Goal: Information Seeking & Learning: Find specific page/section

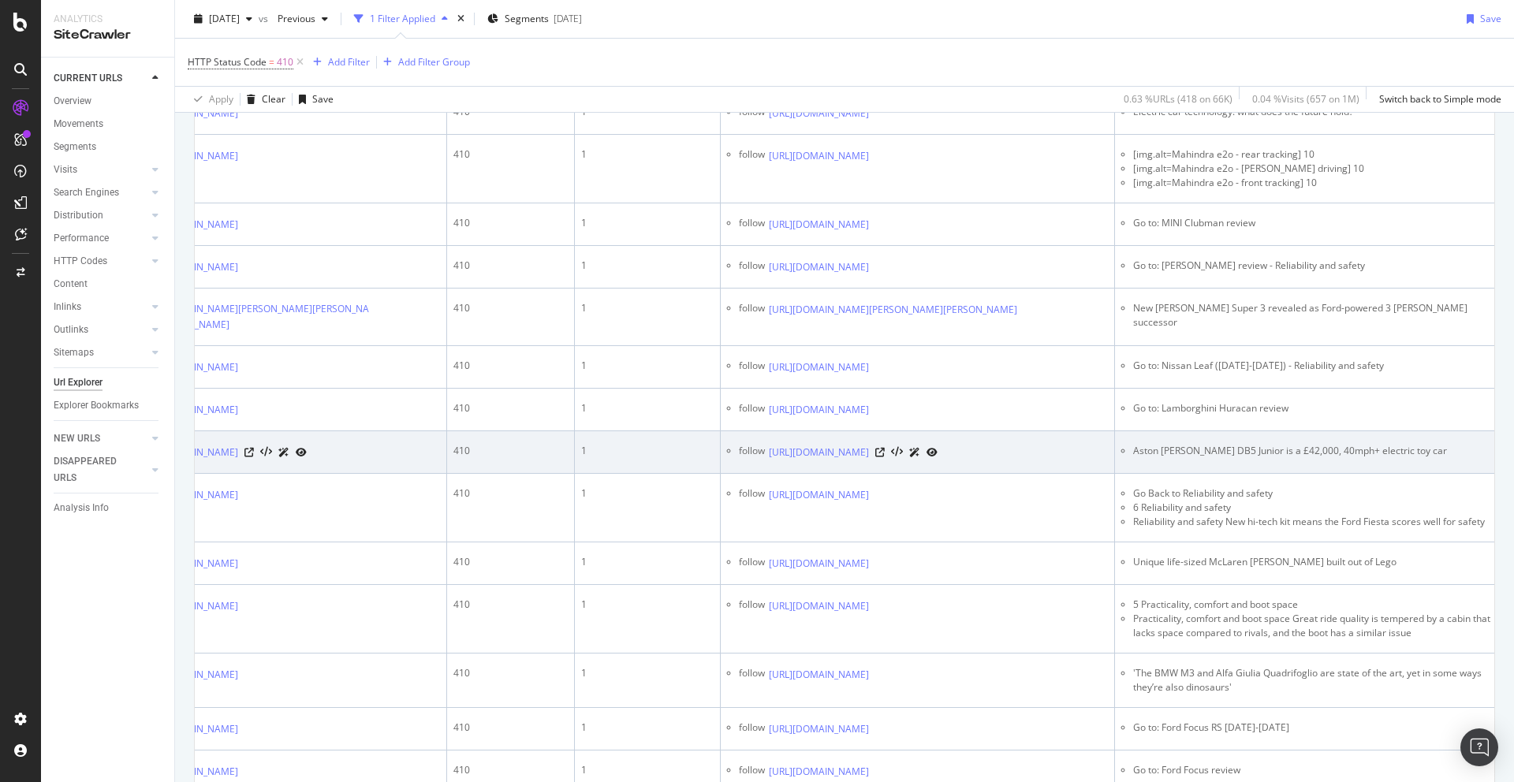
scroll to position [11, 0]
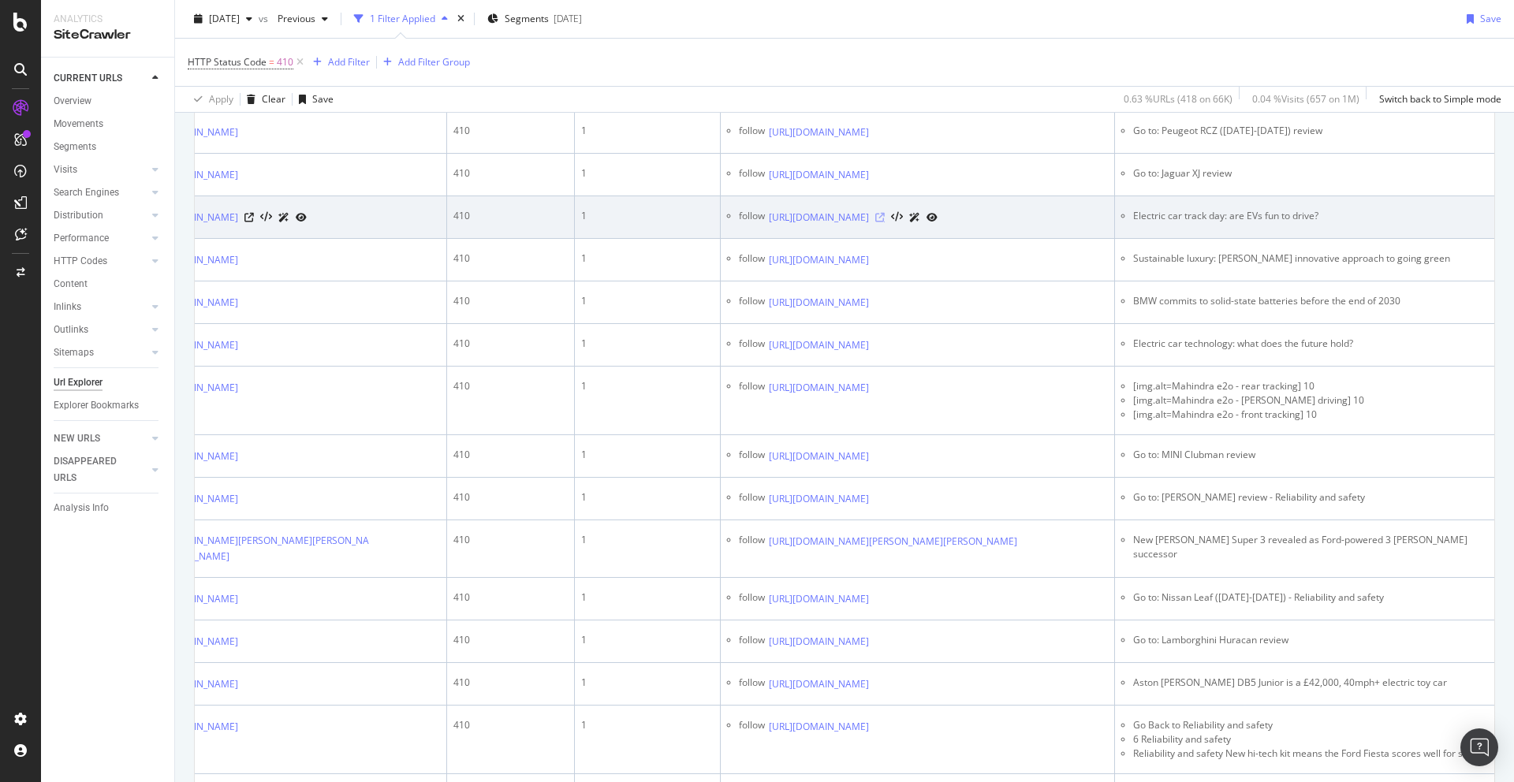
click at [885, 222] on icon at bounding box center [879, 217] width 9 height 9
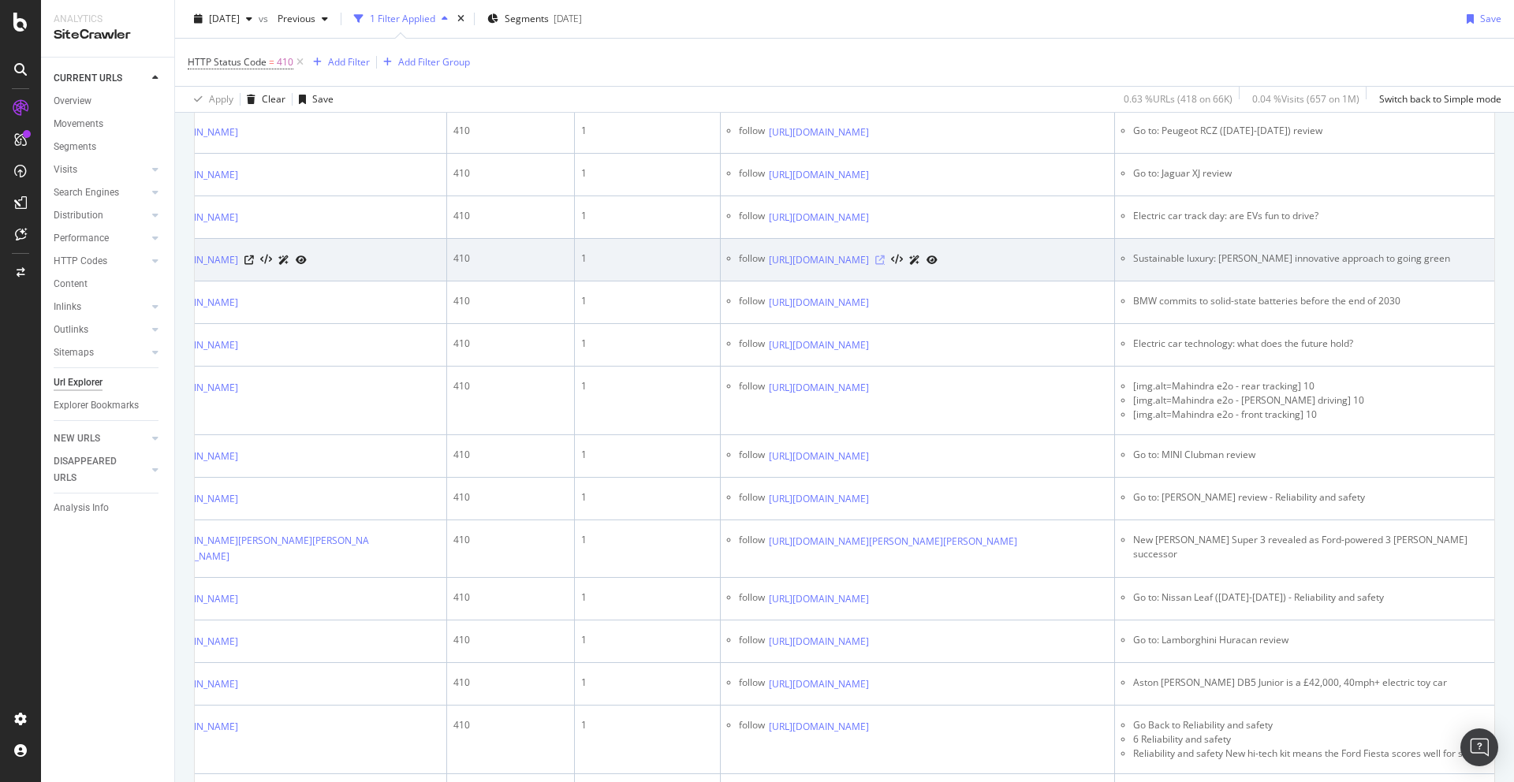
click at [885, 265] on icon at bounding box center [879, 260] width 9 height 9
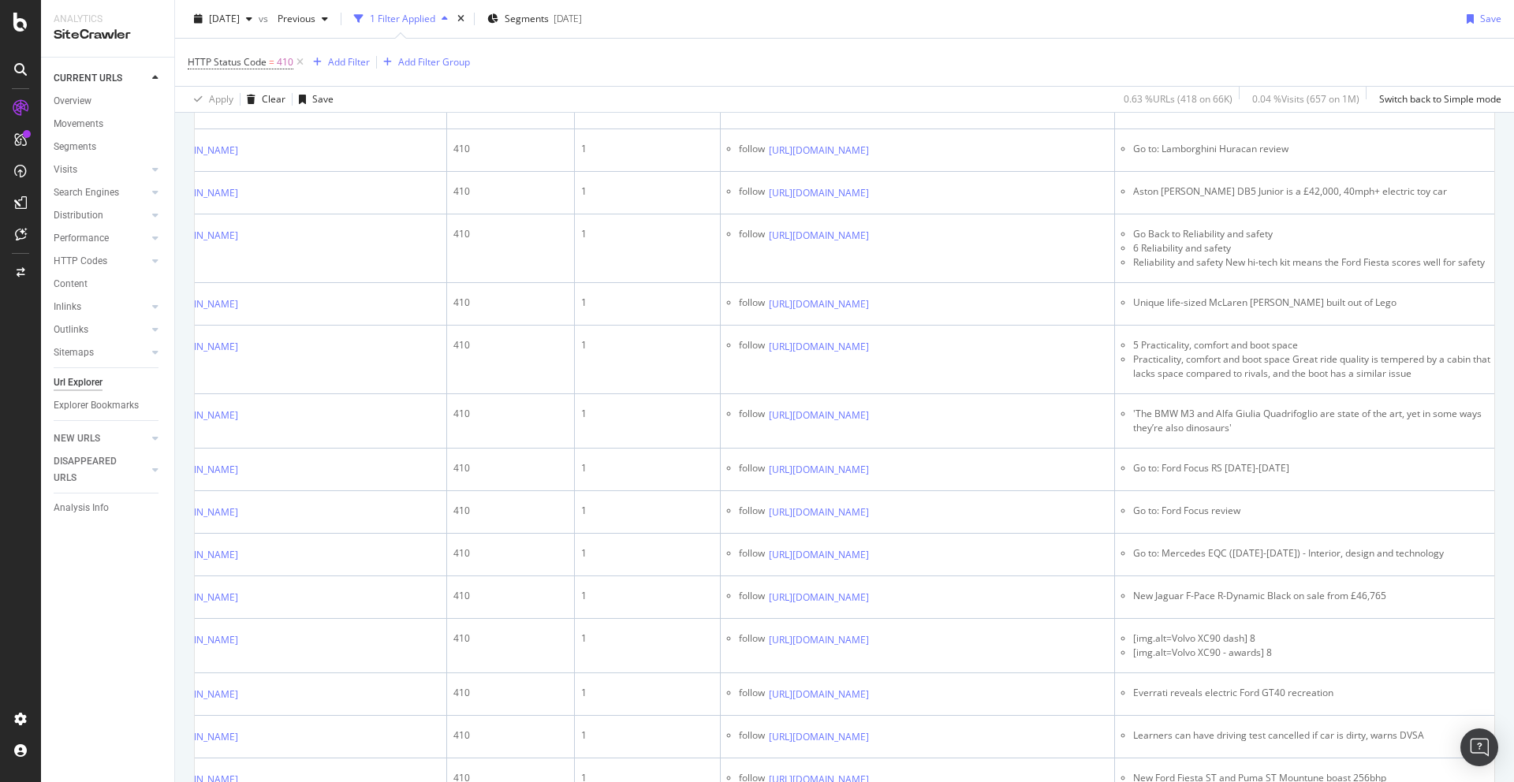
scroll to position [1563, 0]
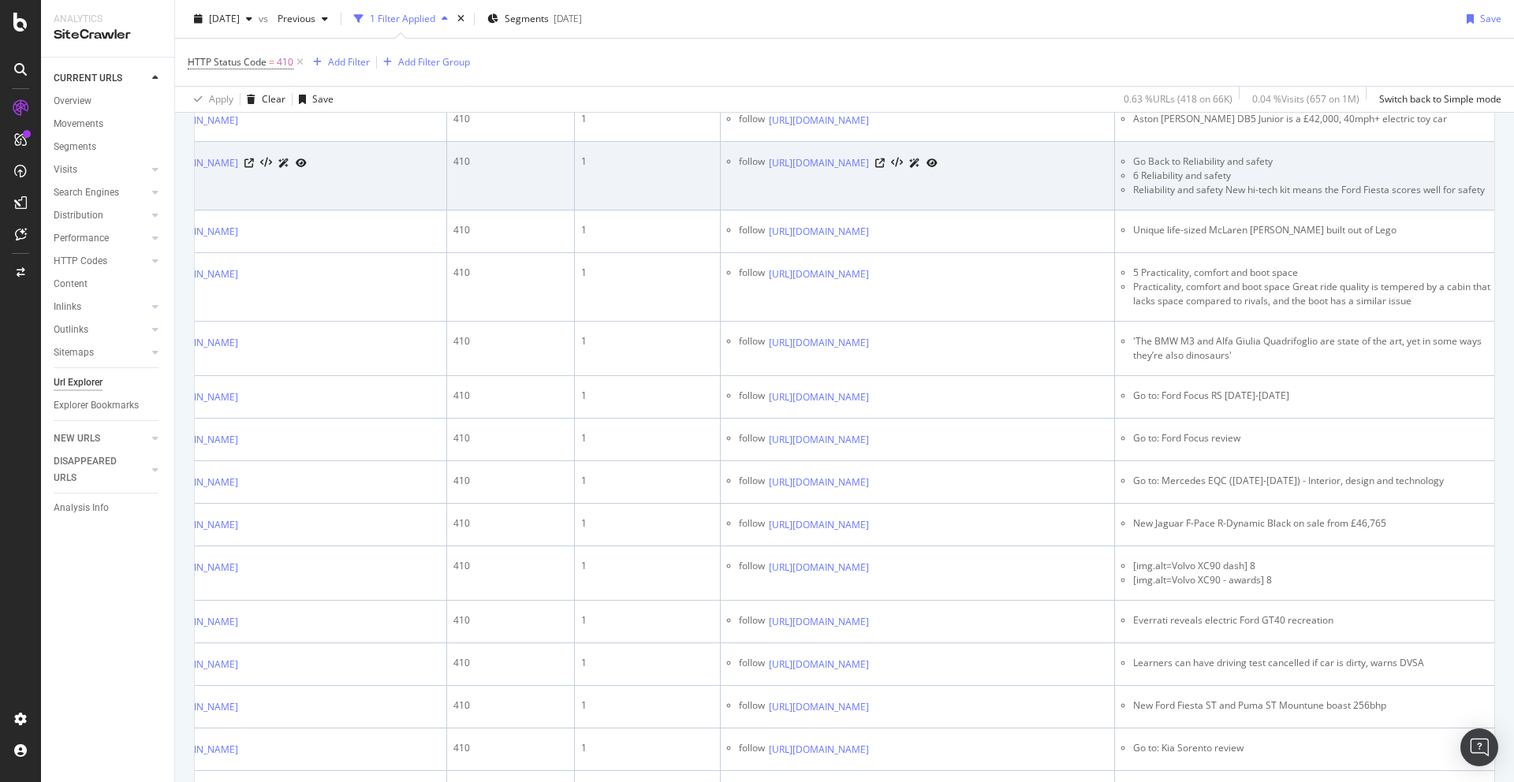
scroll to position [1620, 0]
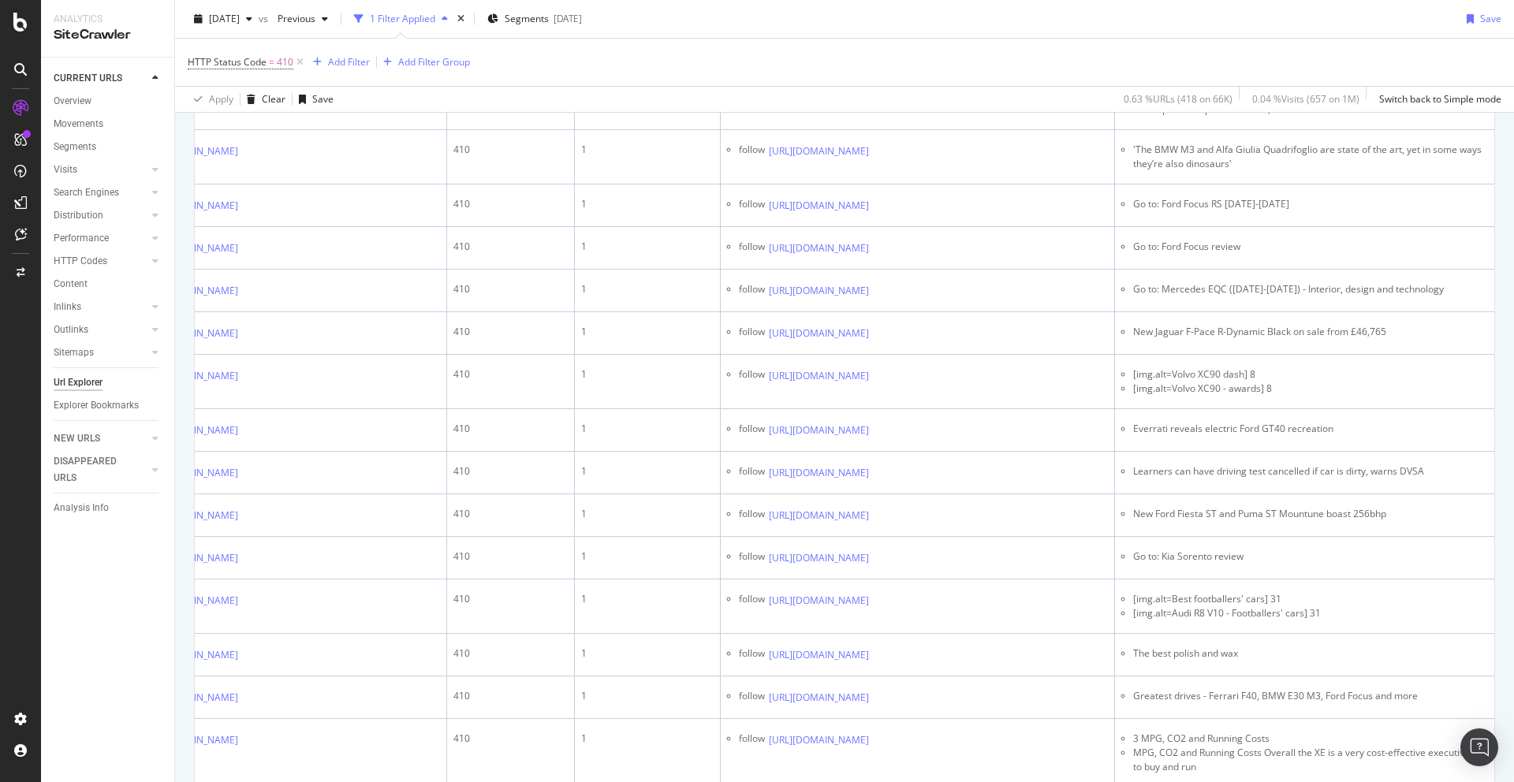
scroll to position [1849, 0]
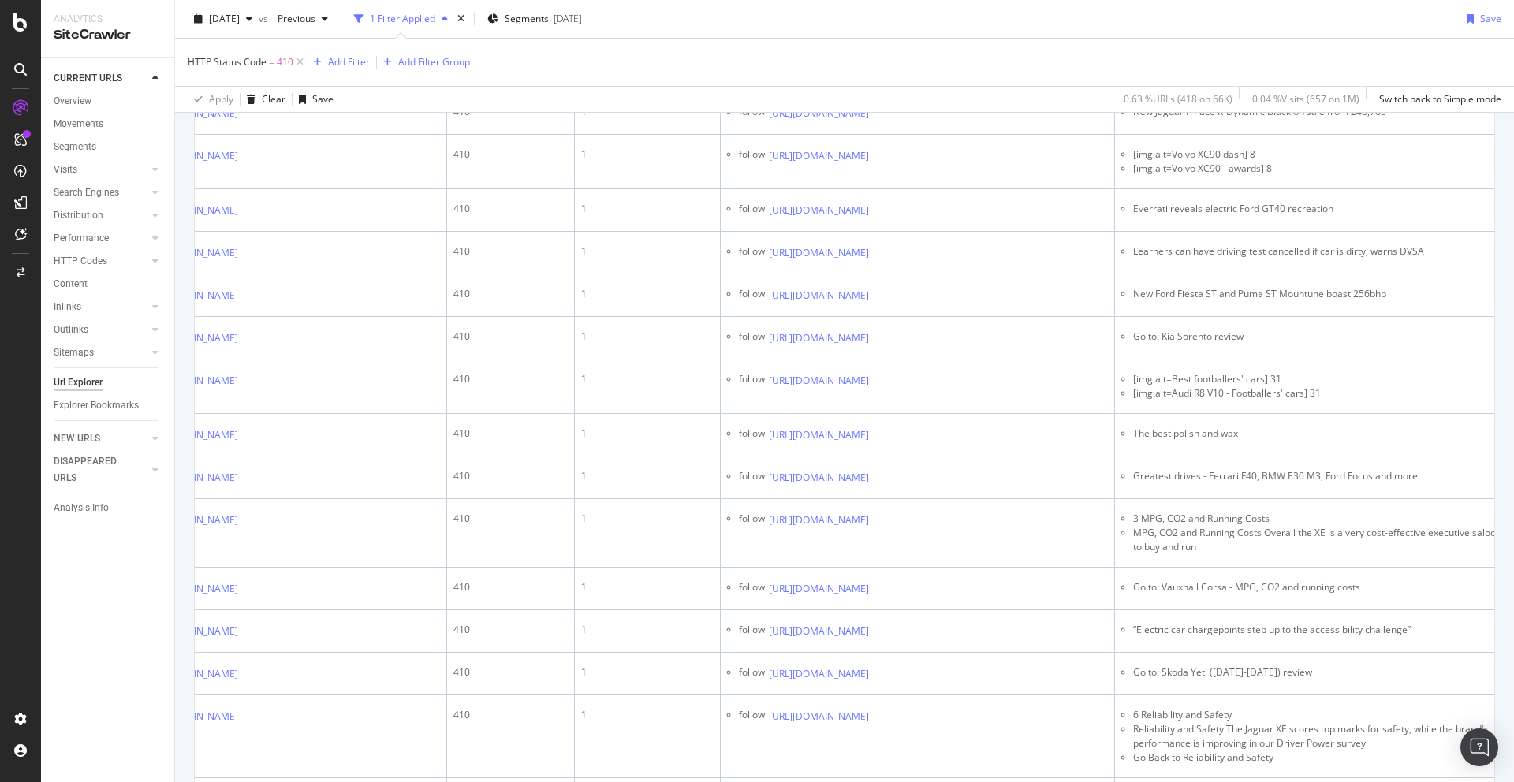
scroll to position [2058, 0]
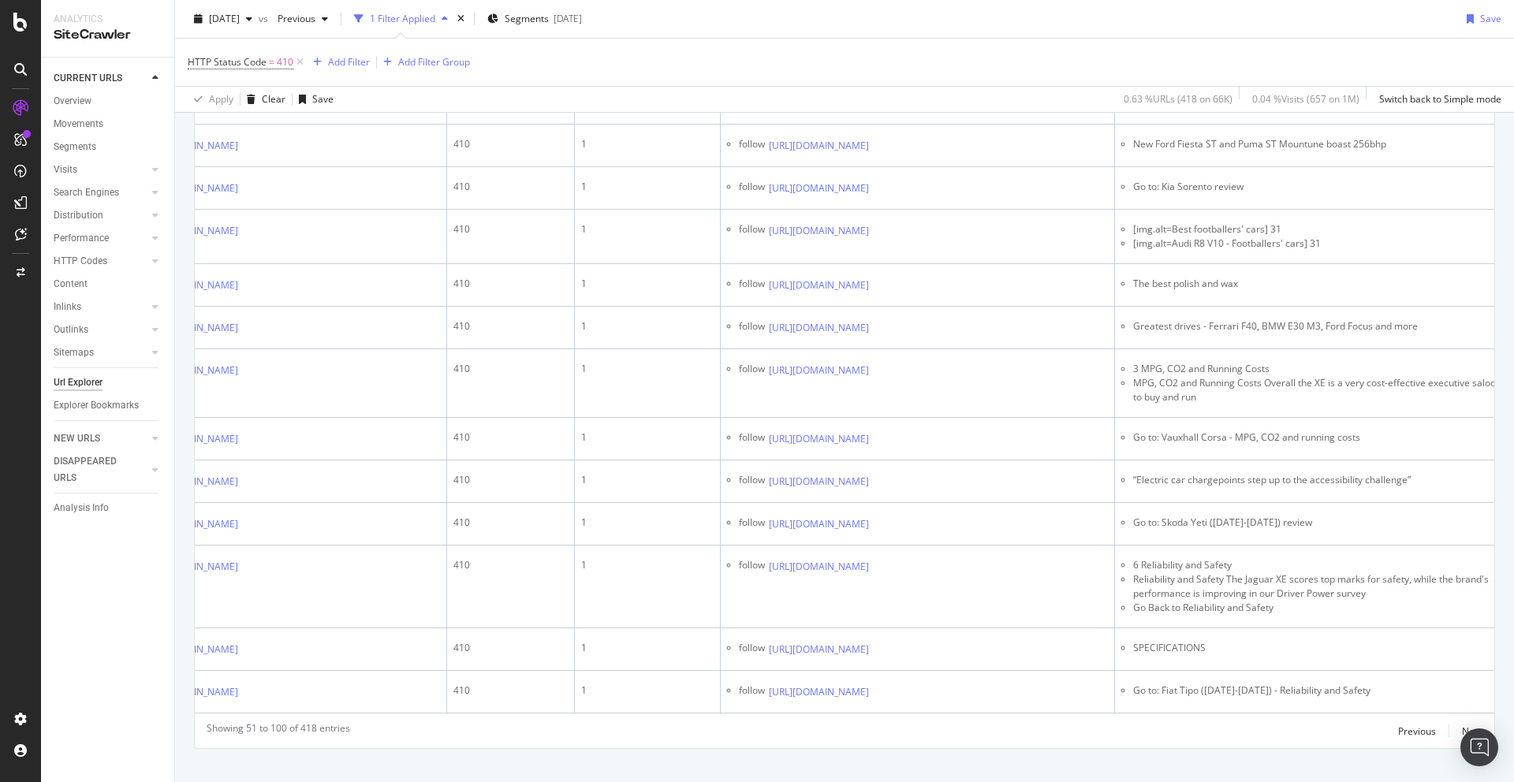
scroll to position [2177, 0]
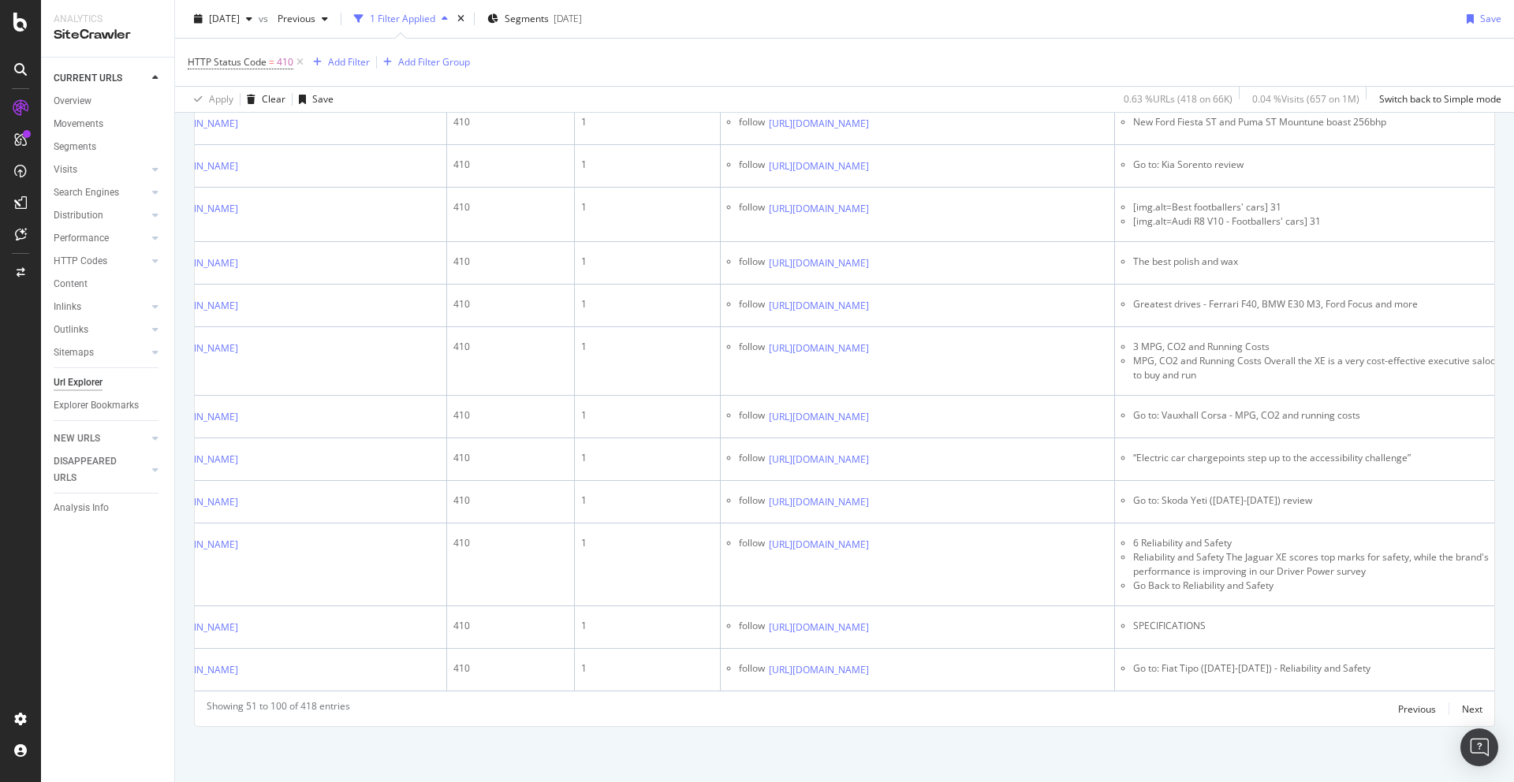
scroll to position [2309, 0]
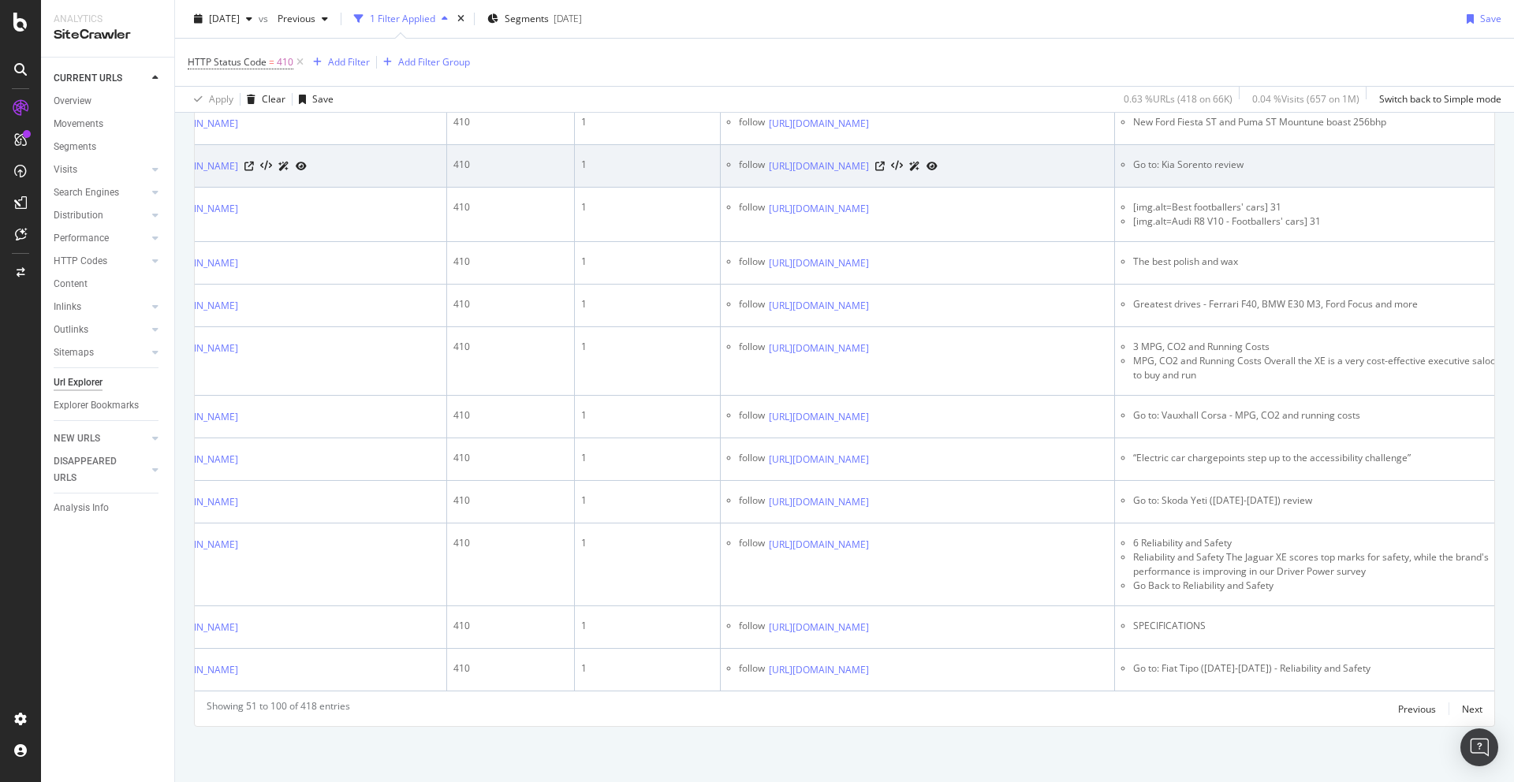
scroll to position [2586, 0]
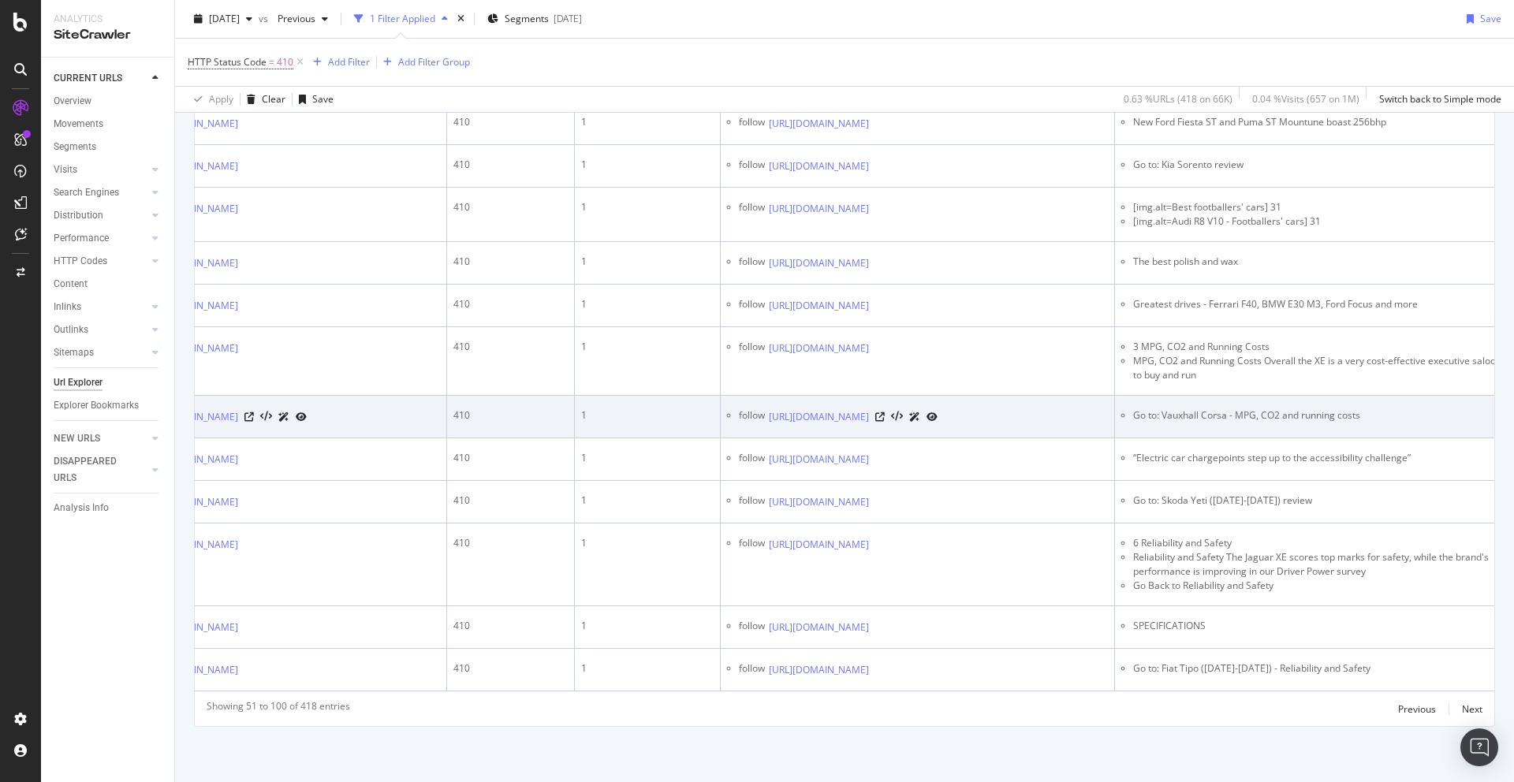
scroll to position [2708, 0]
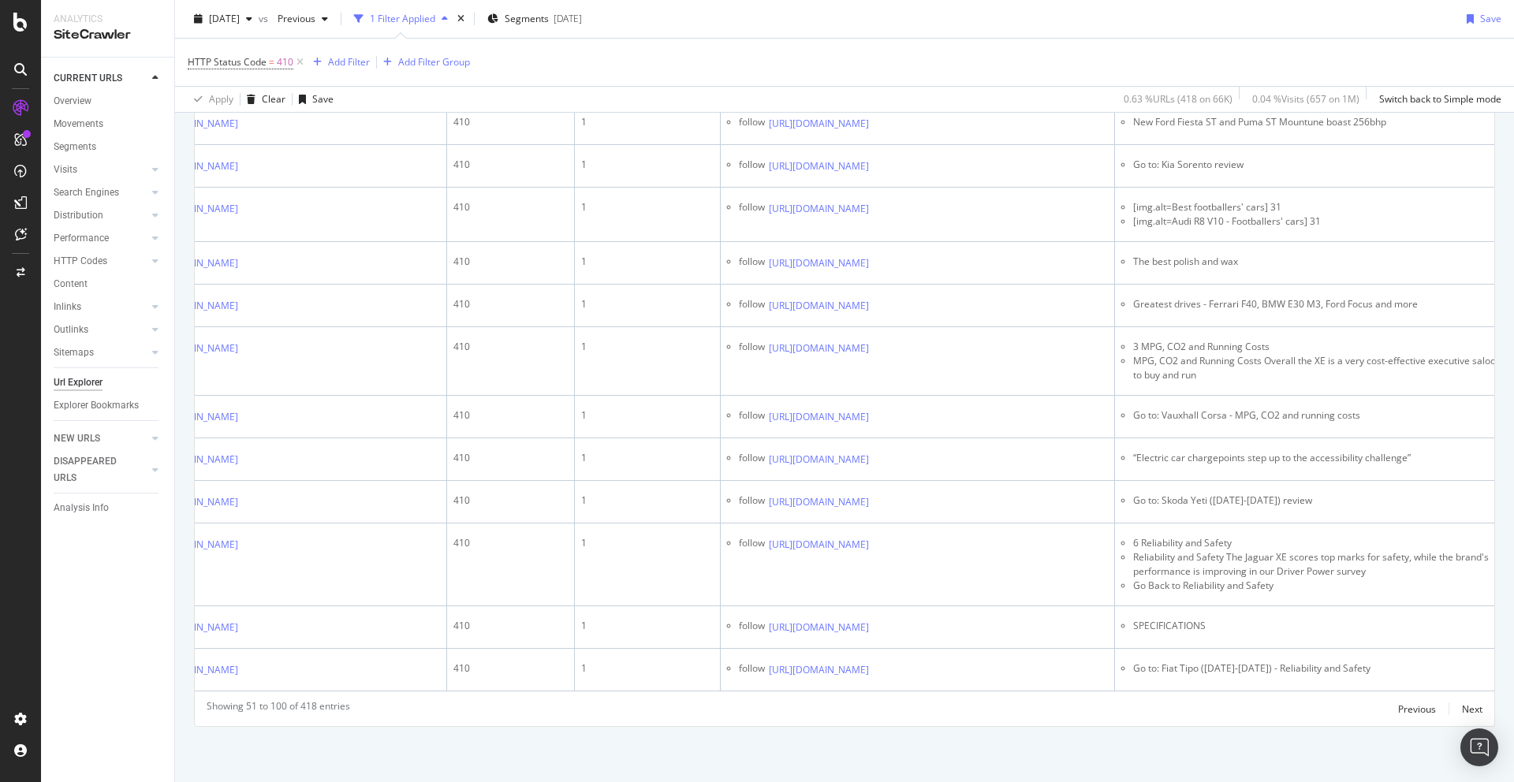
click at [885, 43] on icon at bounding box center [879, 38] width 9 height 9
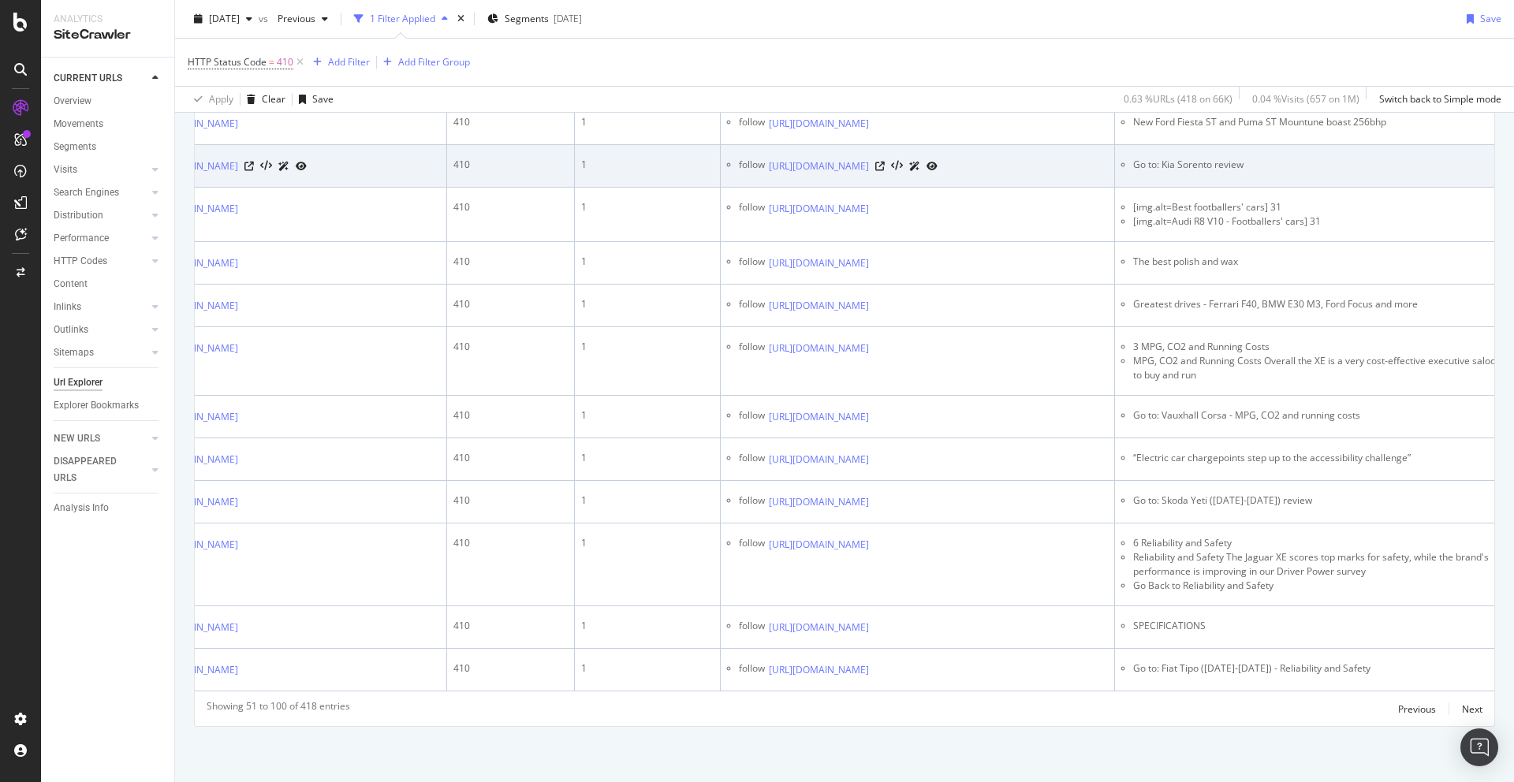
scroll to position [2767, 0]
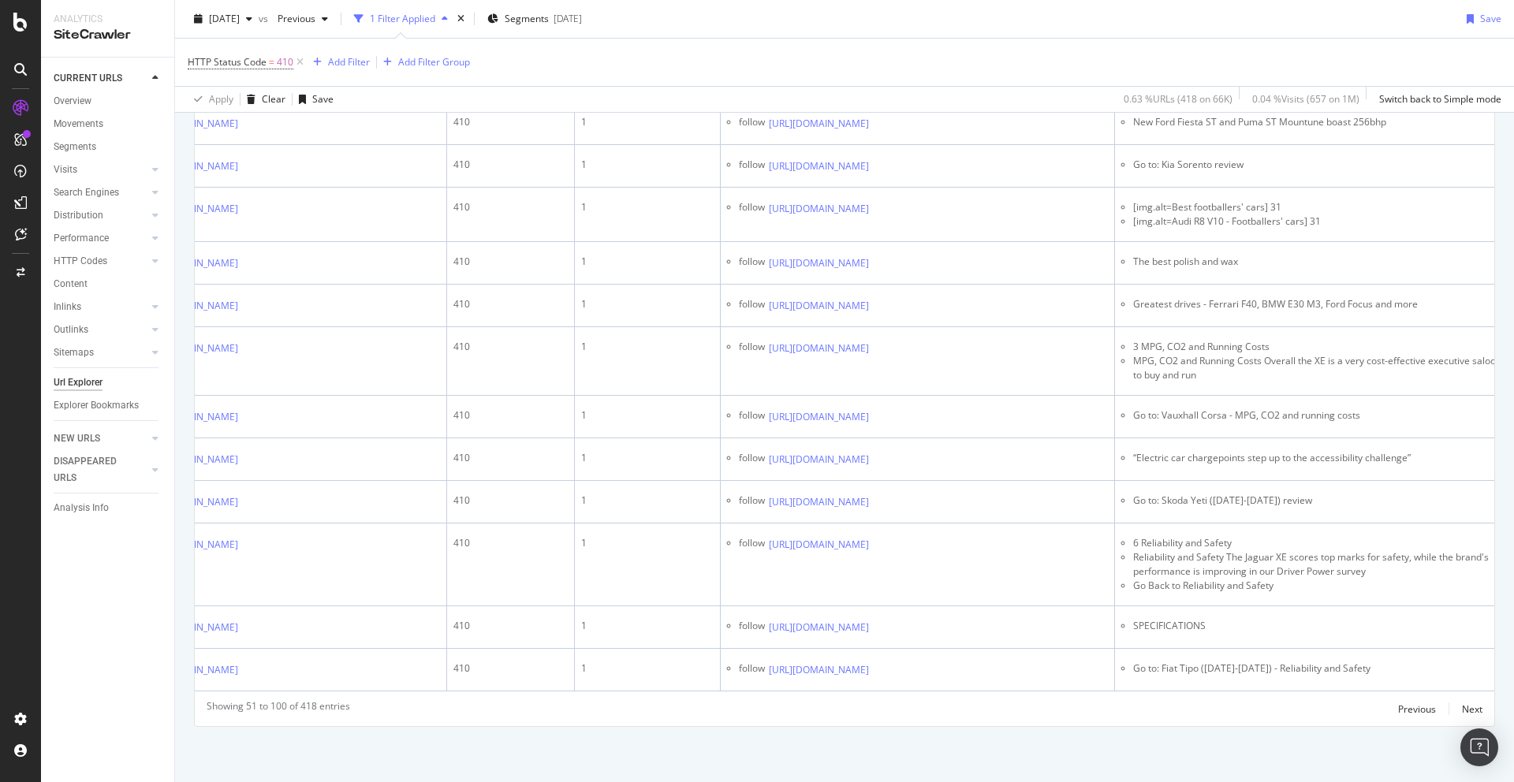
click at [885, 86] on icon at bounding box center [879, 80] width 9 height 9
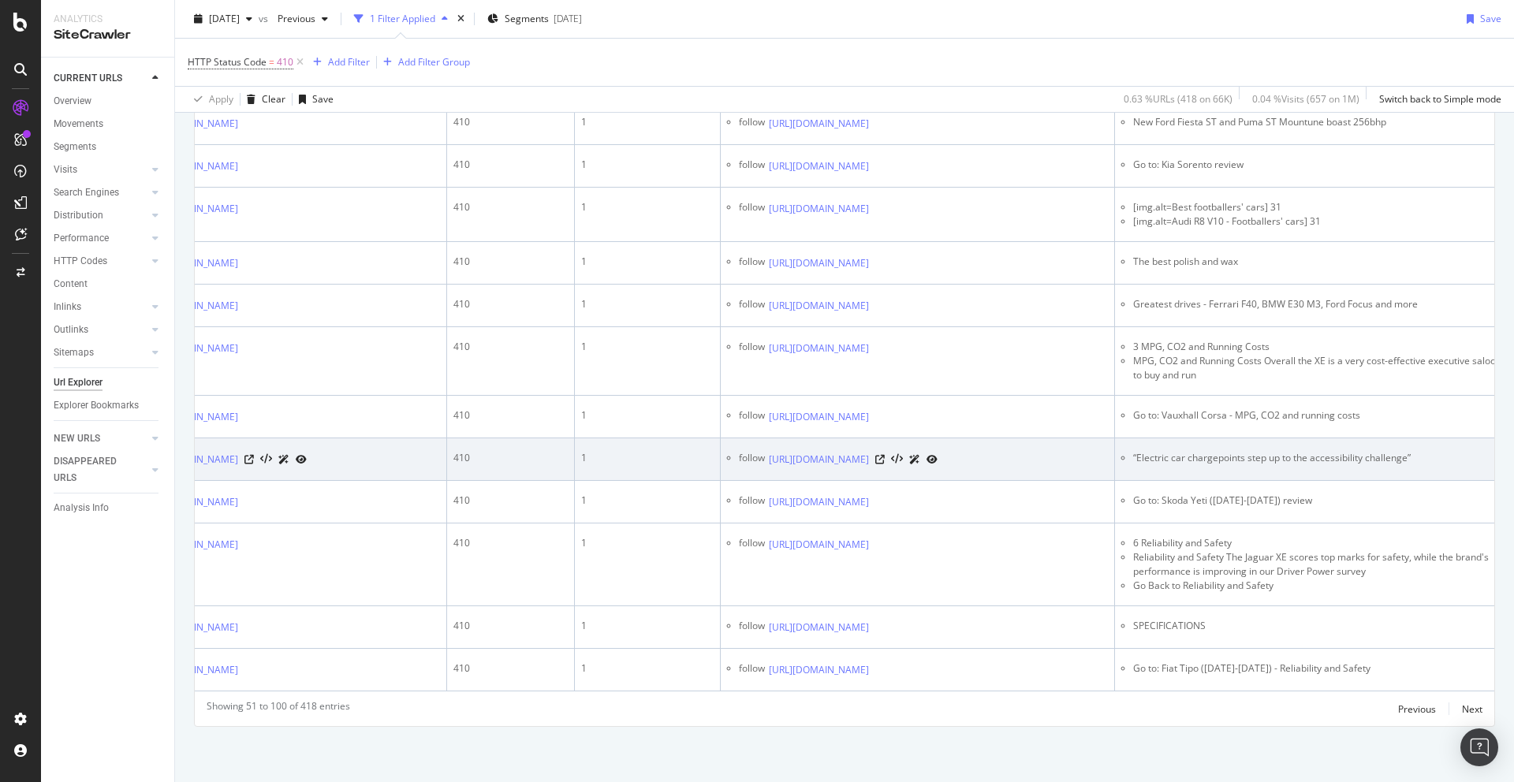
scroll to position [2830, 0]
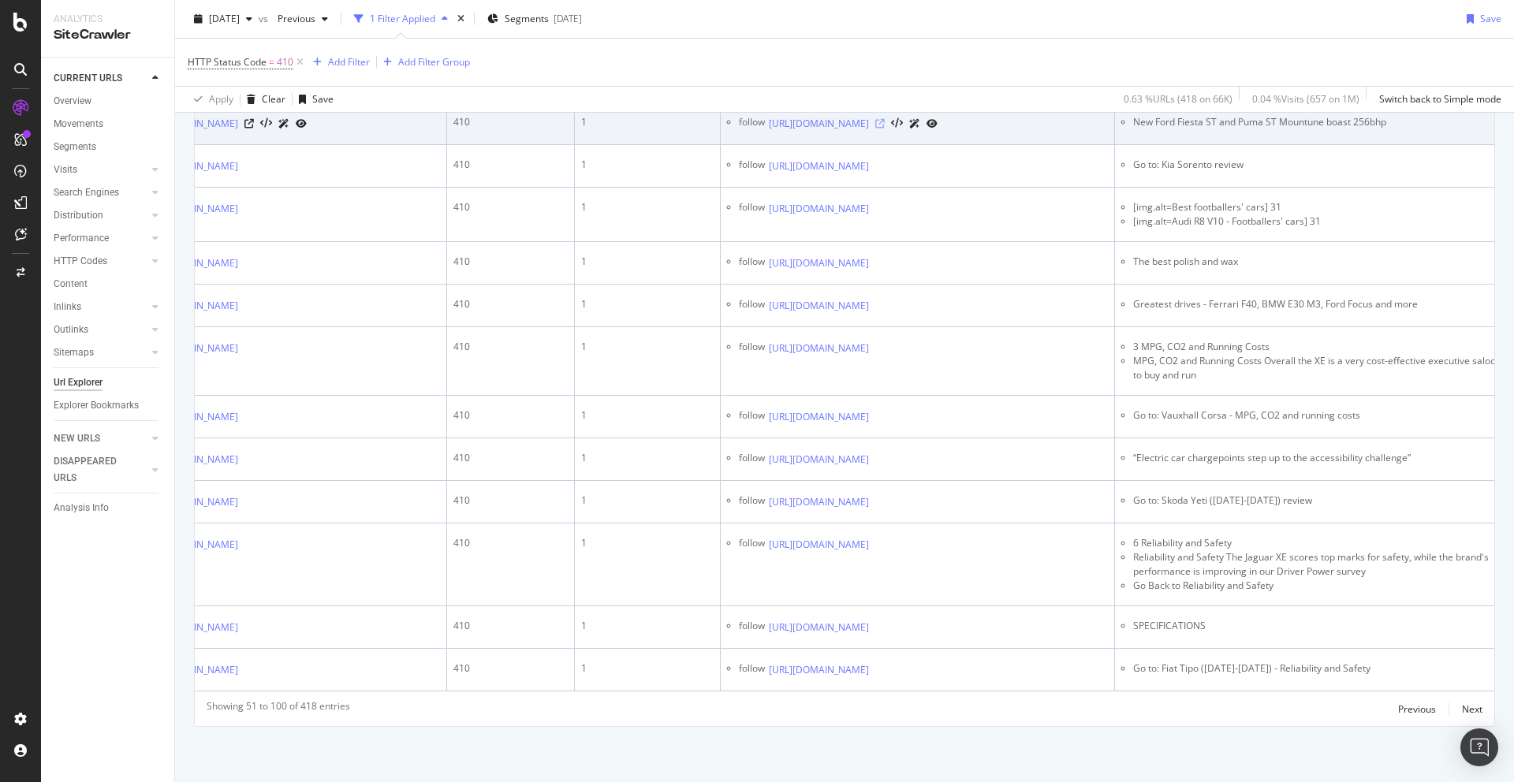
click at [885, 129] on icon at bounding box center [879, 123] width 9 height 9
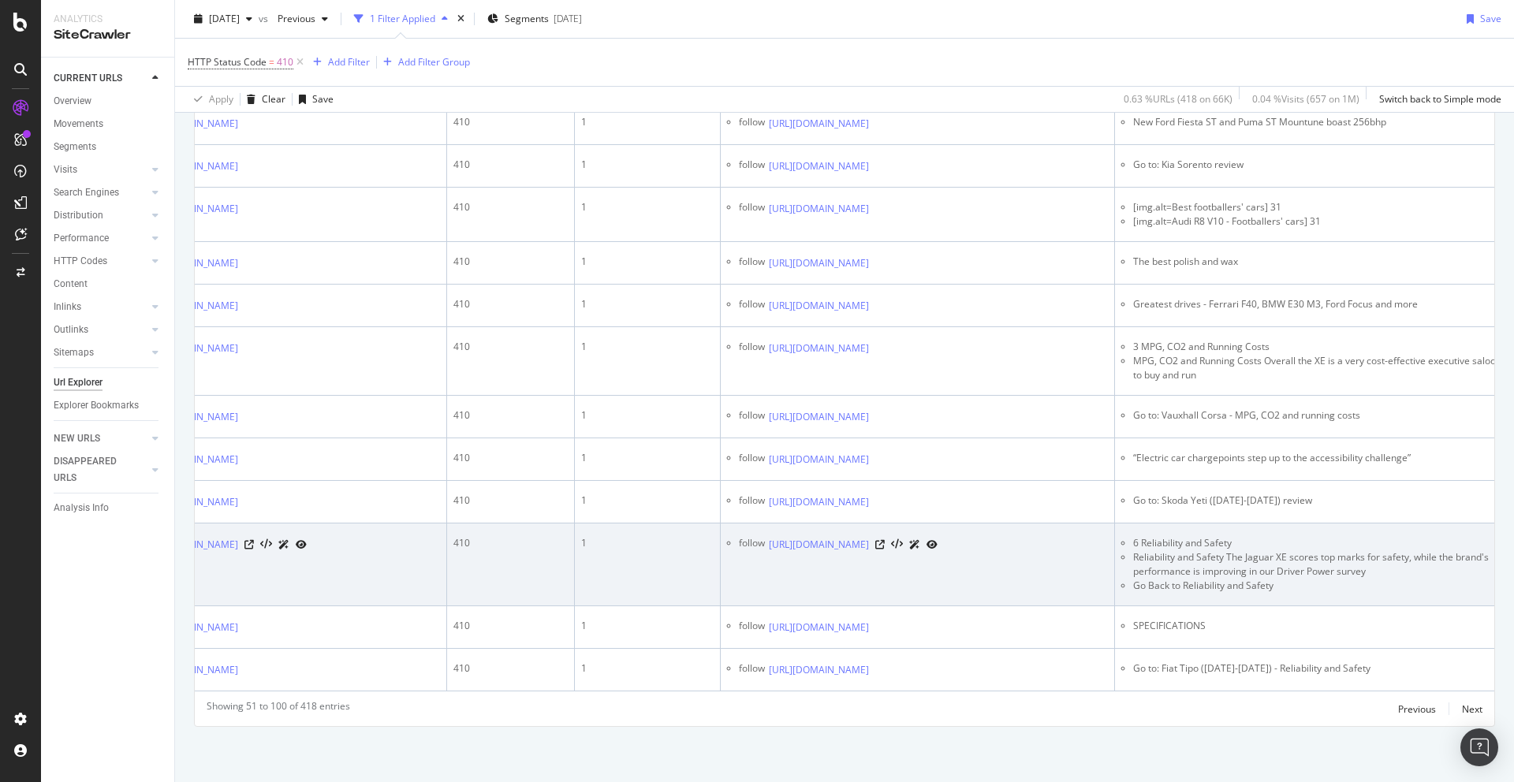
scroll to position [3018, 0]
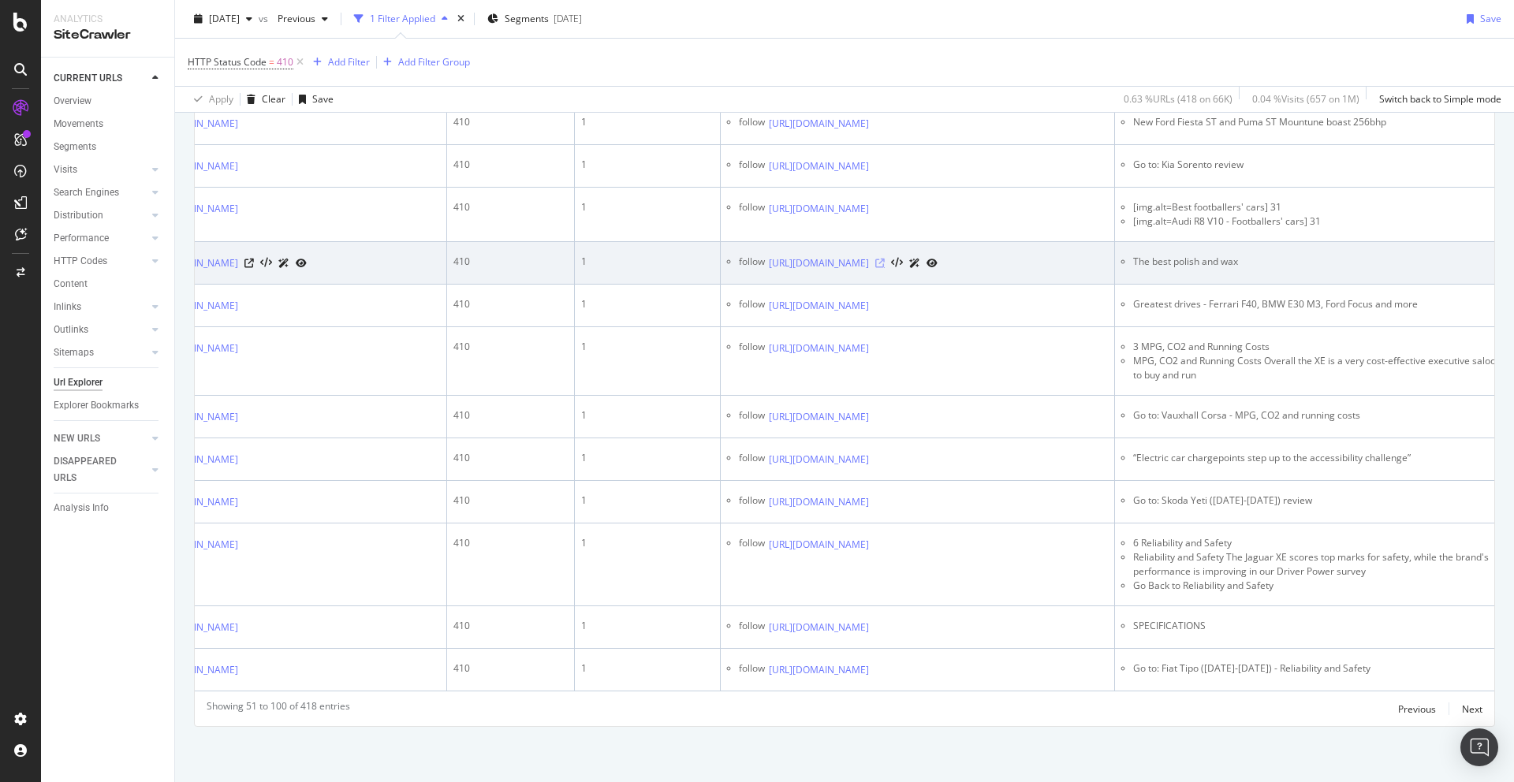
click at [885, 259] on icon at bounding box center [879, 263] width 9 height 9
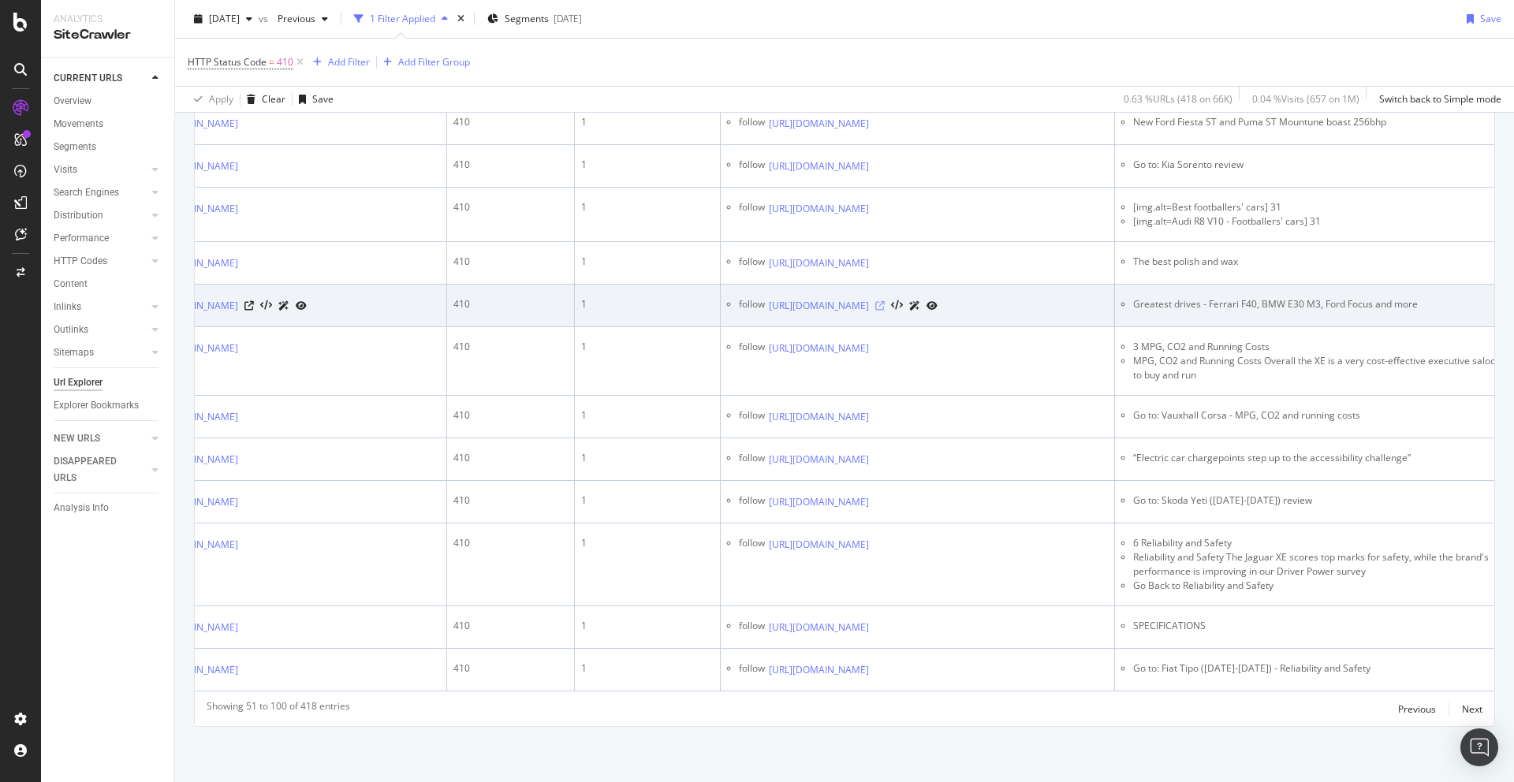
click at [885, 301] on icon at bounding box center [879, 305] width 9 height 9
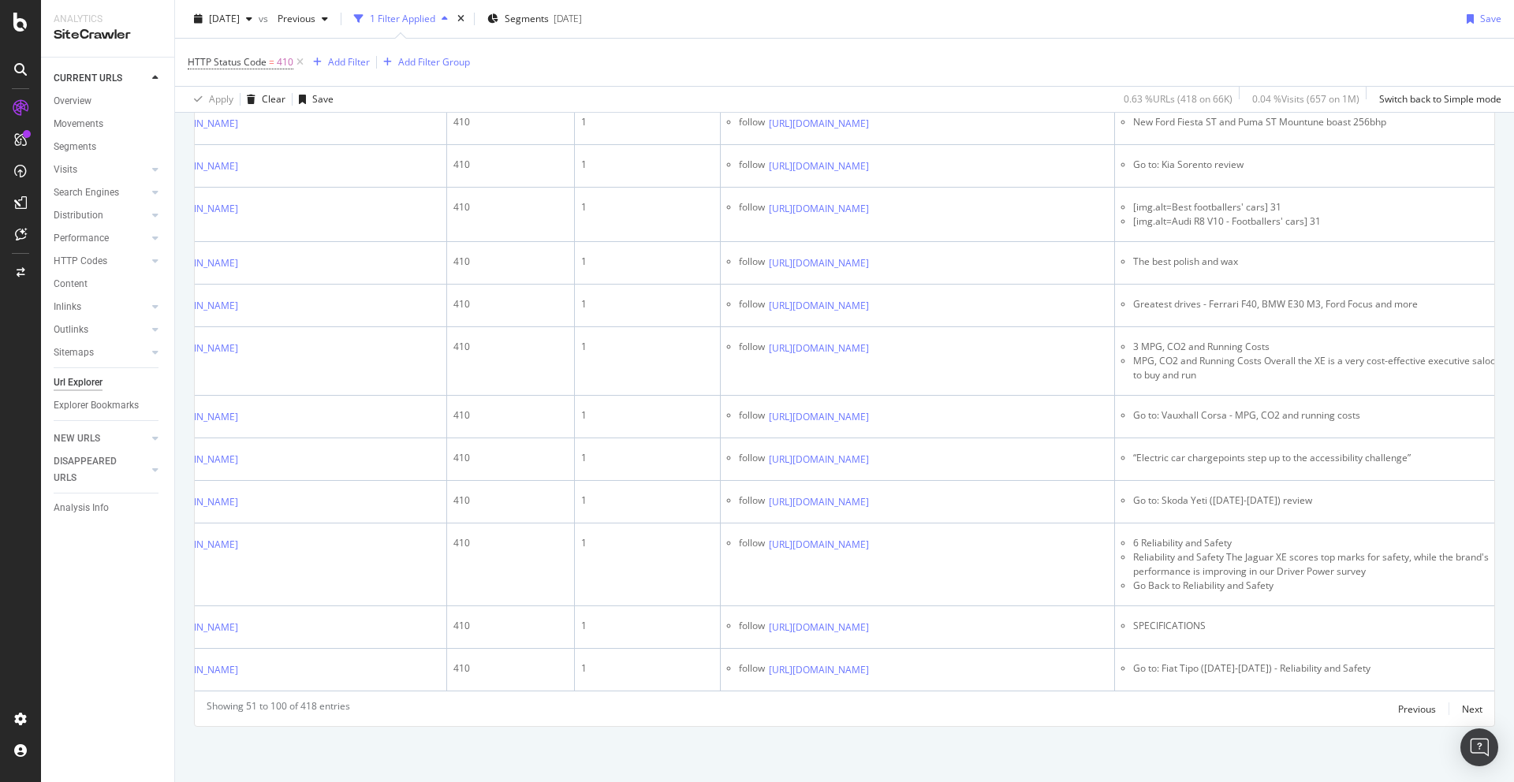
scroll to position [3022, 0]
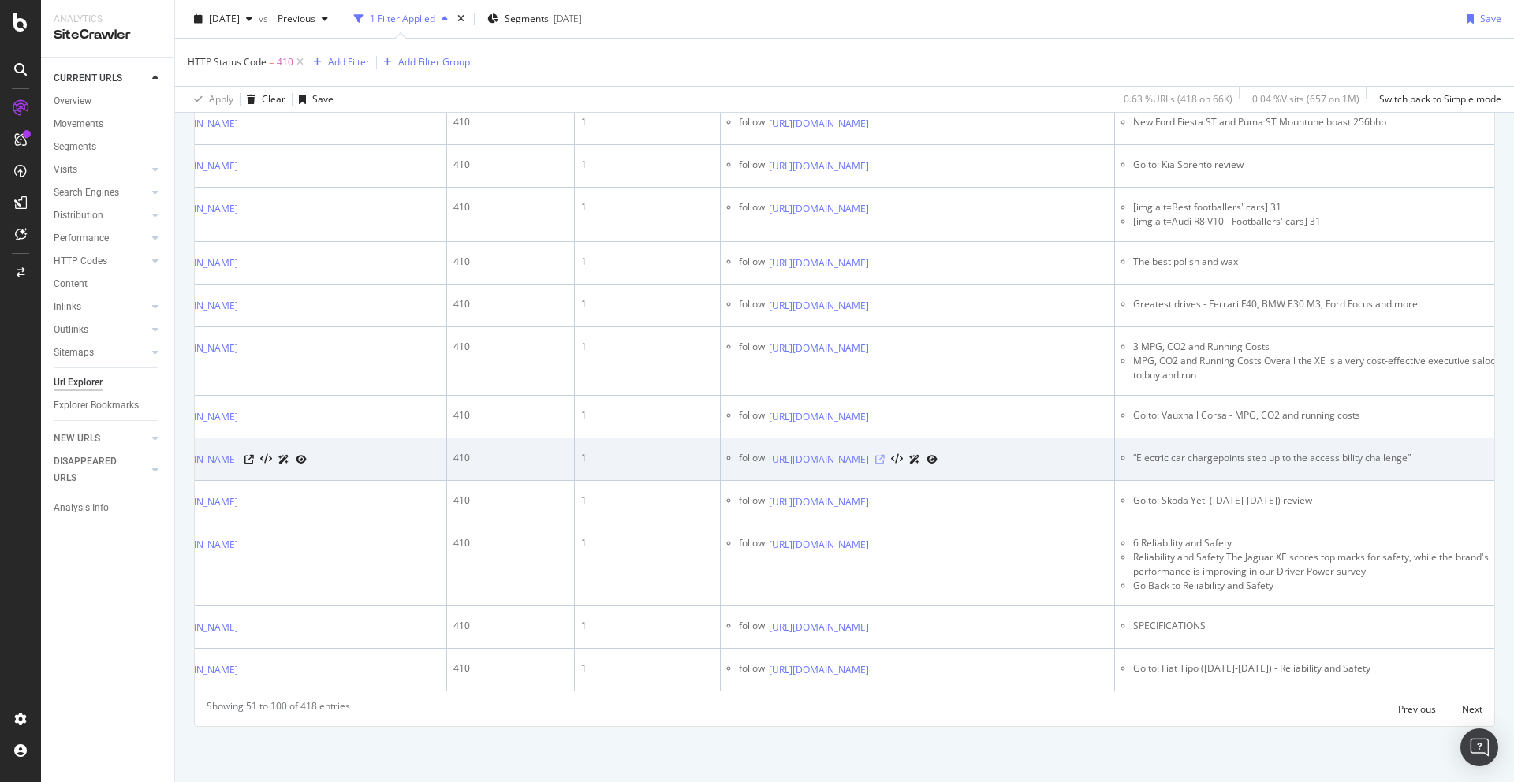
click at [885, 455] on icon at bounding box center [879, 459] width 9 height 9
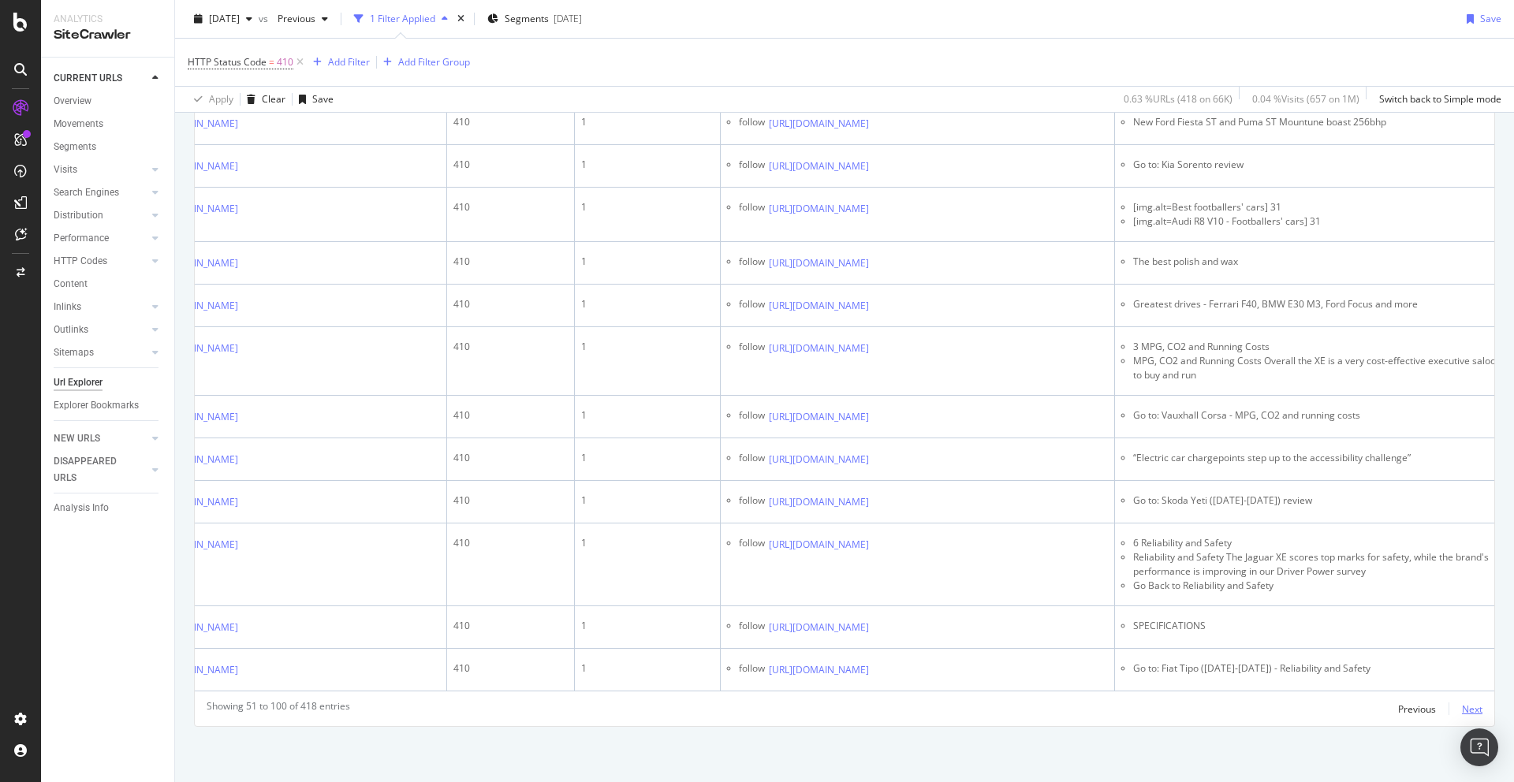
click at [1470, 711] on div "Next" at bounding box center [1472, 709] width 21 height 13
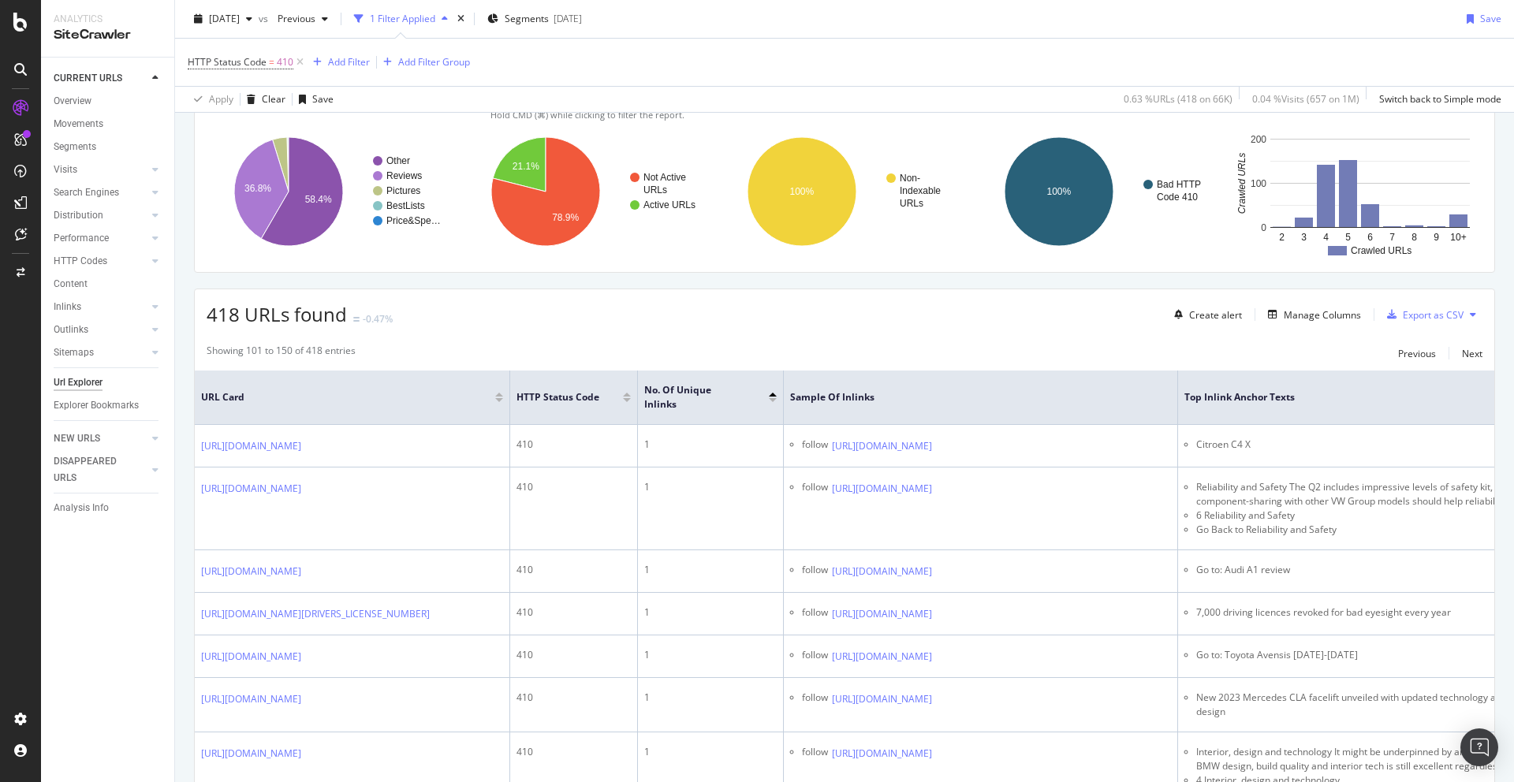
scroll to position [107, 0]
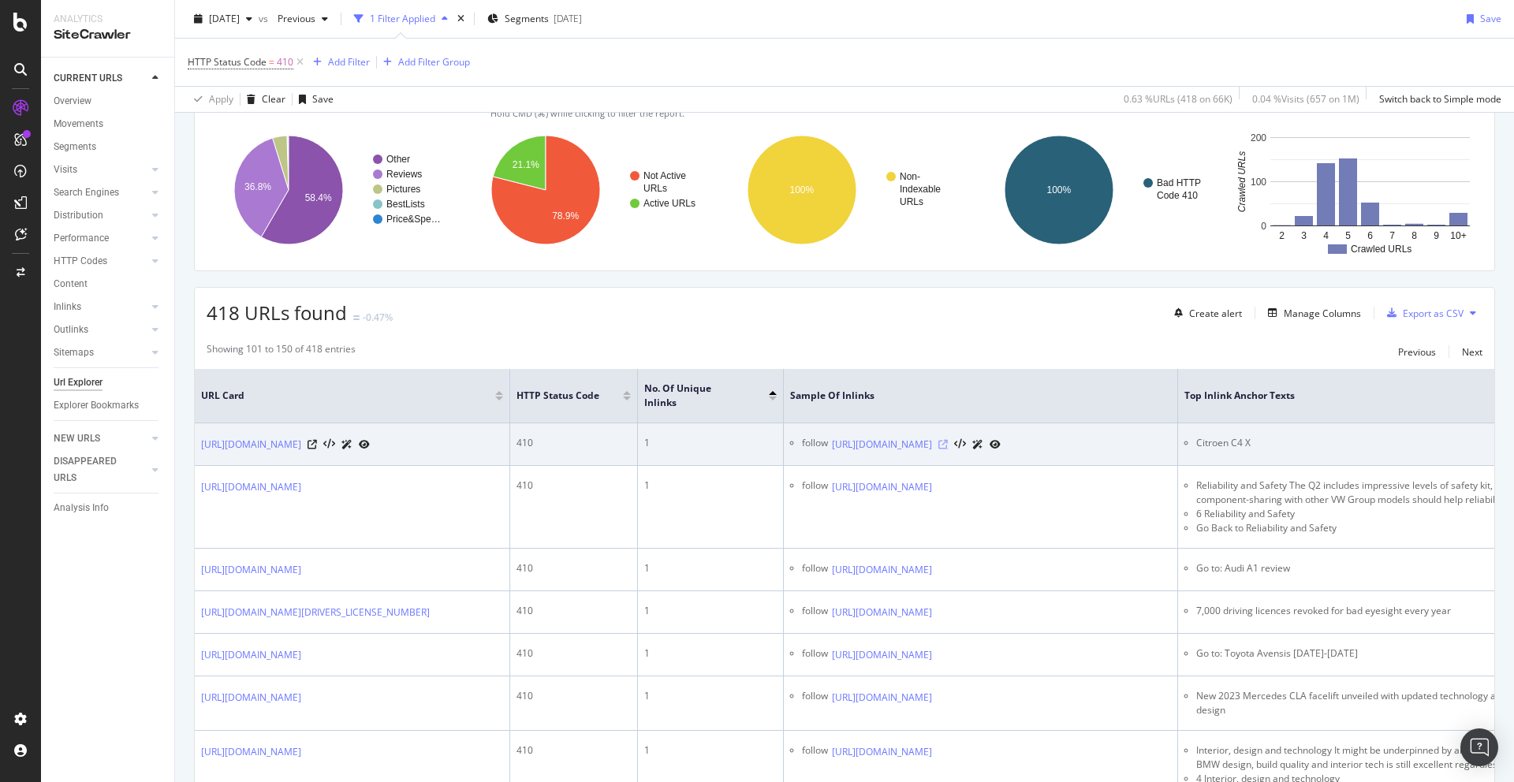
click at [948, 442] on icon at bounding box center [942, 444] width 9 height 9
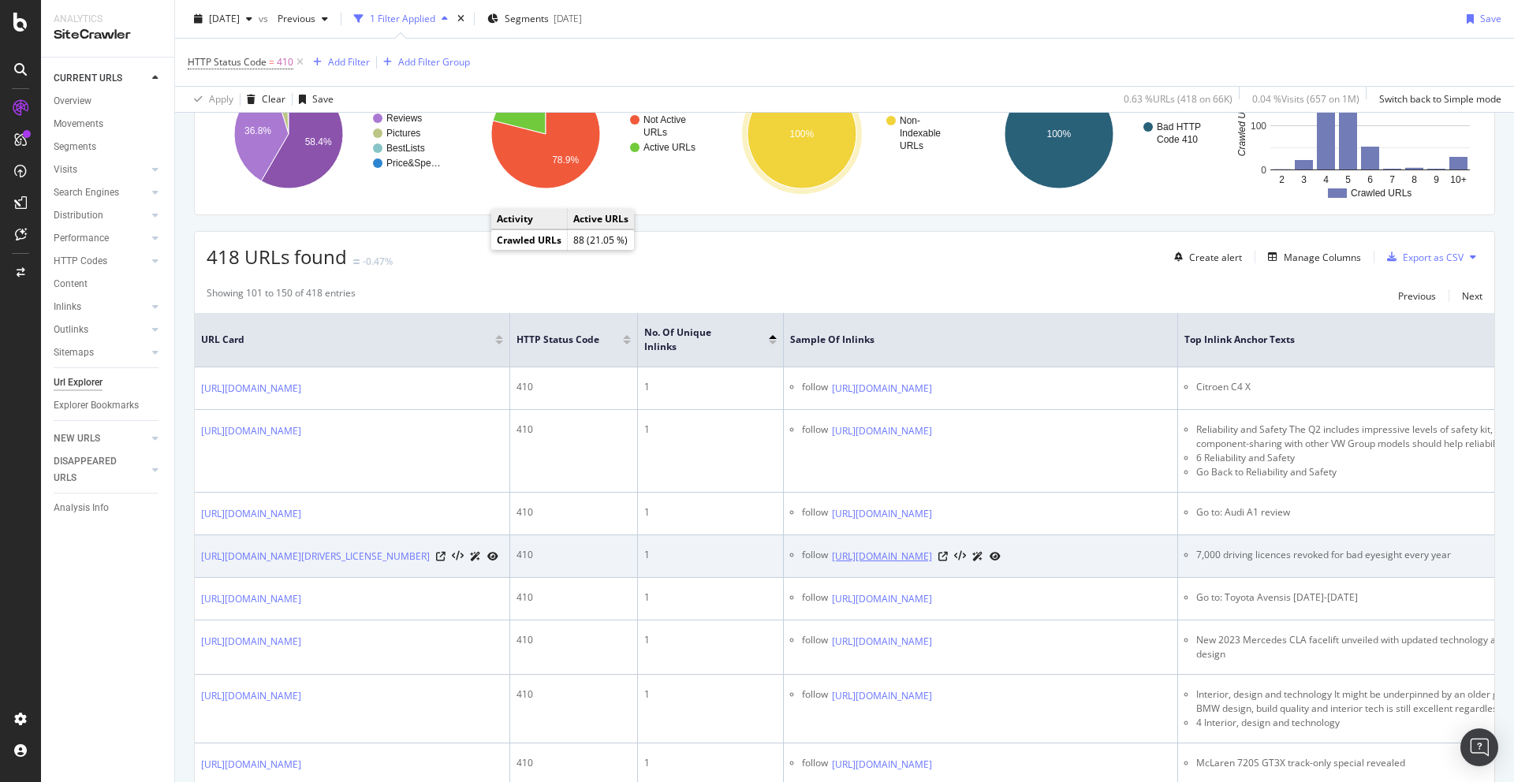
scroll to position [194, 0]
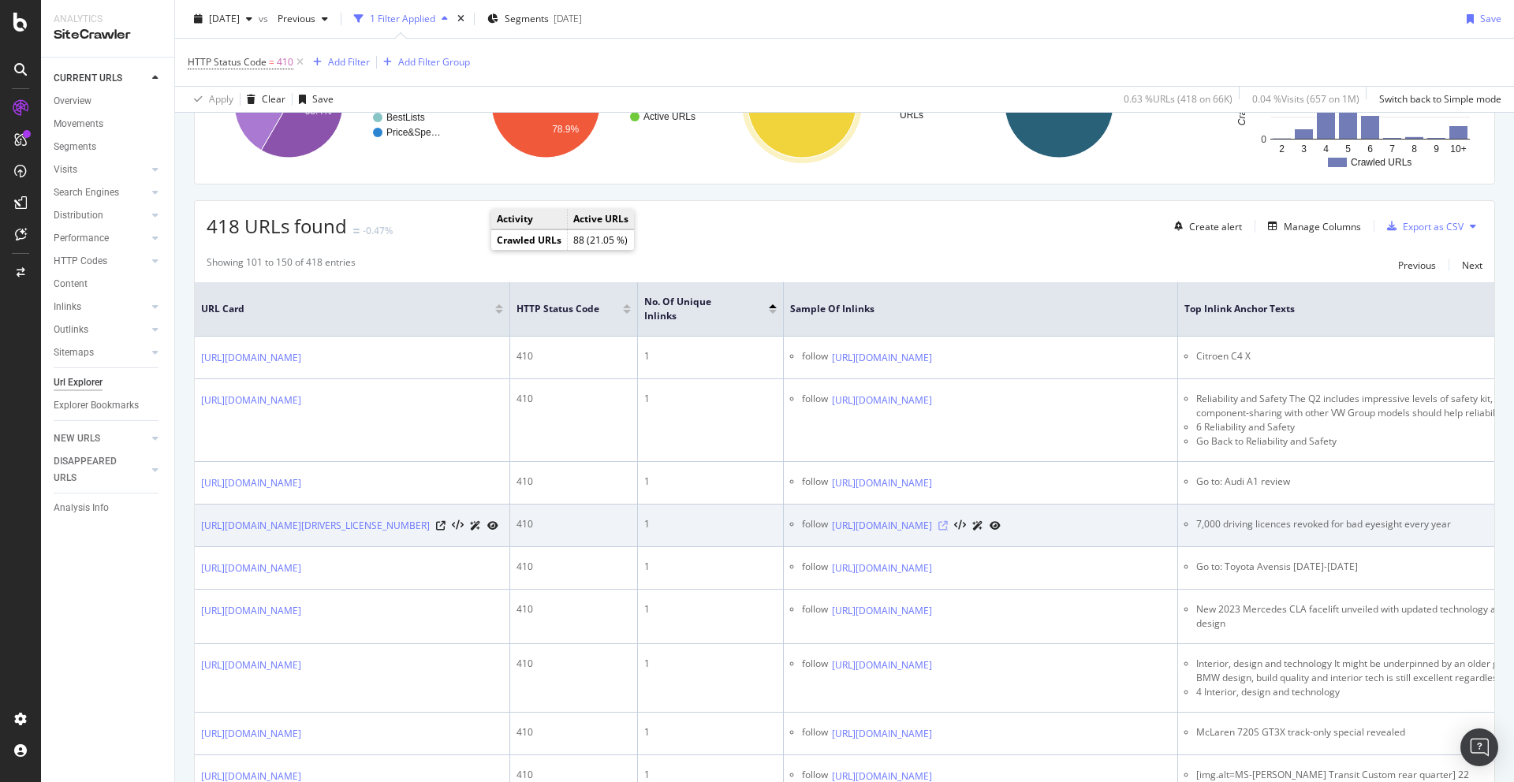
click at [948, 531] on icon at bounding box center [942, 525] width 9 height 9
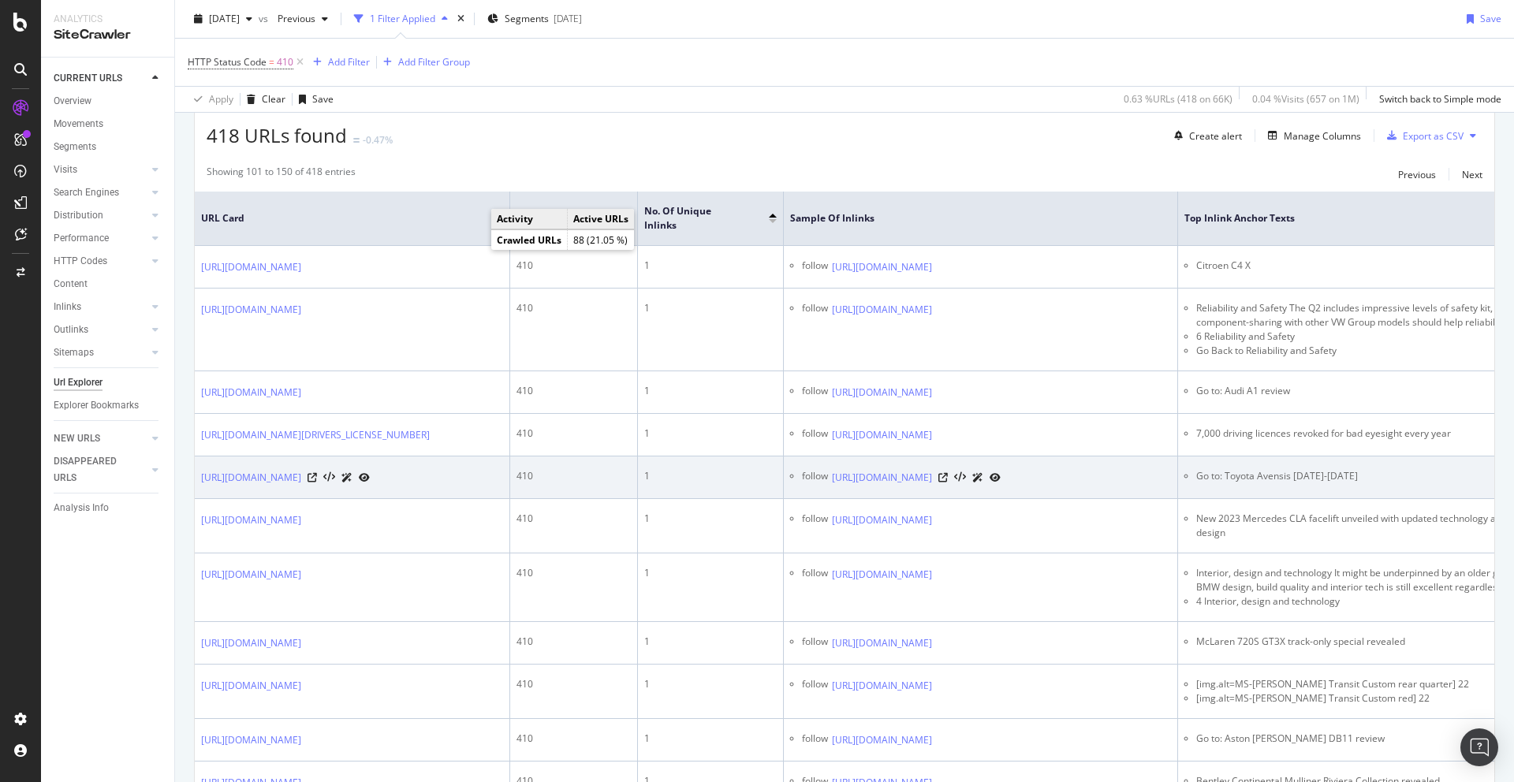
scroll to position [285, 0]
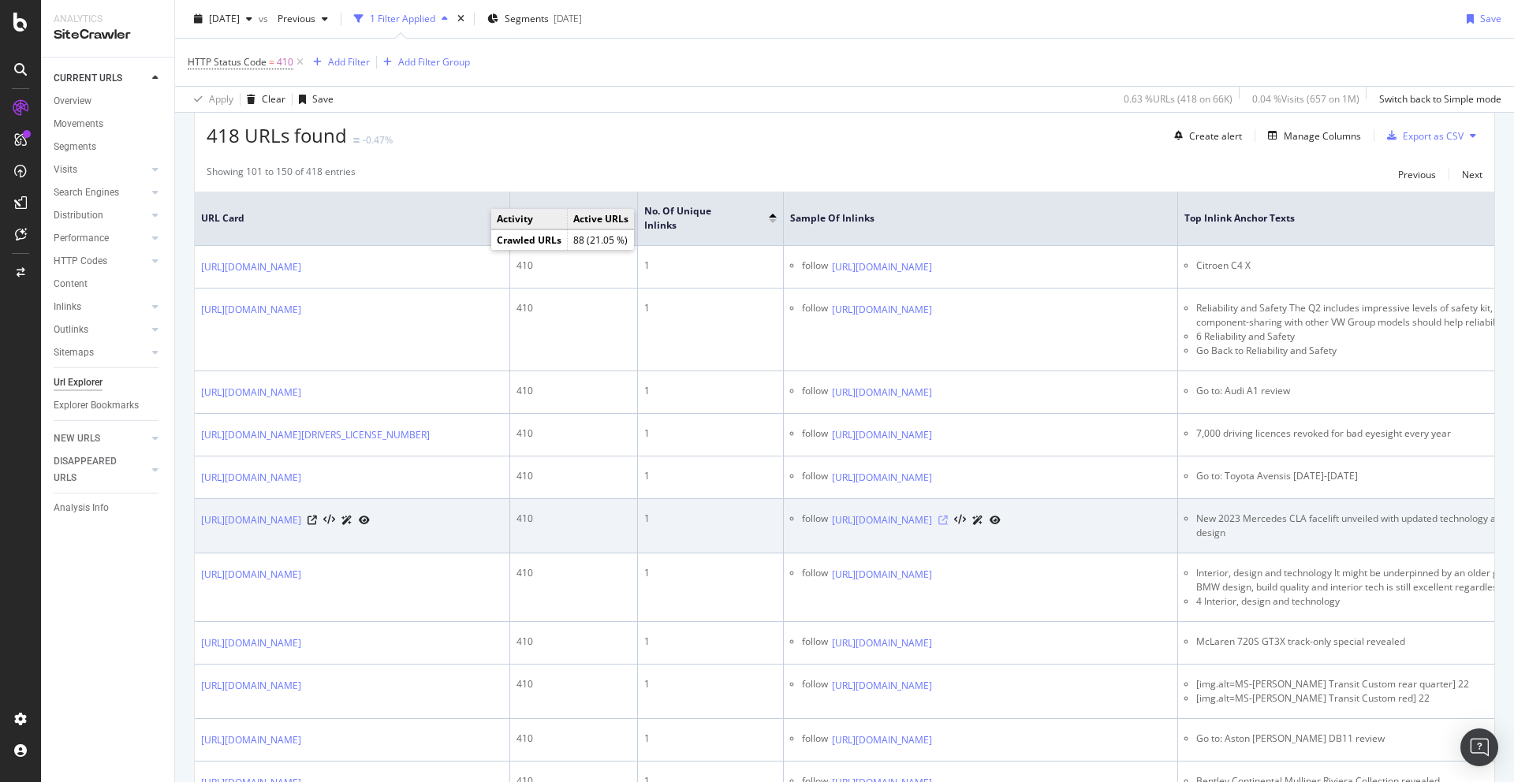
click at [948, 525] on icon at bounding box center [942, 520] width 9 height 9
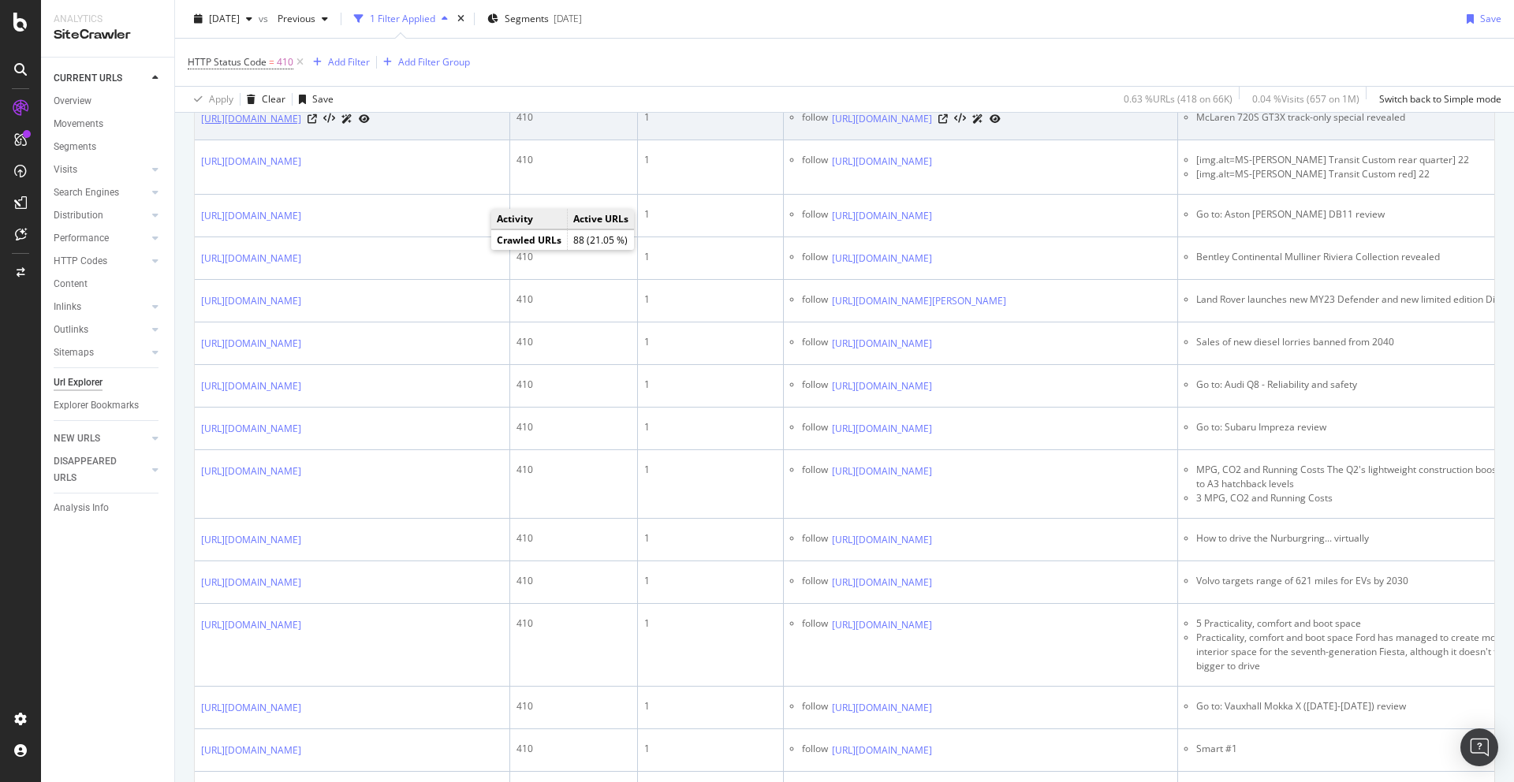
scroll to position [812, 0]
click at [948, 121] on icon at bounding box center [942, 115] width 9 height 9
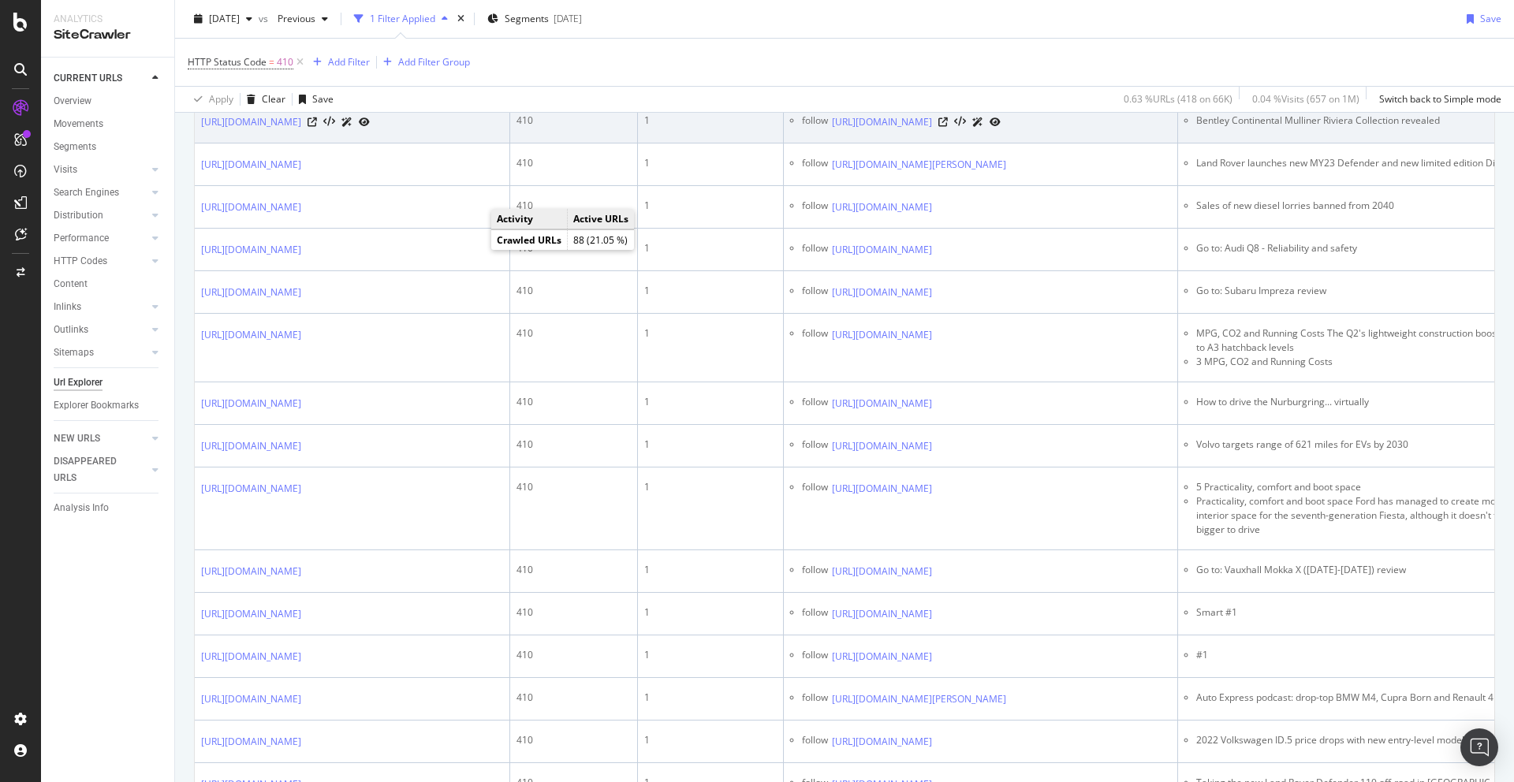
scroll to position [1007, 0]
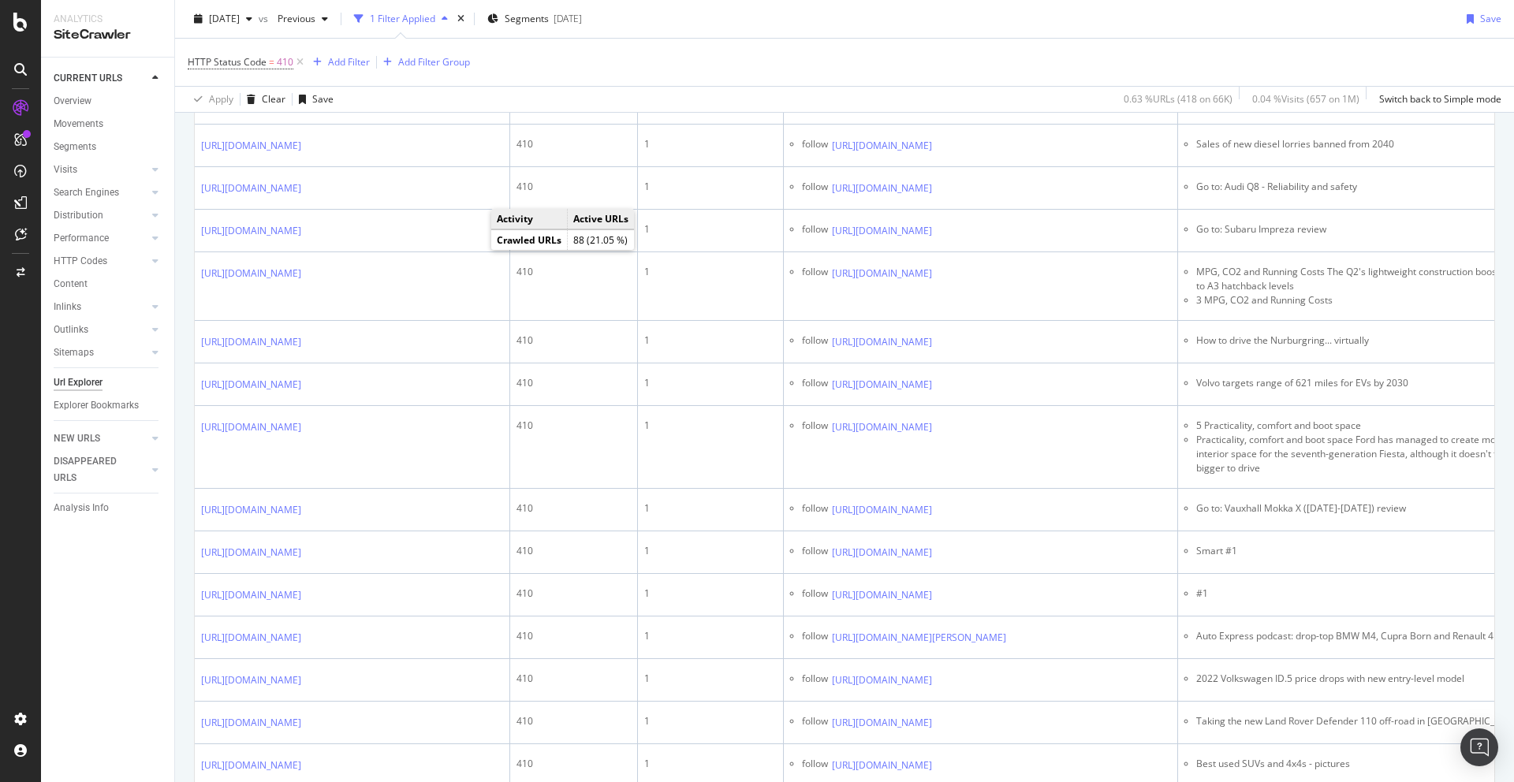
click at [948, 65] on icon at bounding box center [942, 60] width 9 height 9
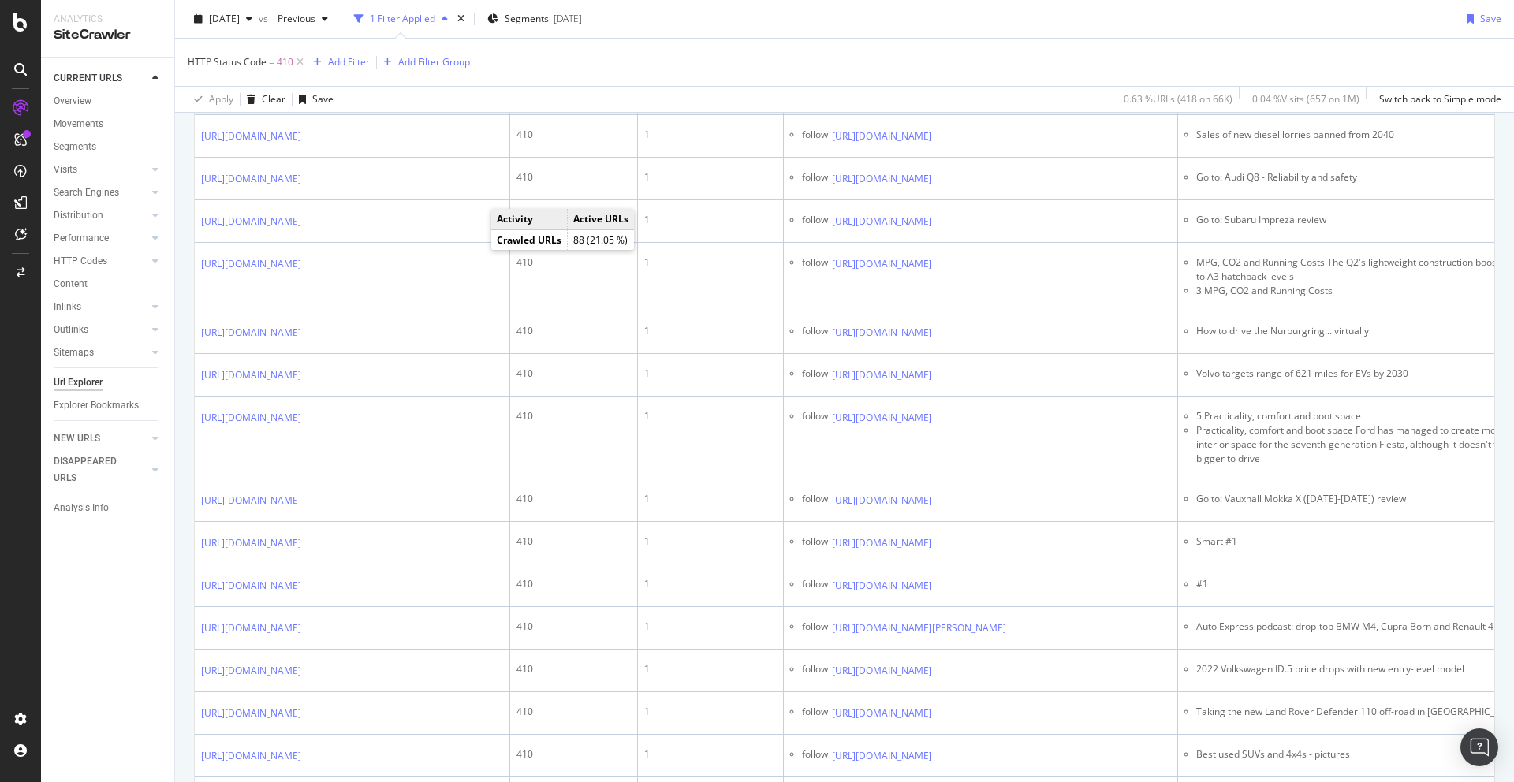
scroll to position [1018, 0]
click at [1022, 97] on icon at bounding box center [1017, 92] width 9 height 9
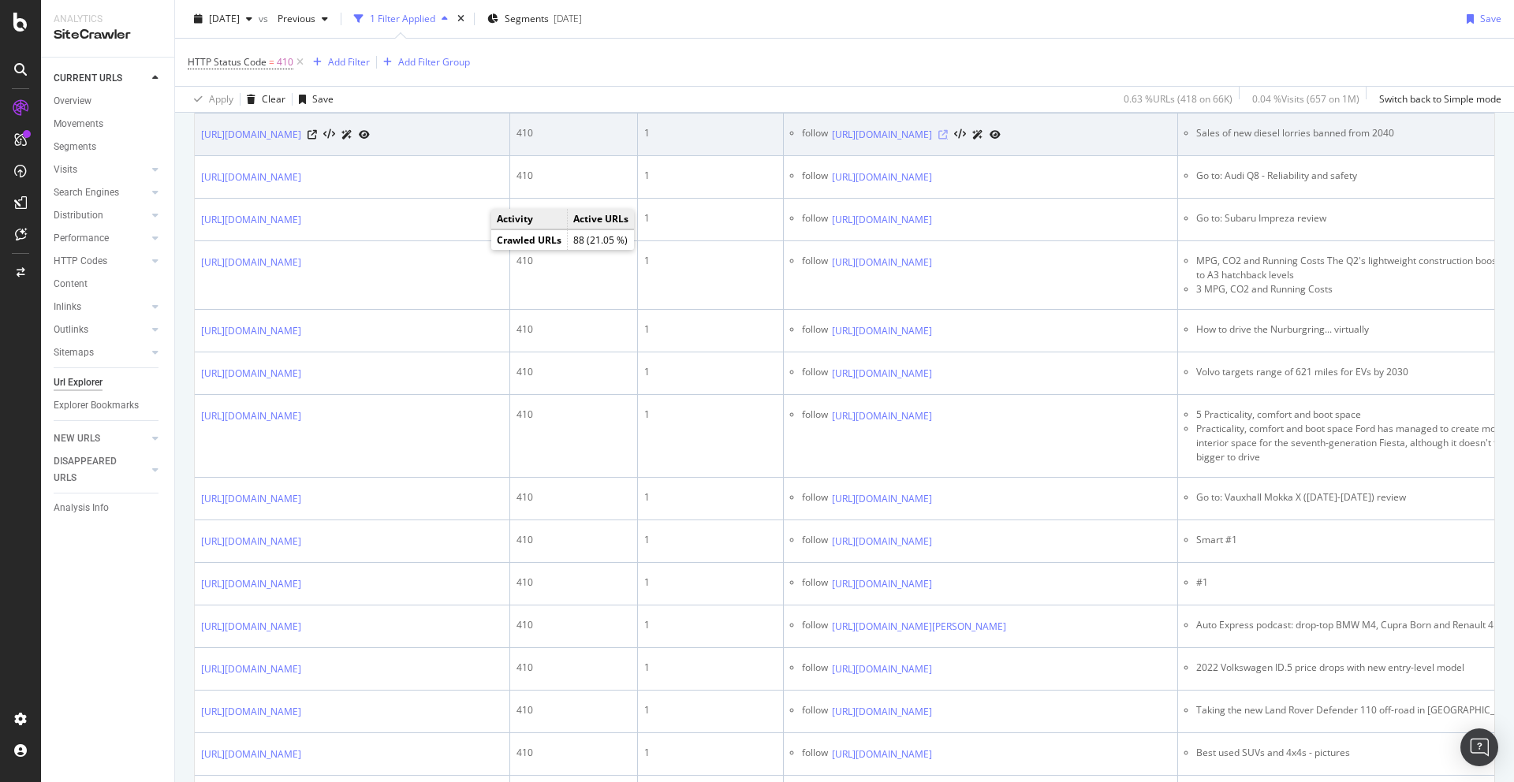
click at [948, 140] on icon at bounding box center [942, 134] width 9 height 9
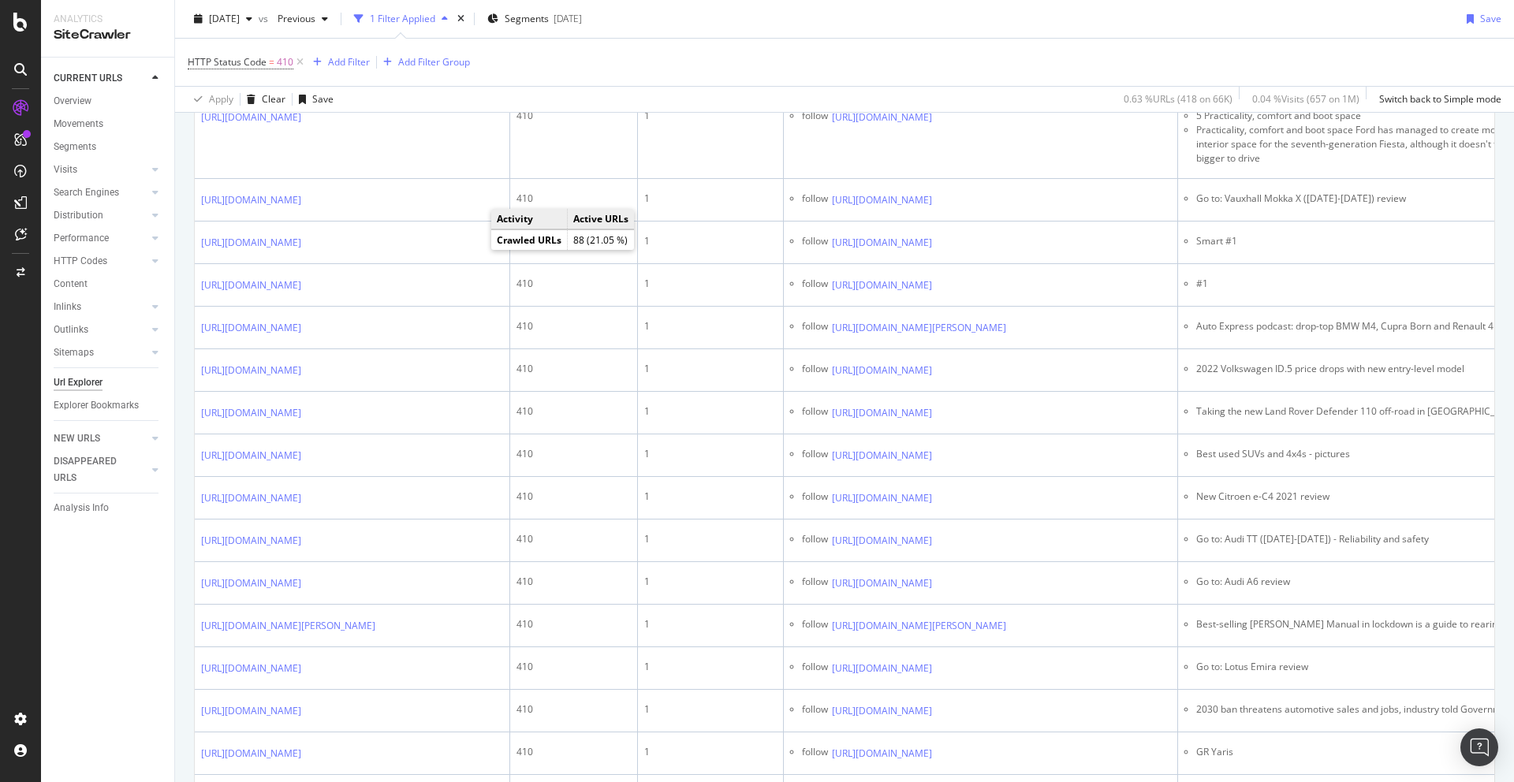
scroll to position [1352, 0]
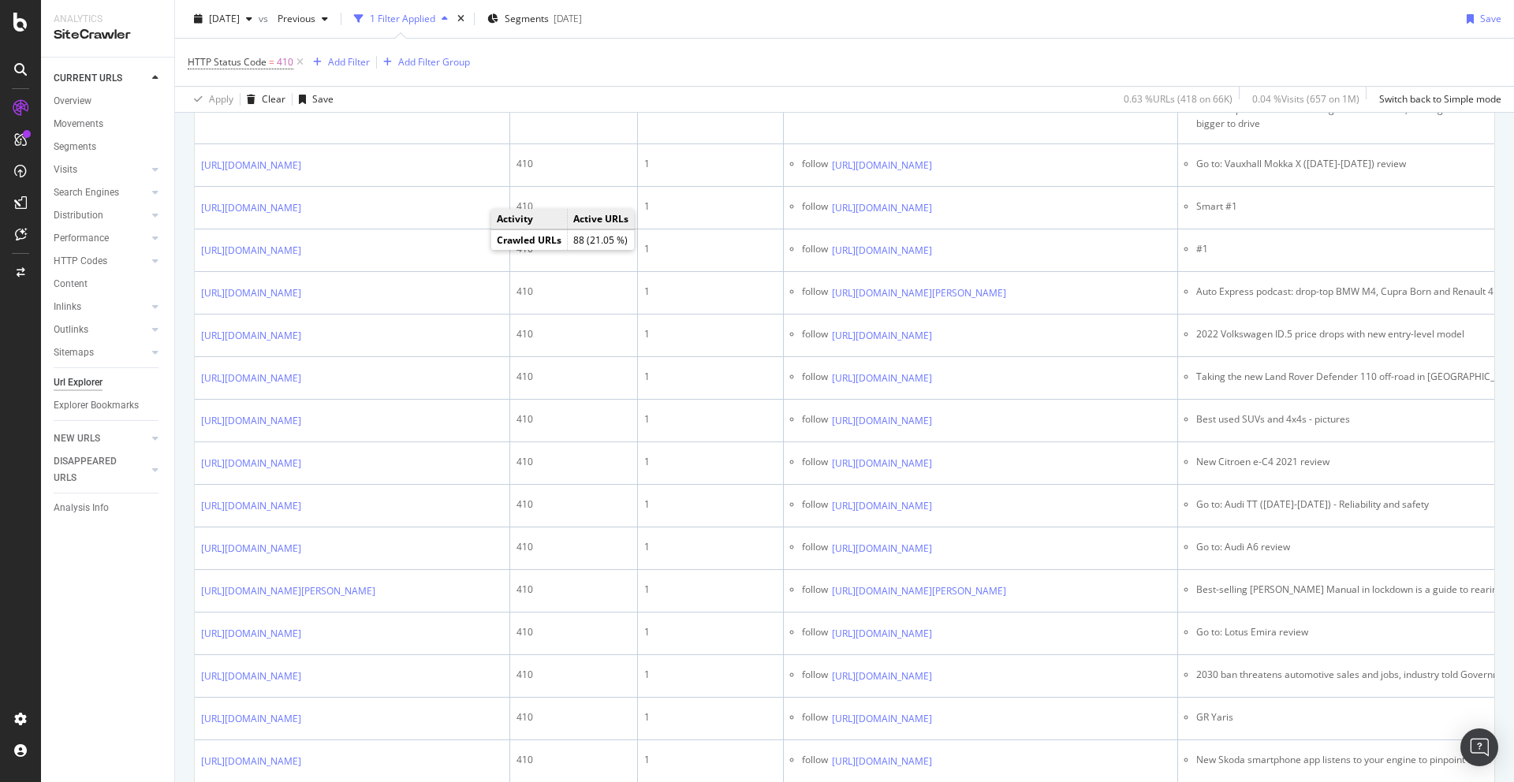
click at [948, 45] on icon at bounding box center [942, 39] width 9 height 9
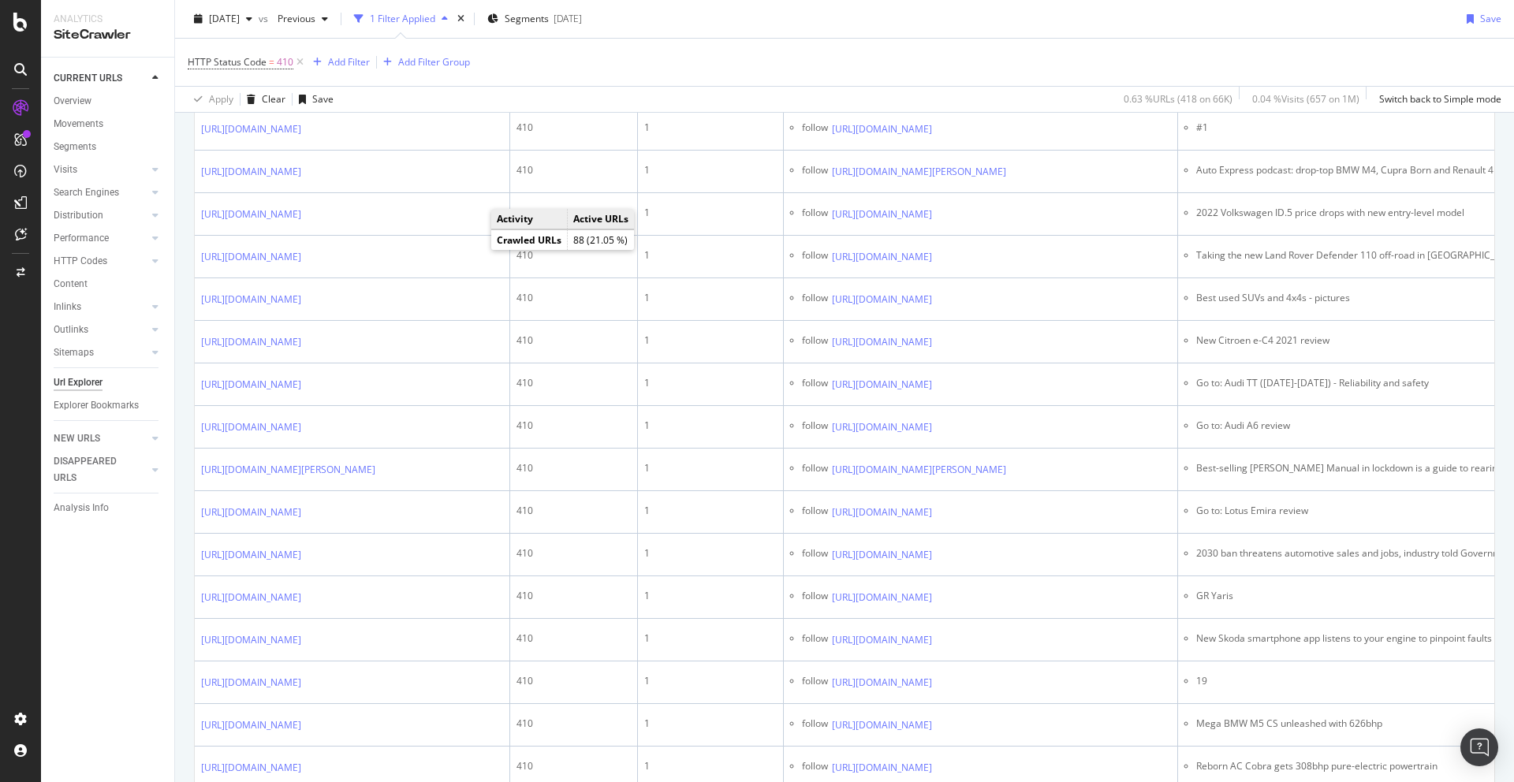
scroll to position [1474, 0]
click at [948, 91] on icon at bounding box center [942, 85] width 9 height 9
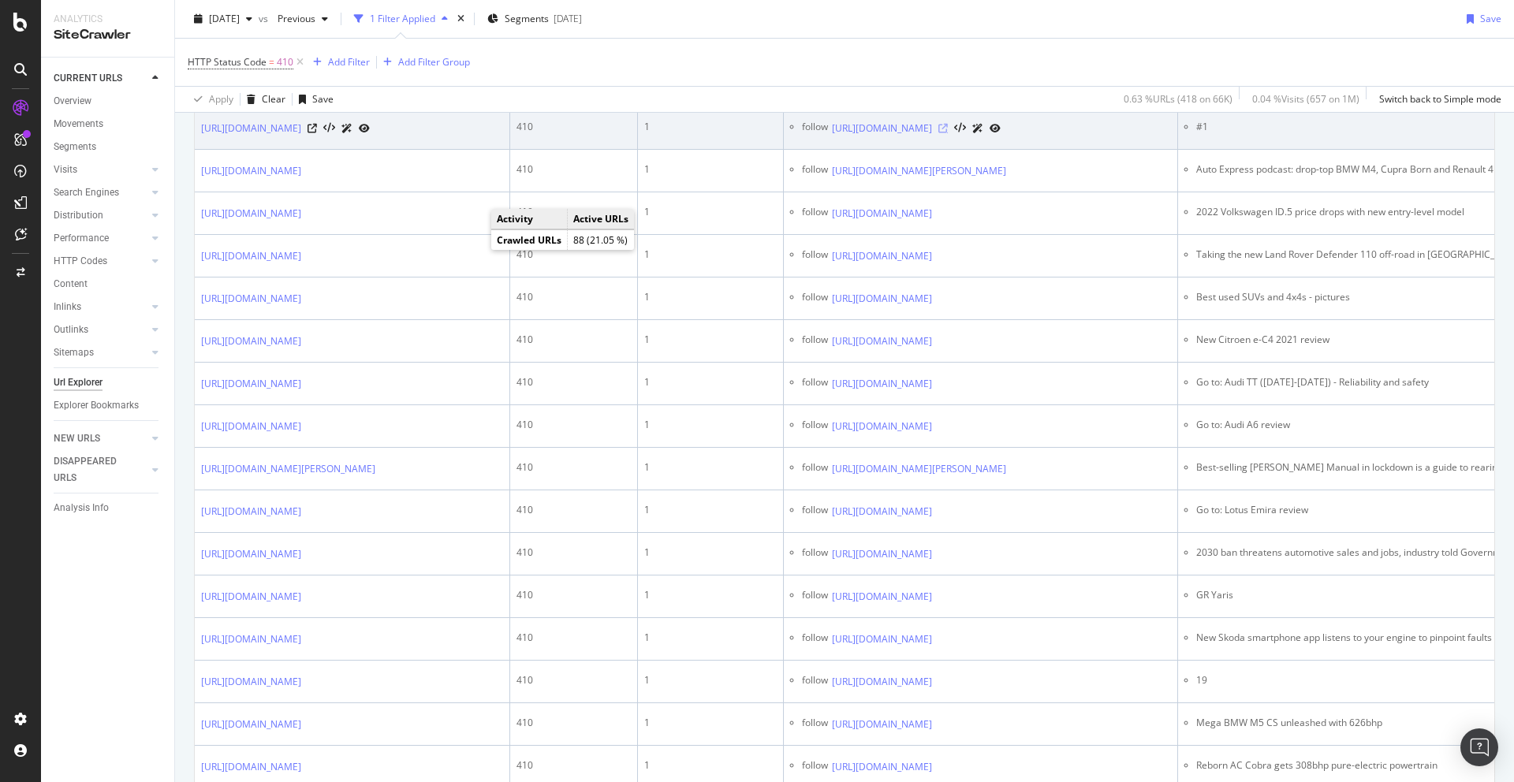
click at [948, 133] on icon at bounding box center [942, 128] width 9 height 9
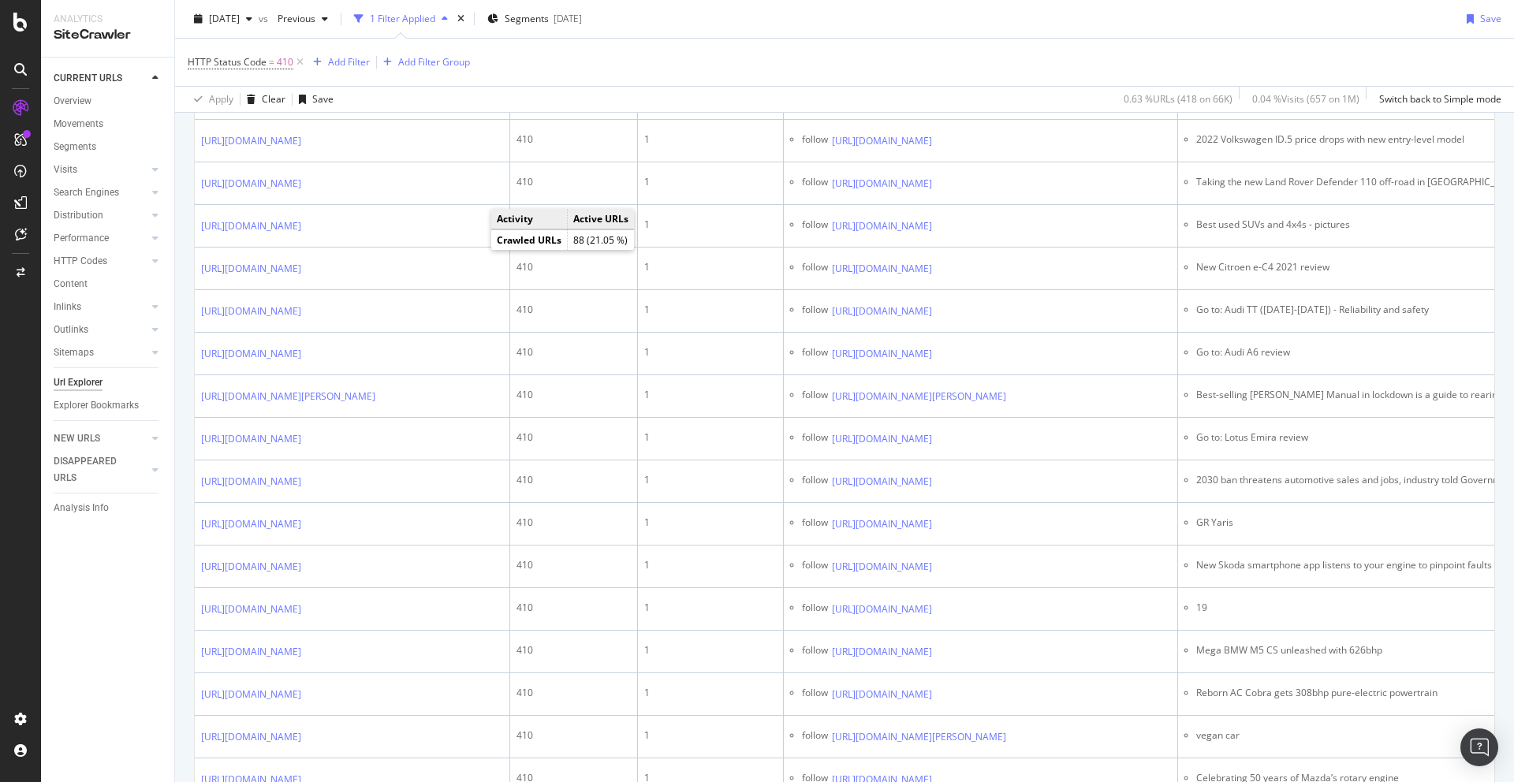
scroll to position [1582, 0]
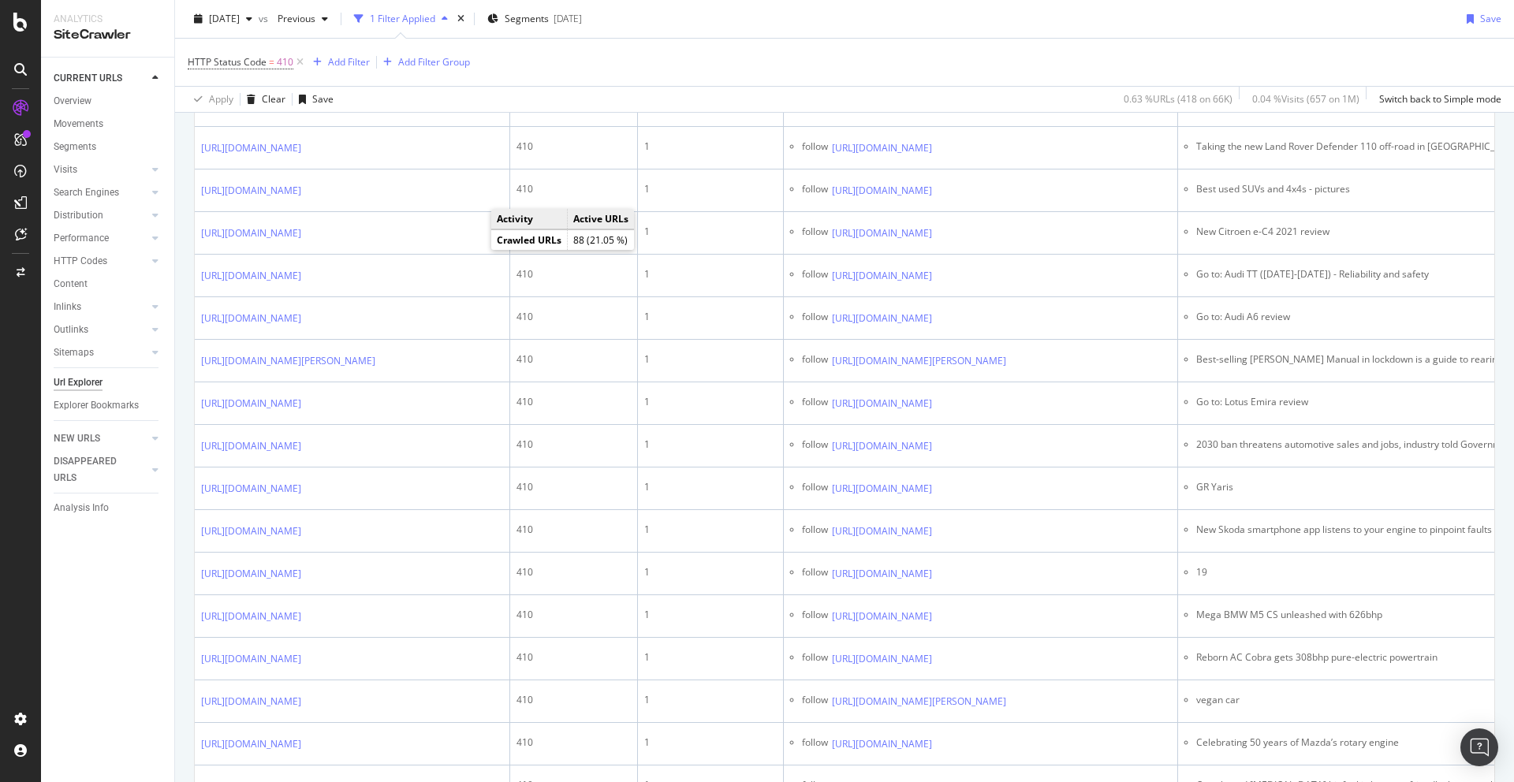
click at [1022, 68] on icon at bounding box center [1017, 62] width 9 height 9
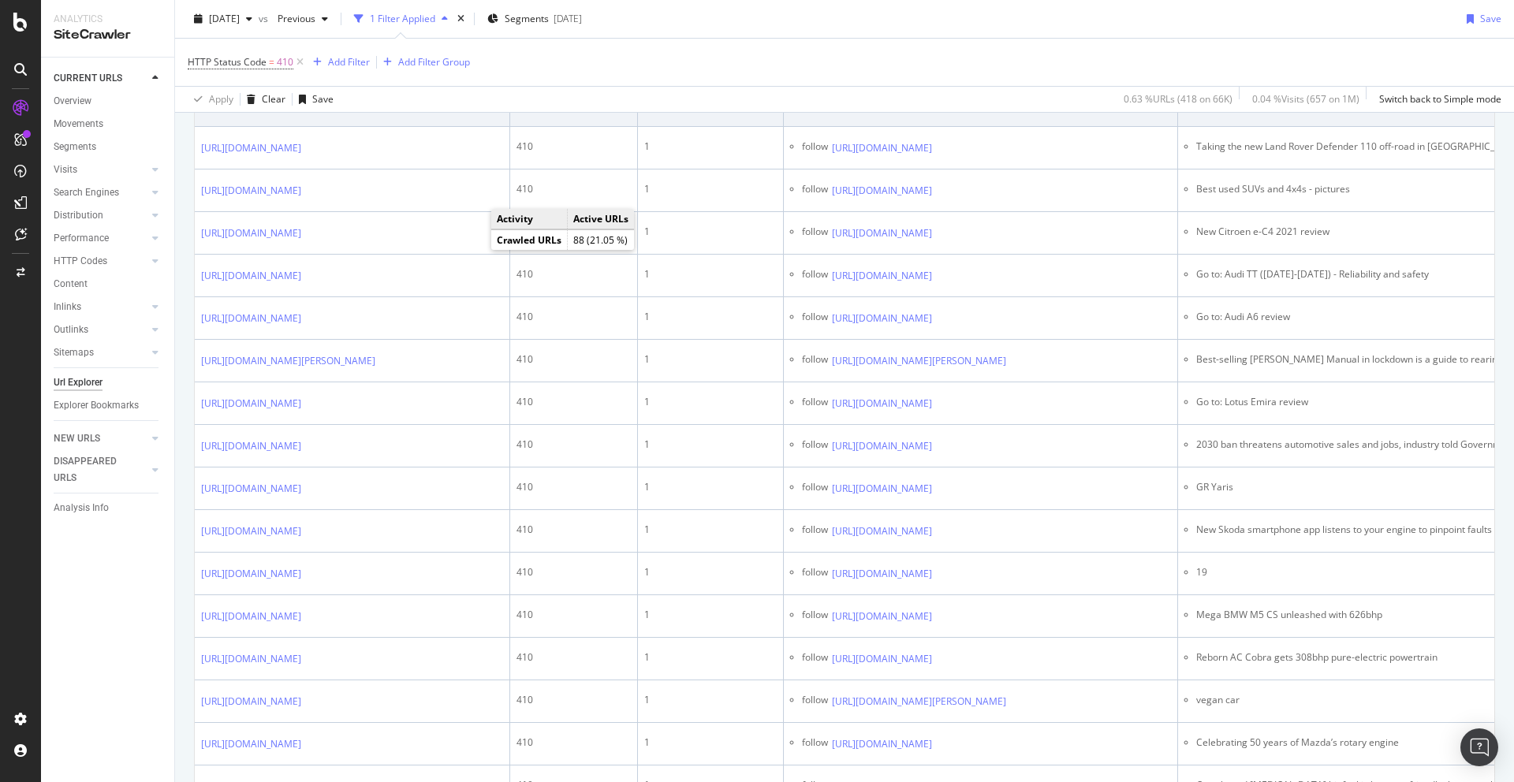
click at [948, 110] on icon at bounding box center [942, 105] width 9 height 9
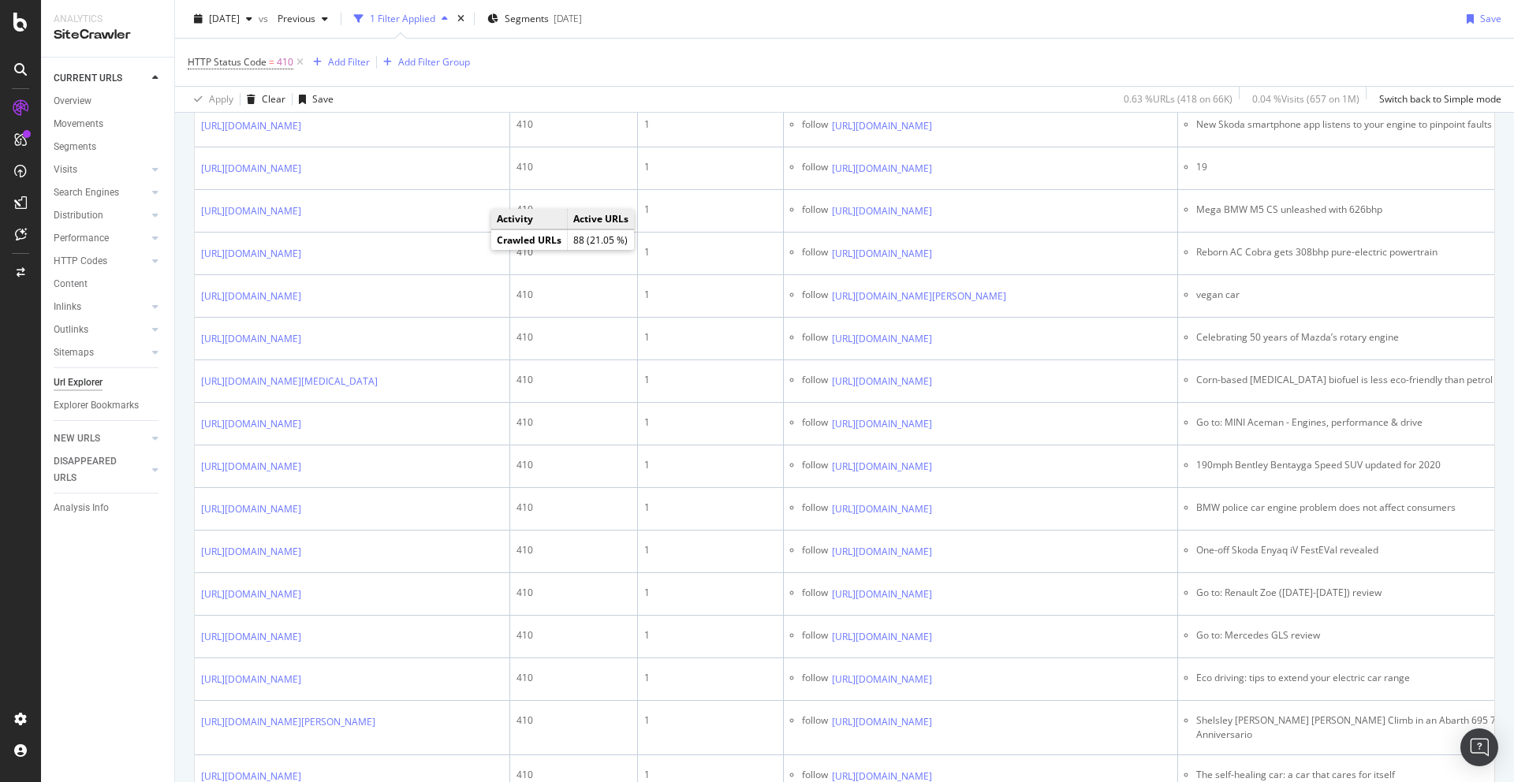
scroll to position [1926, 0]
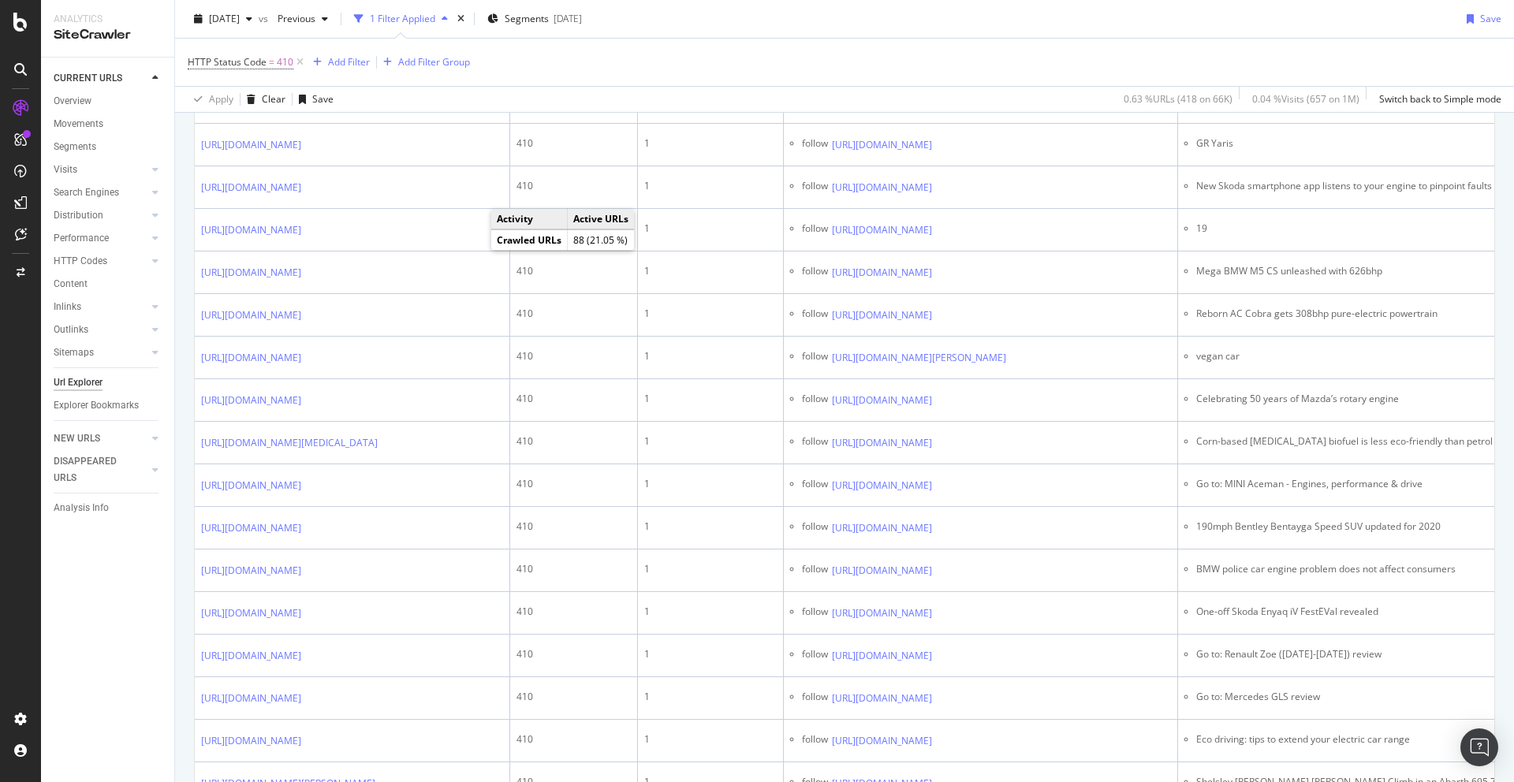
click at [1022, 22] on icon at bounding box center [1017, 17] width 9 height 9
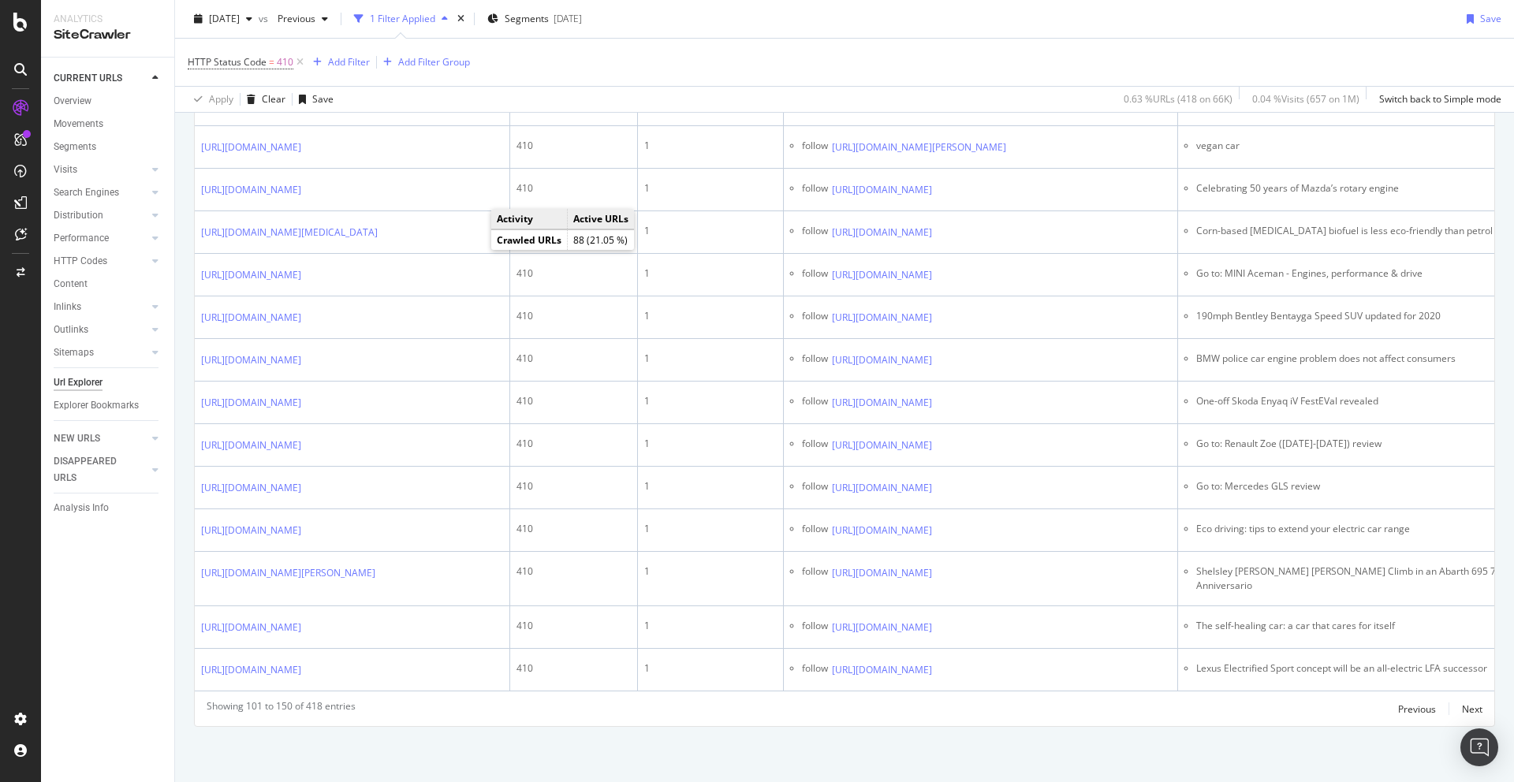
scroll to position [2182, 0]
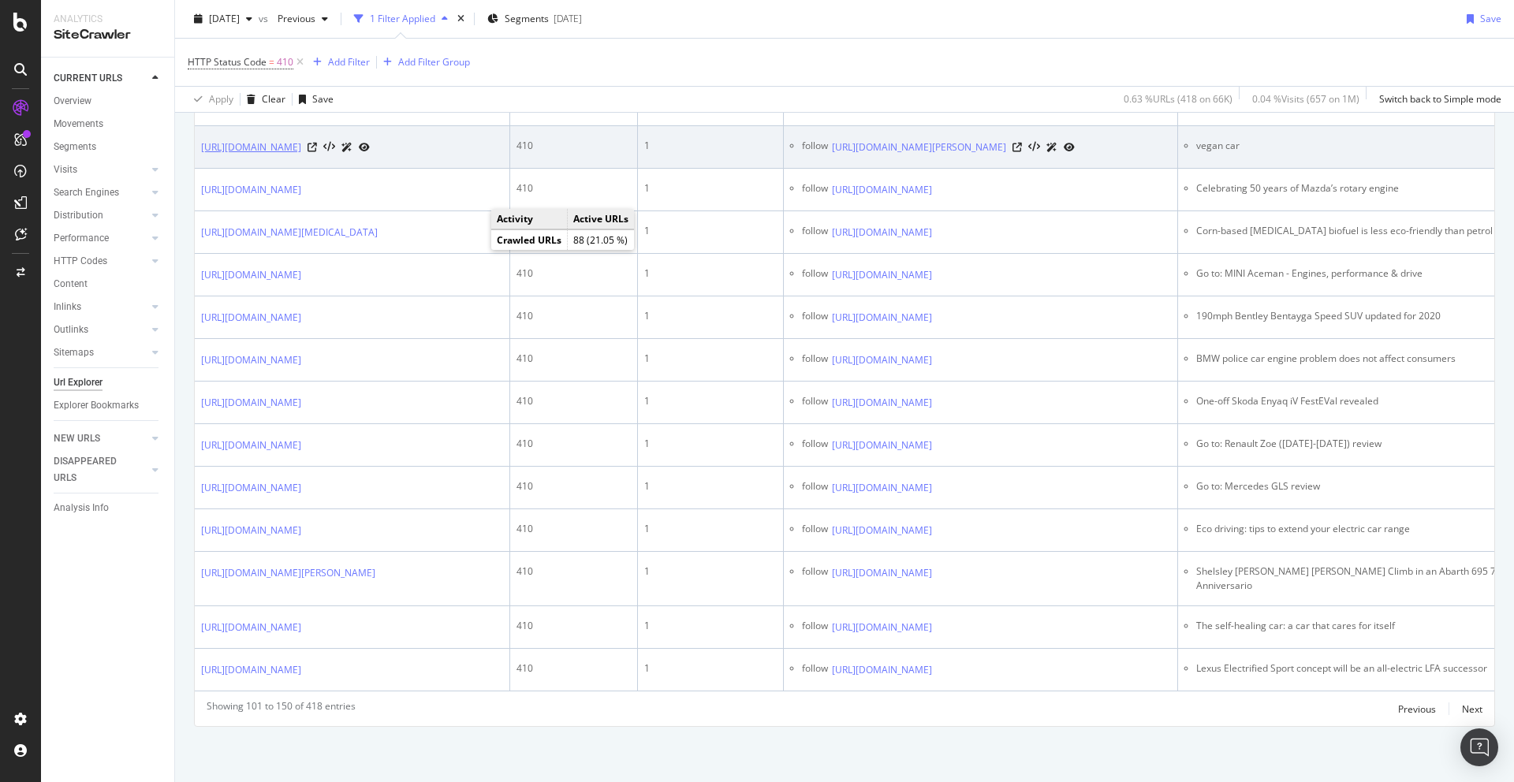
scroll to position [2446, 0]
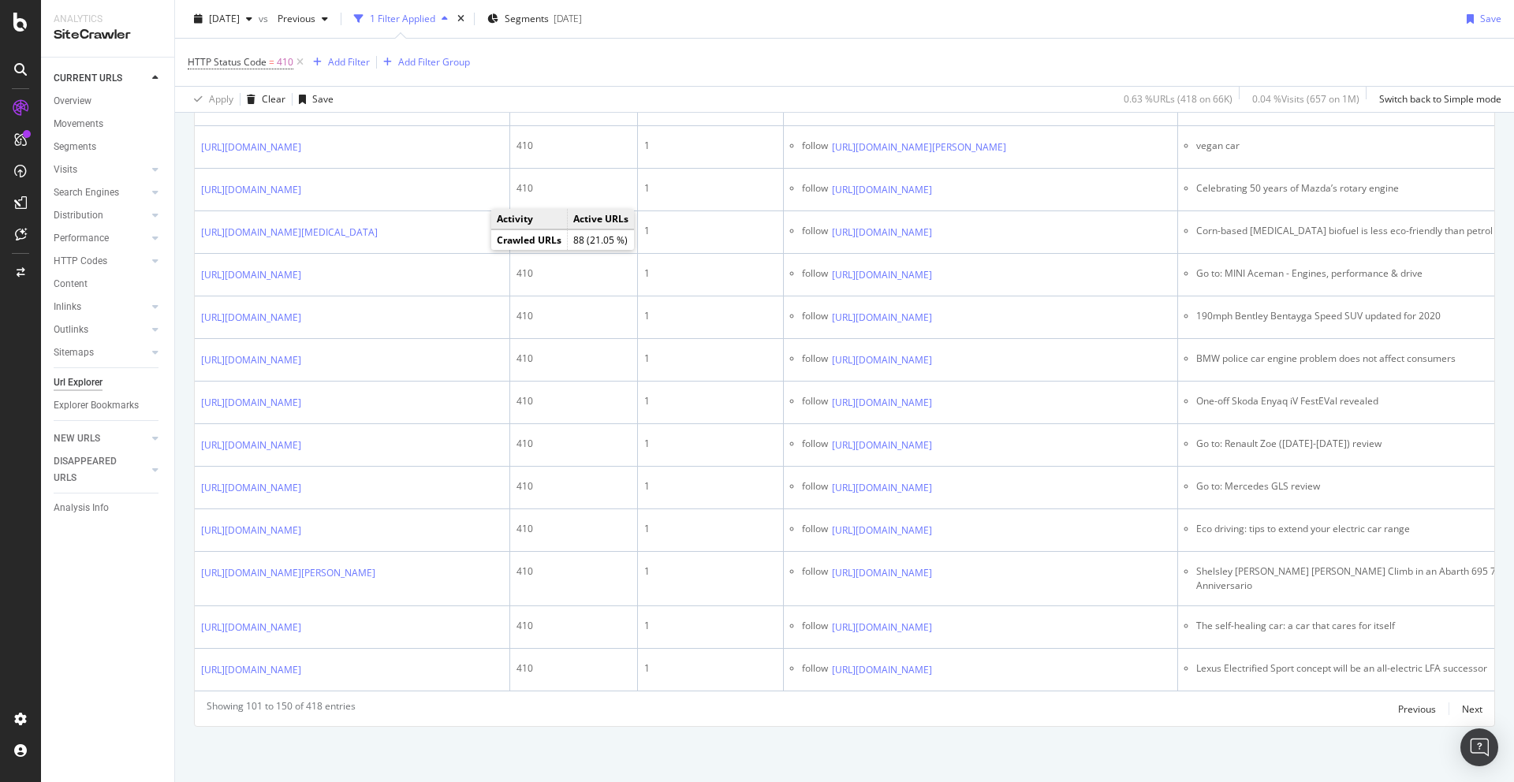
click at [948, 67] on icon at bounding box center [942, 62] width 9 height 9
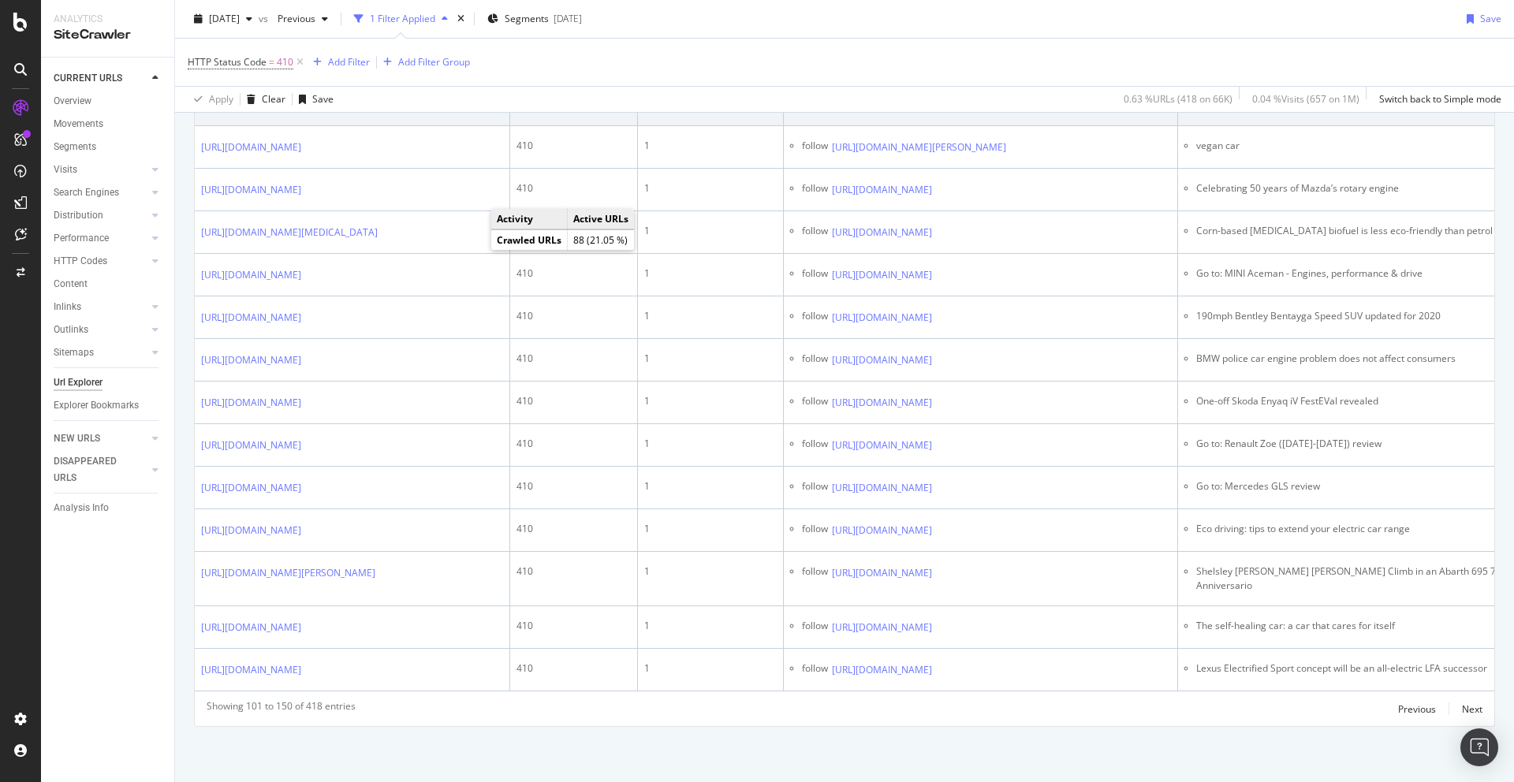
click at [948, 110] on icon at bounding box center [942, 104] width 9 height 9
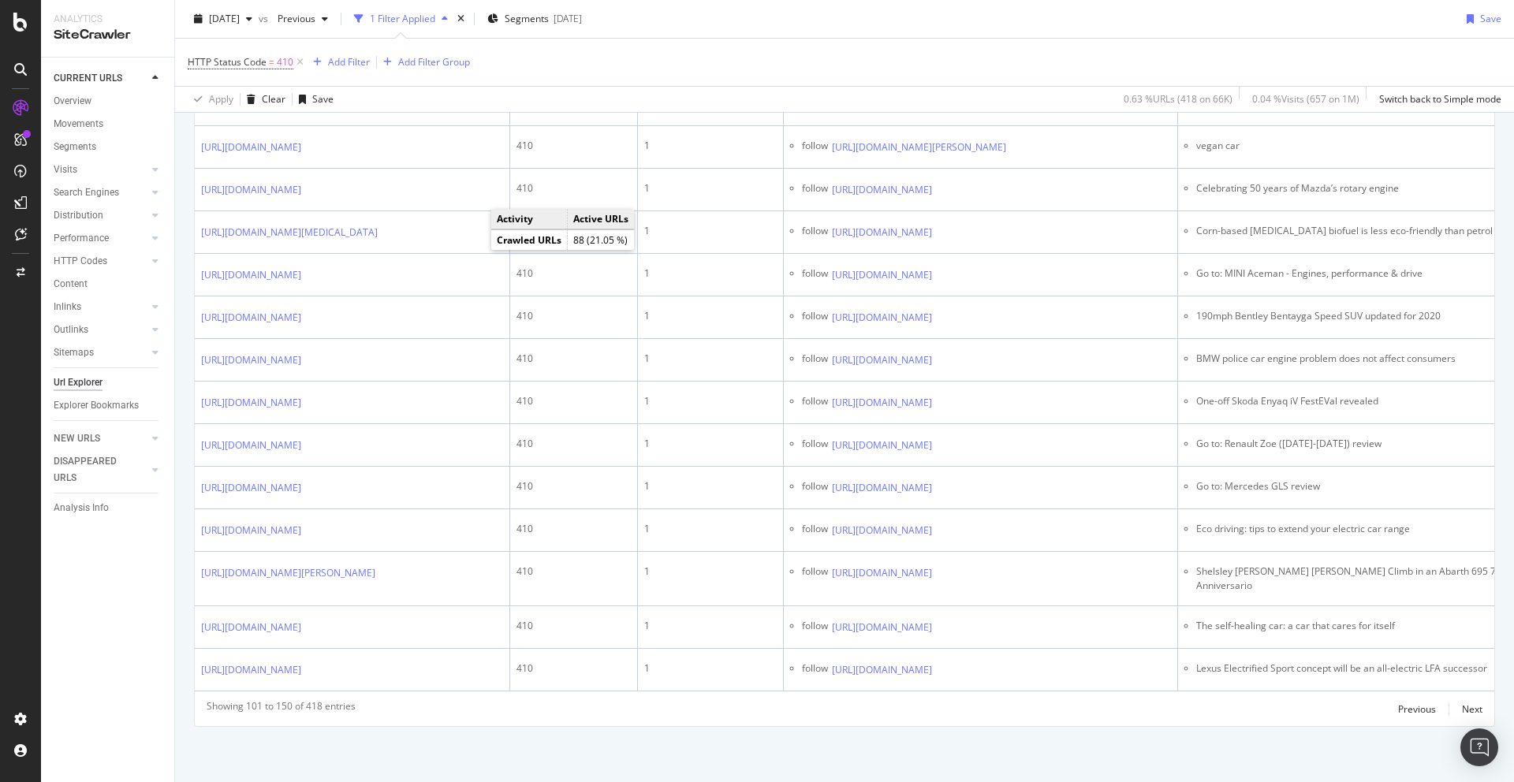
scroll to position [2615, 0]
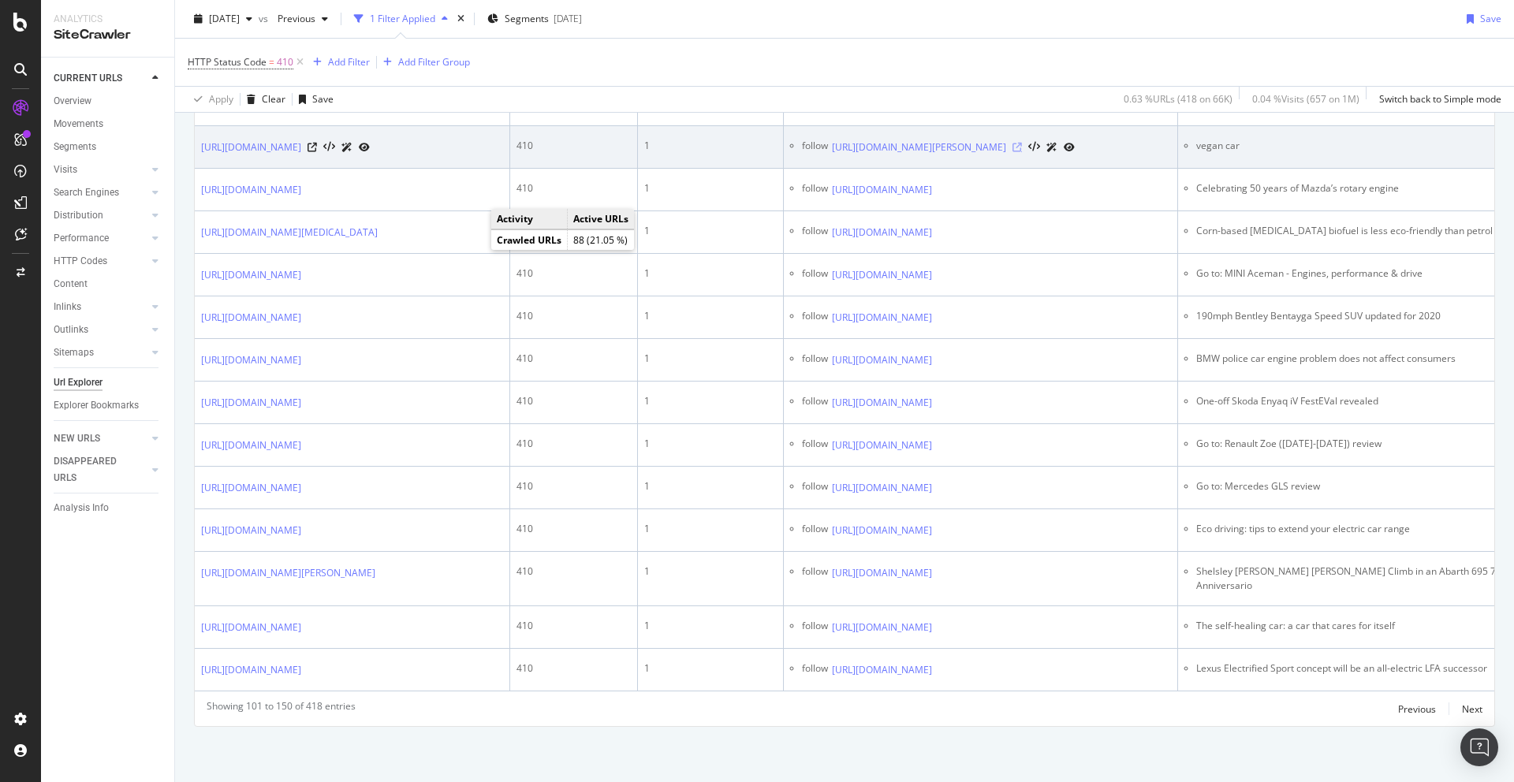
click at [1022, 152] on icon at bounding box center [1017, 147] width 9 height 9
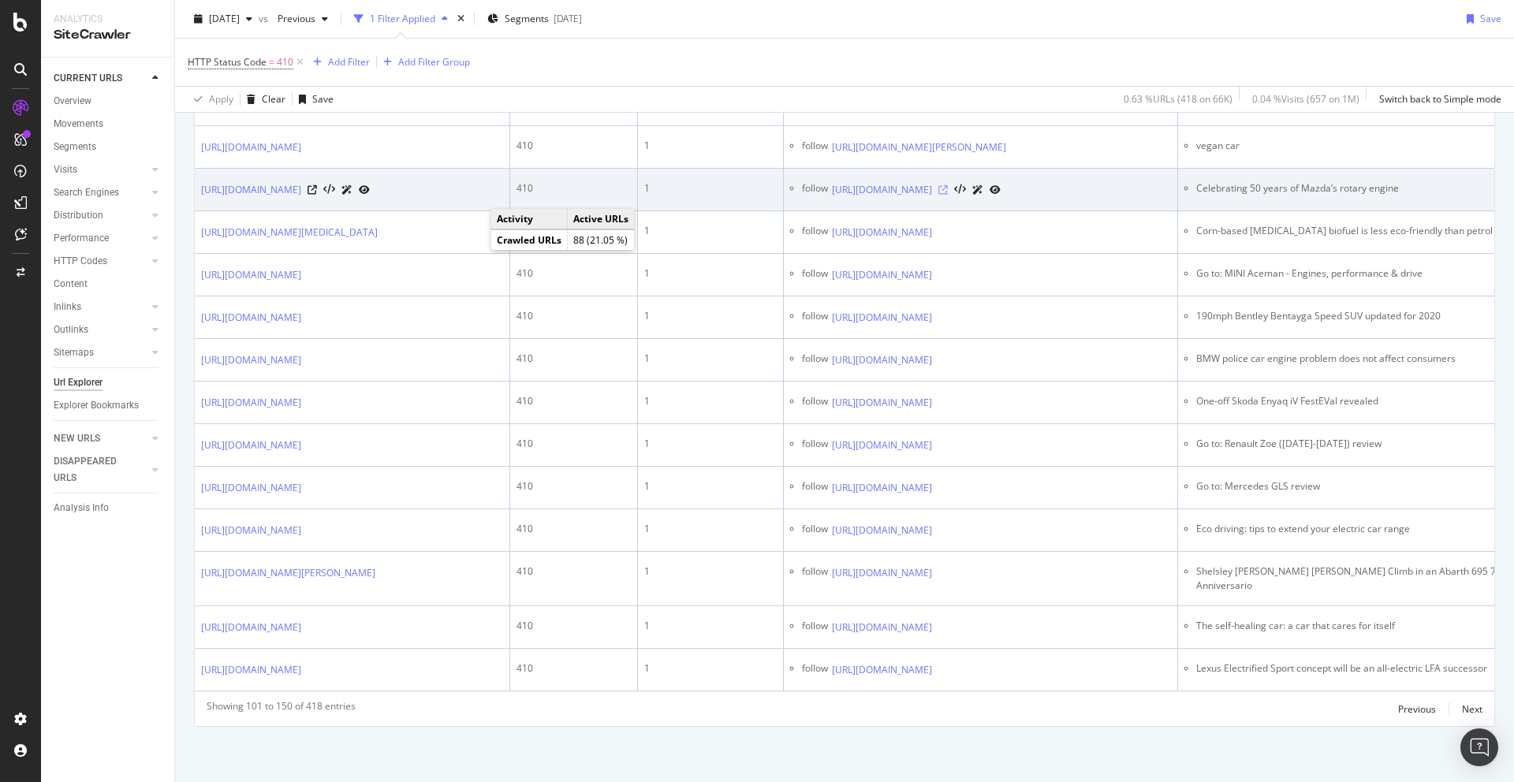
click at [948, 195] on icon at bounding box center [942, 189] width 9 height 9
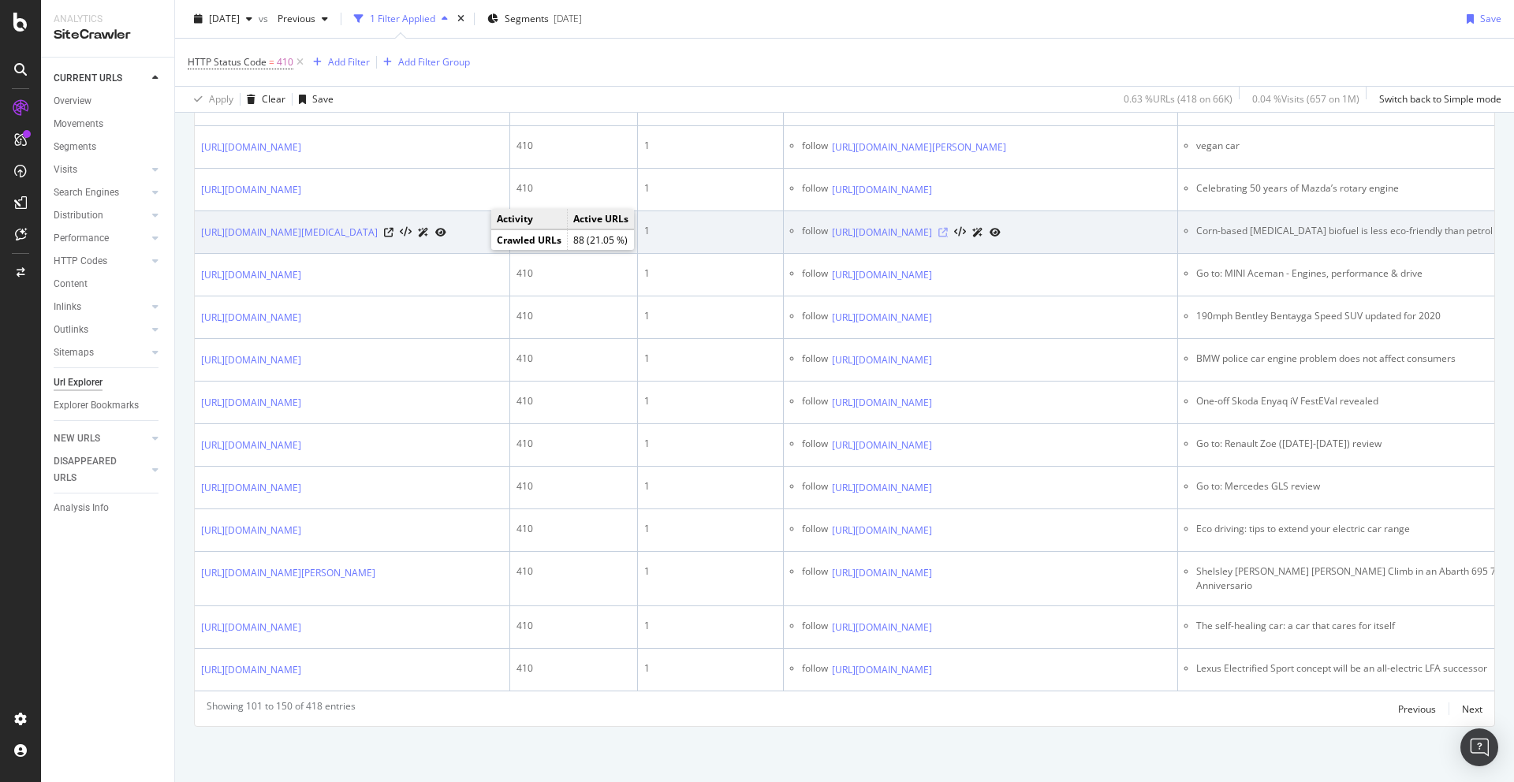
click at [948, 237] on icon at bounding box center [942, 232] width 9 height 9
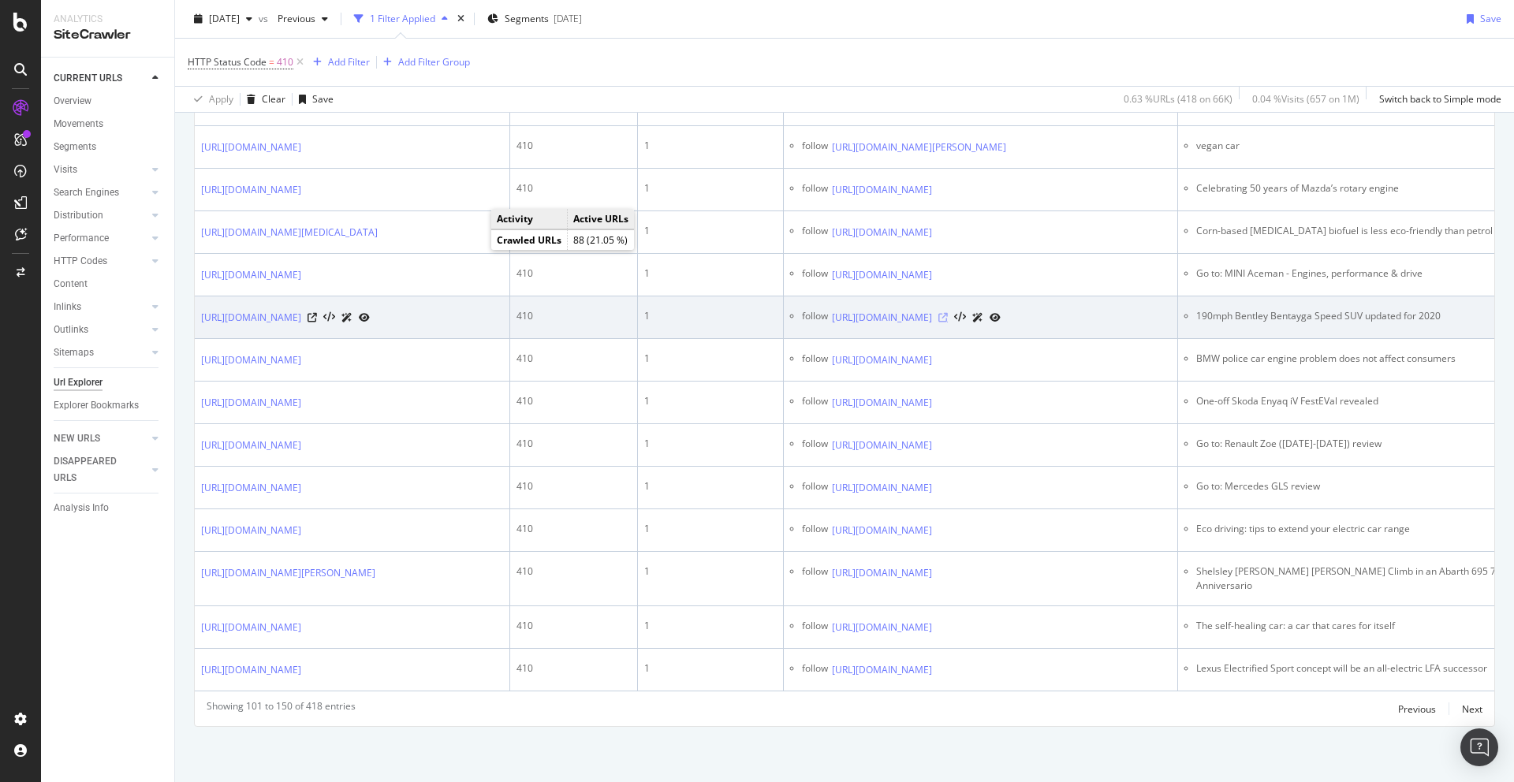
click at [948, 323] on icon at bounding box center [942, 317] width 9 height 9
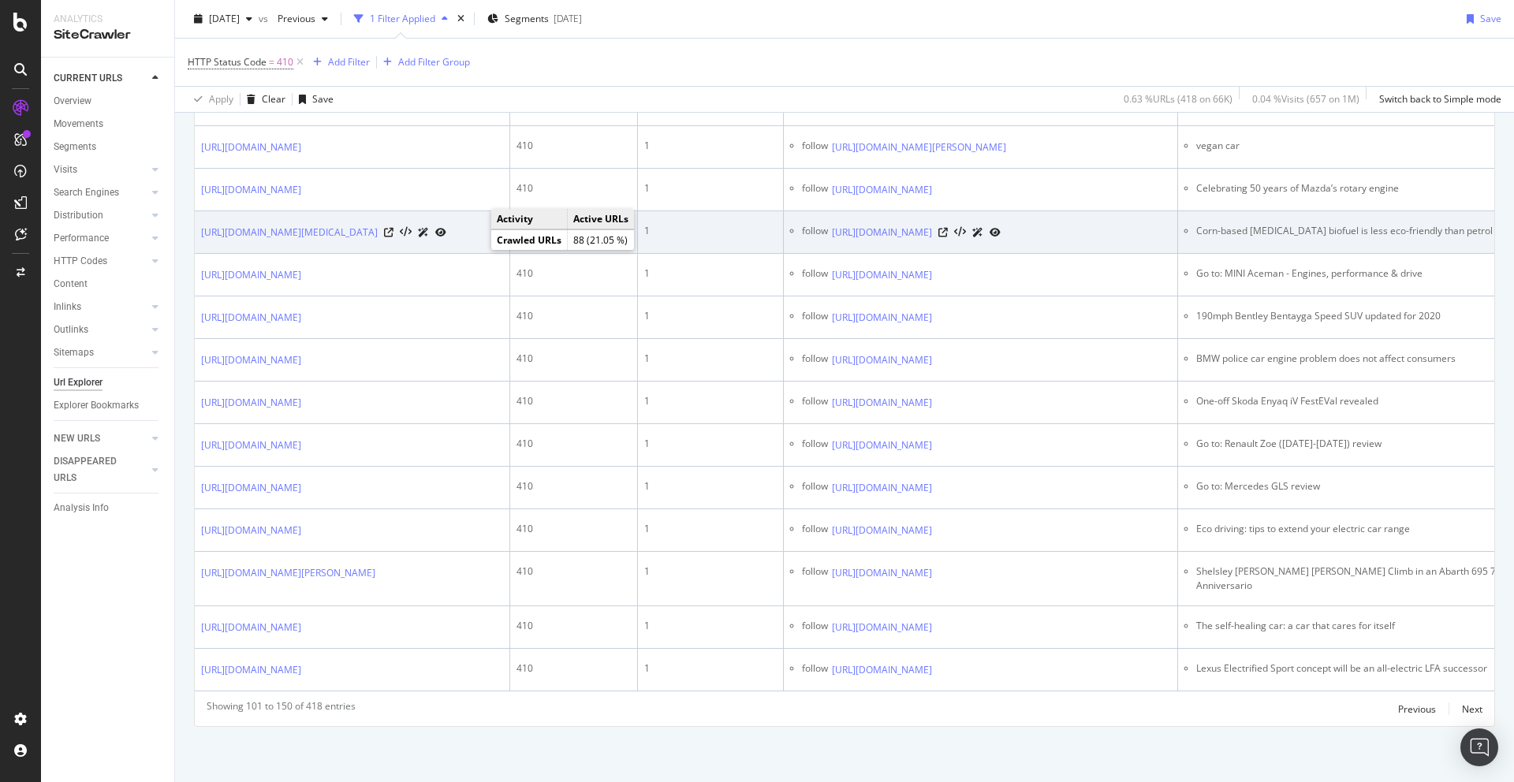
scroll to position [3061, 0]
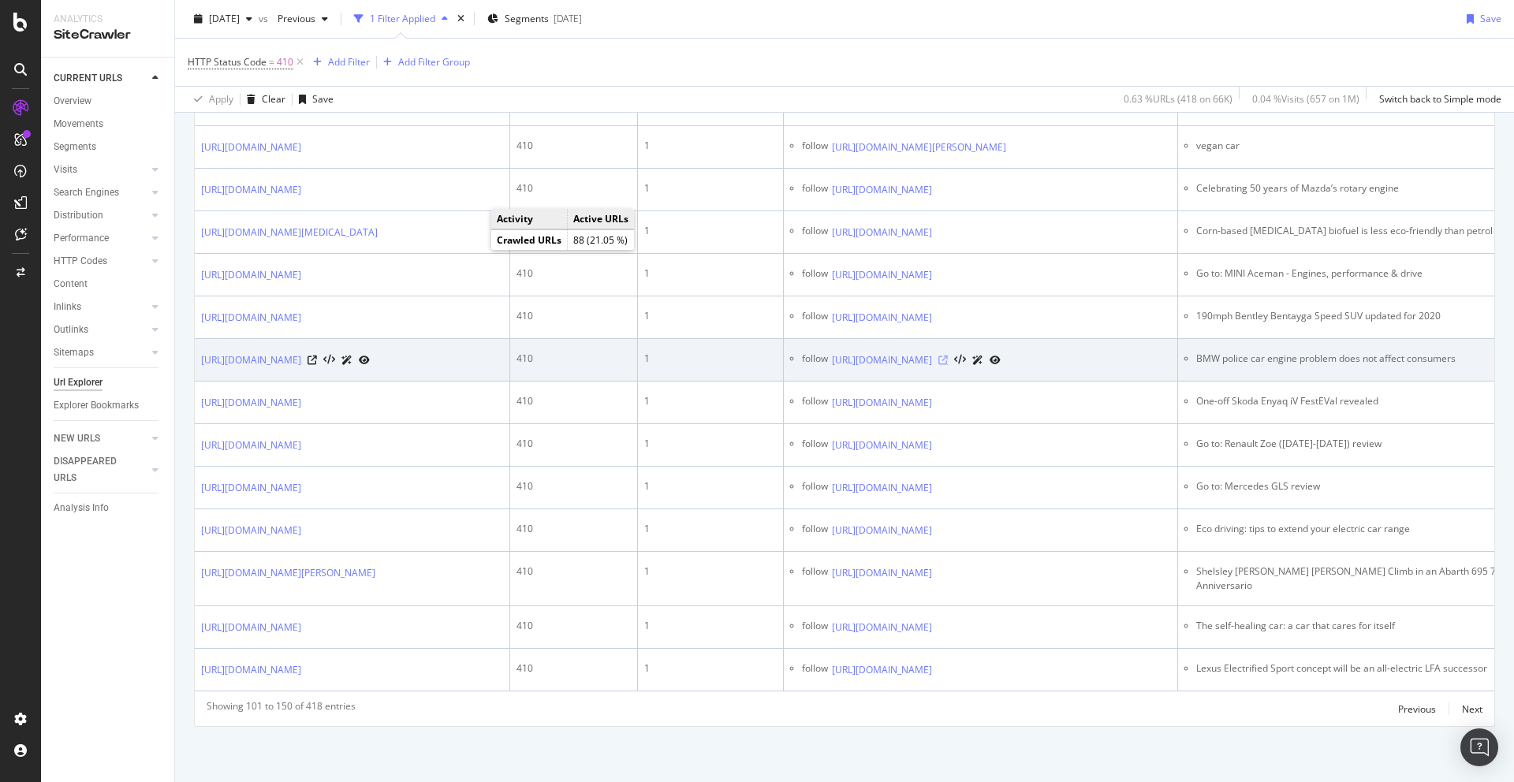
click at [948, 356] on icon at bounding box center [942, 360] width 9 height 9
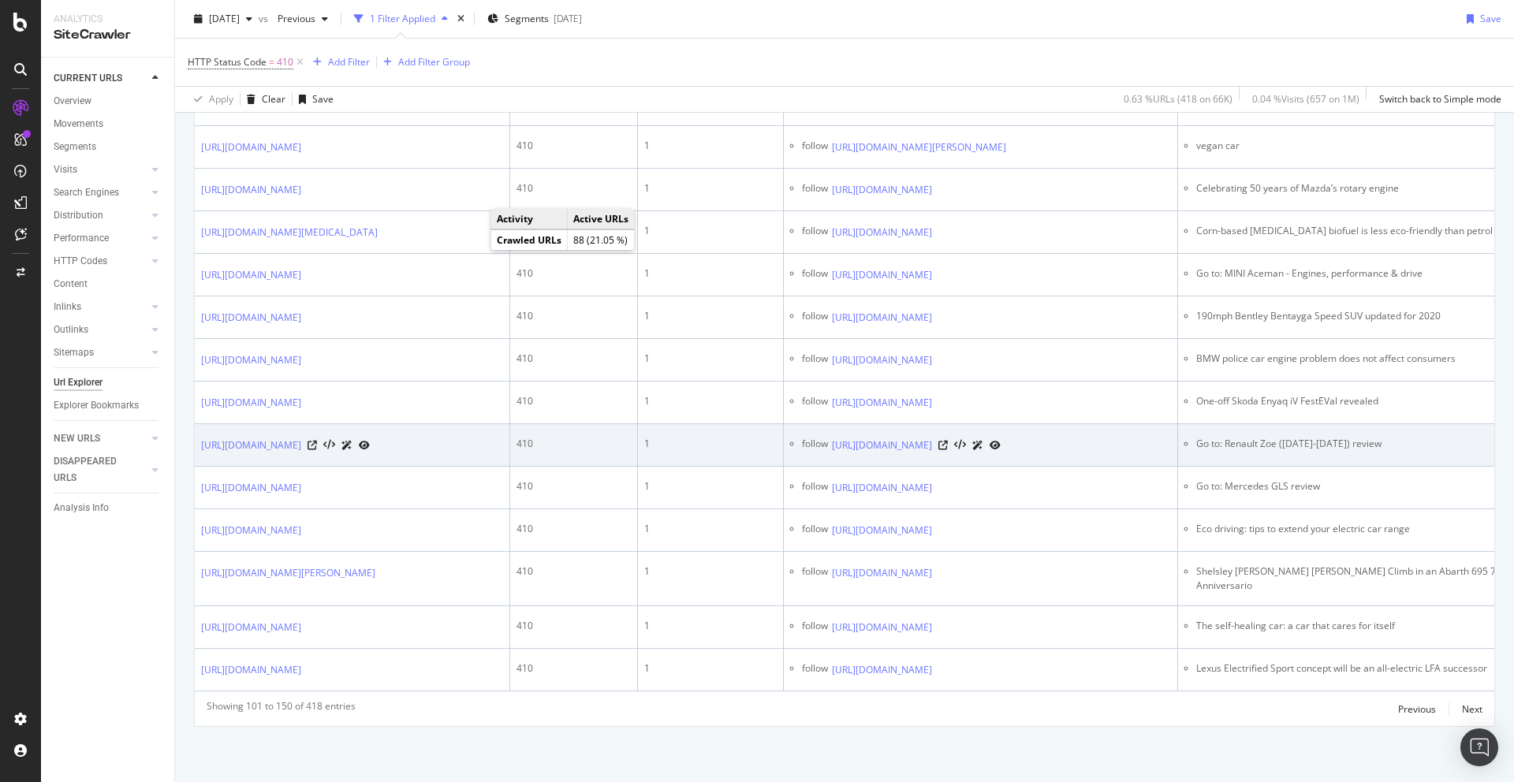
scroll to position [11, 0]
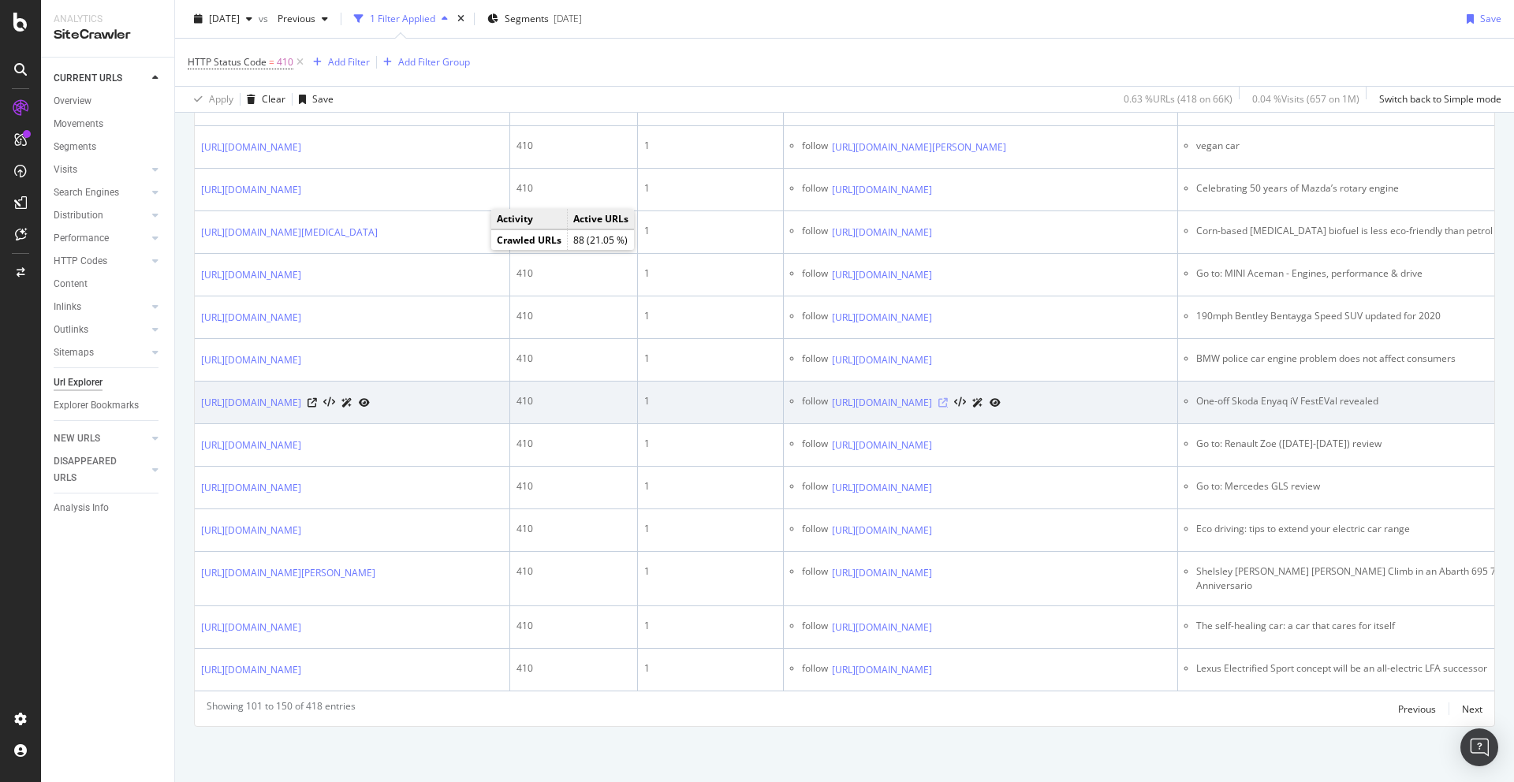
click at [948, 398] on icon at bounding box center [942, 402] width 9 height 9
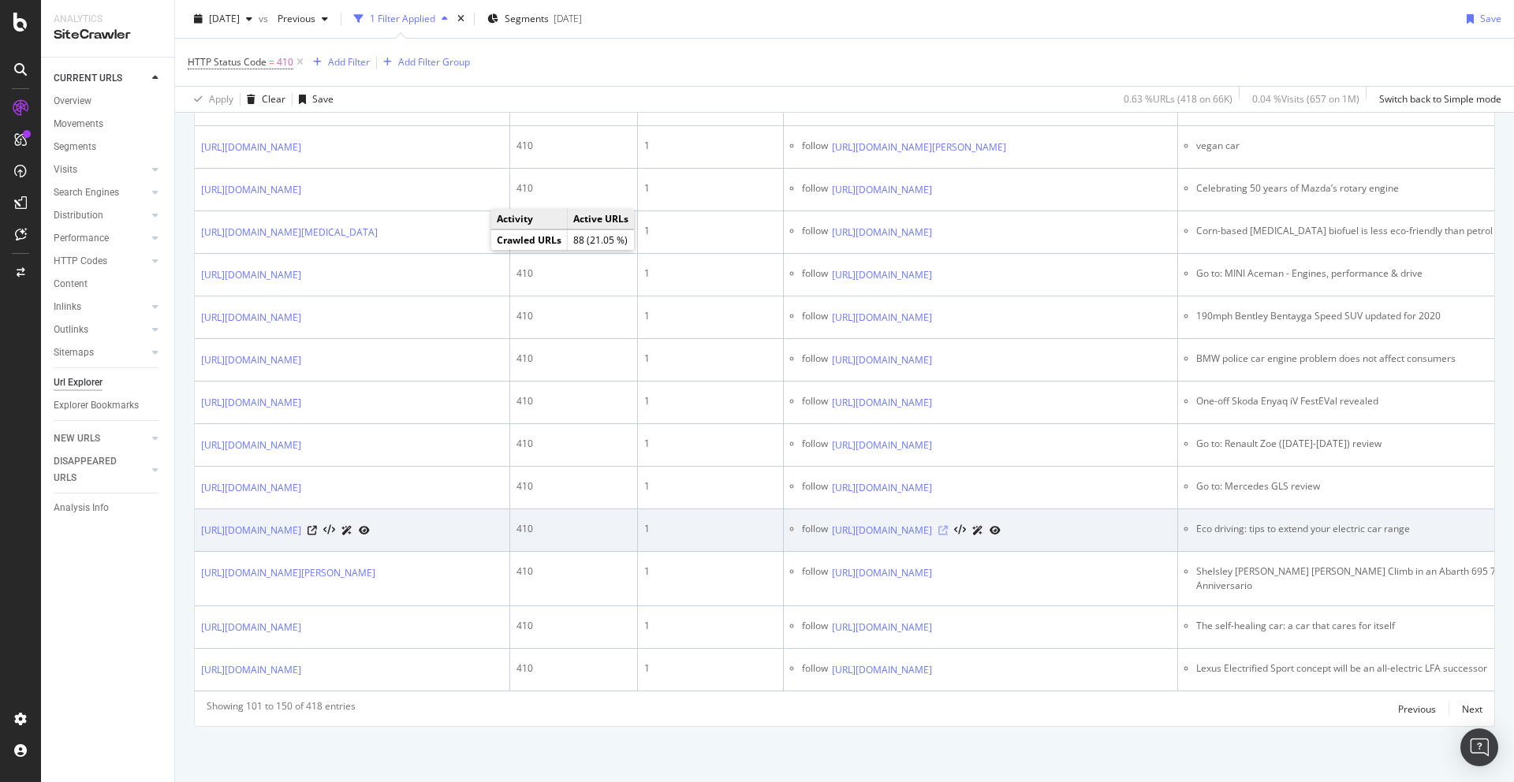
click at [948, 526] on icon at bounding box center [942, 530] width 9 height 9
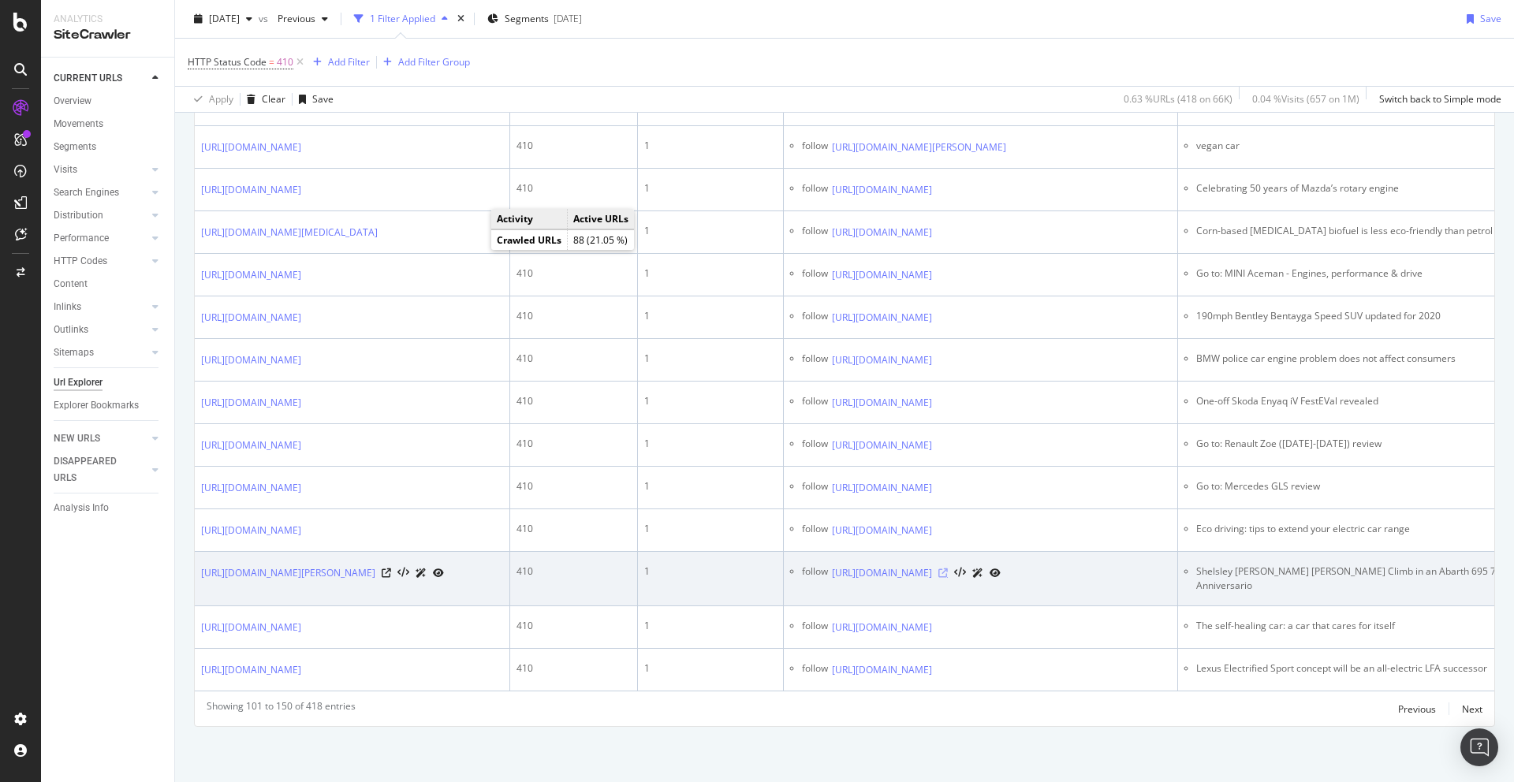
click at [948, 569] on icon at bounding box center [942, 573] width 9 height 9
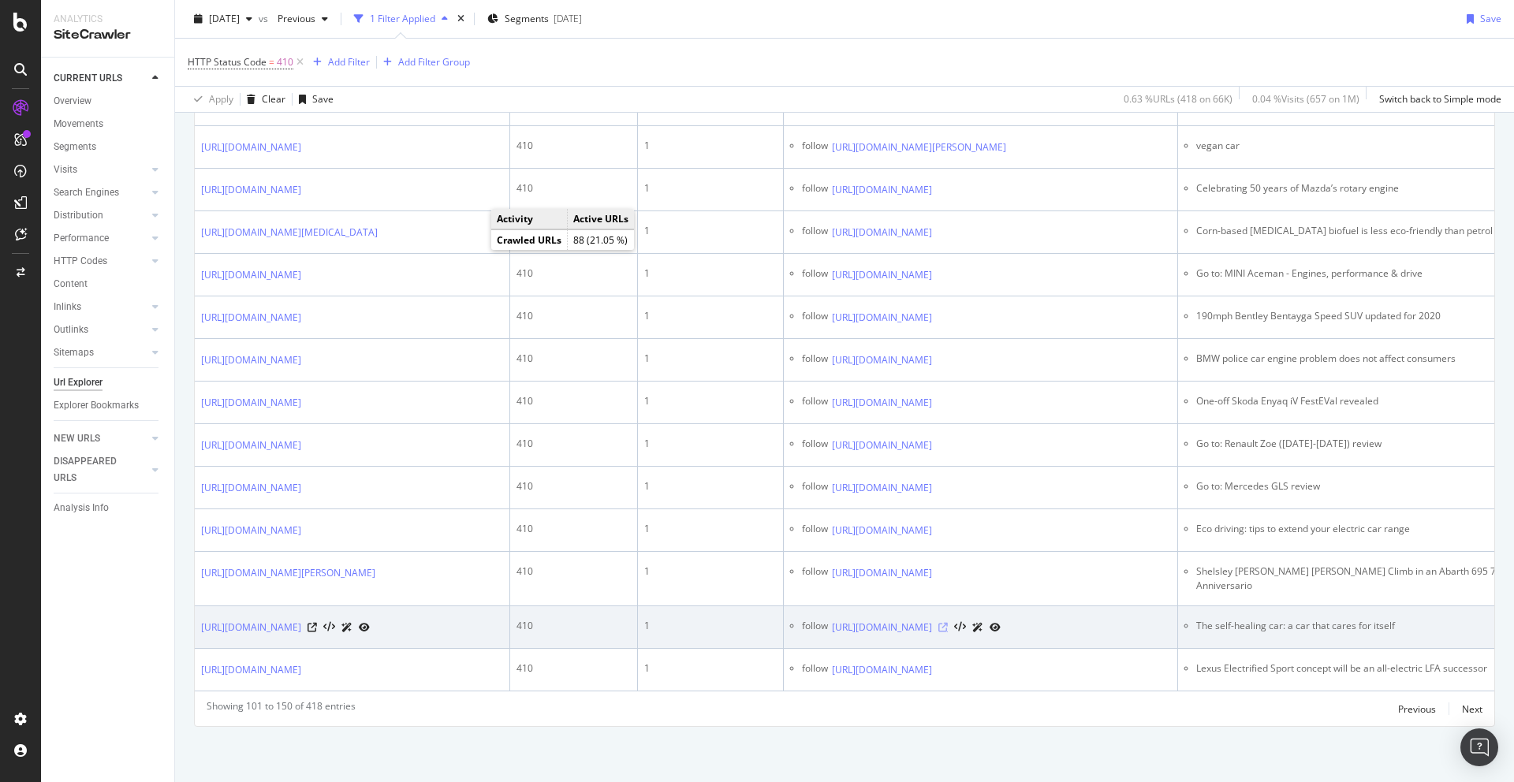
click at [948, 623] on icon at bounding box center [942, 627] width 9 height 9
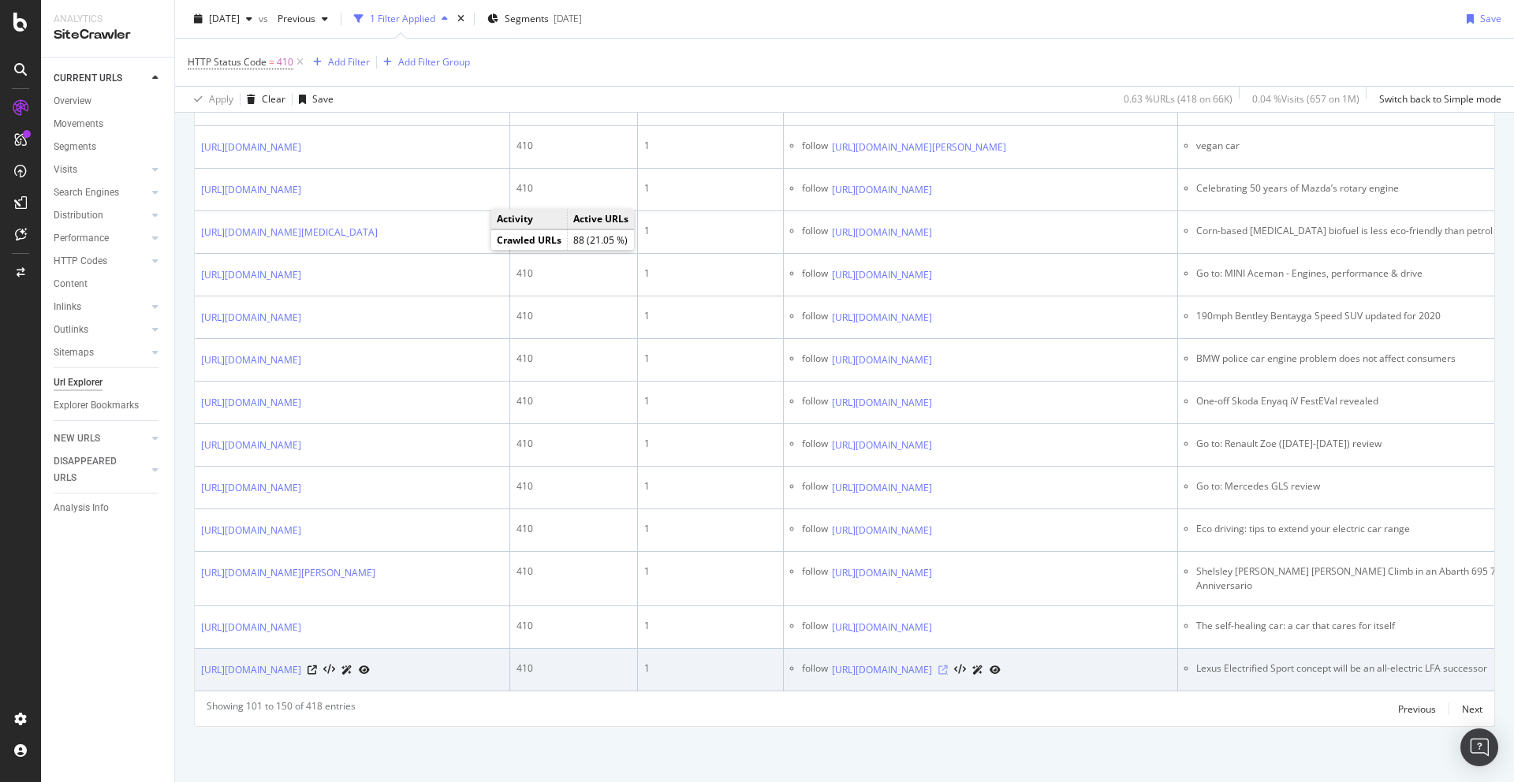
click at [948, 666] on icon at bounding box center [942, 670] width 9 height 9
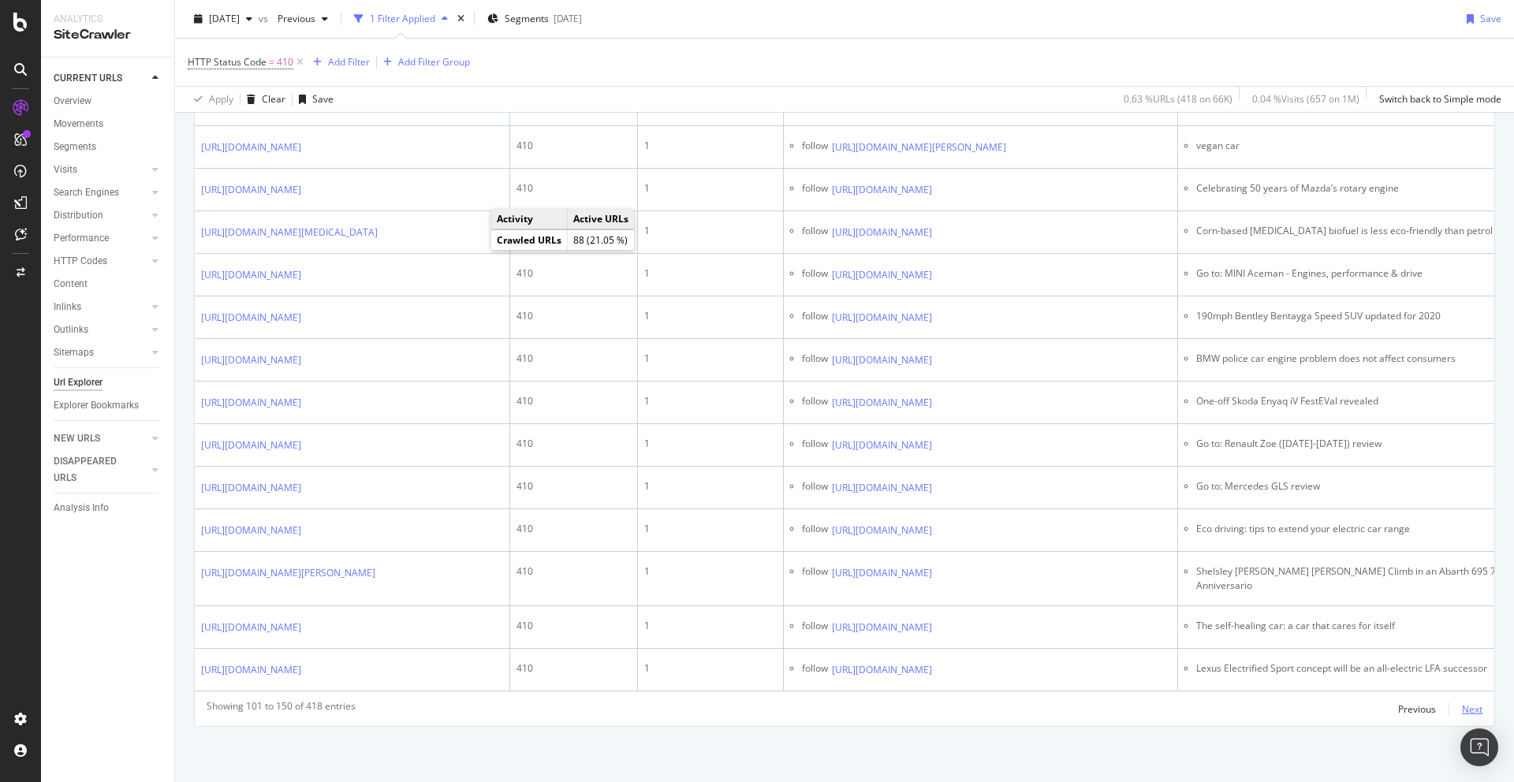
click at [1469, 707] on div "Next" at bounding box center [1472, 709] width 21 height 13
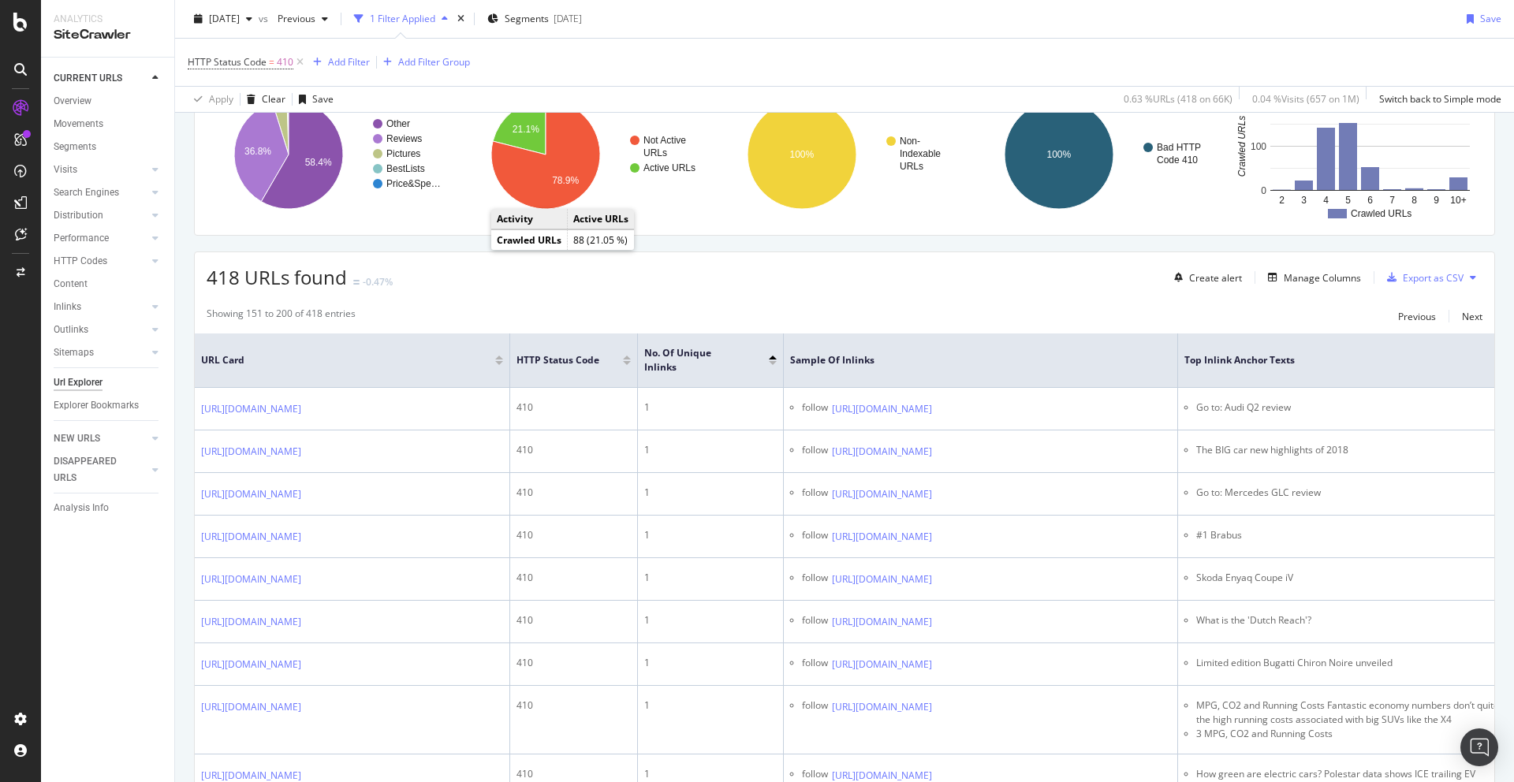
scroll to position [142, 0]
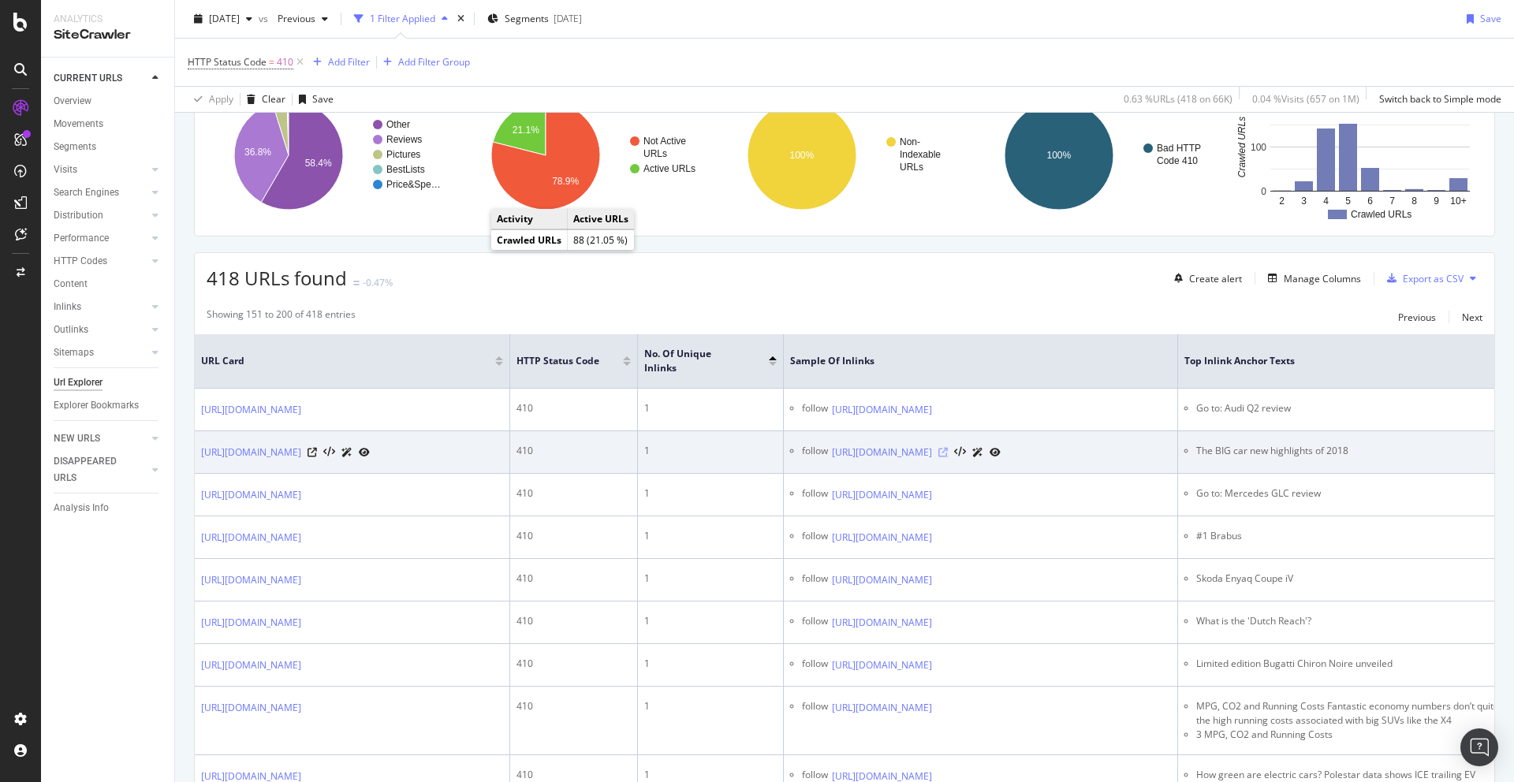
click at [948, 457] on icon at bounding box center [942, 452] width 9 height 9
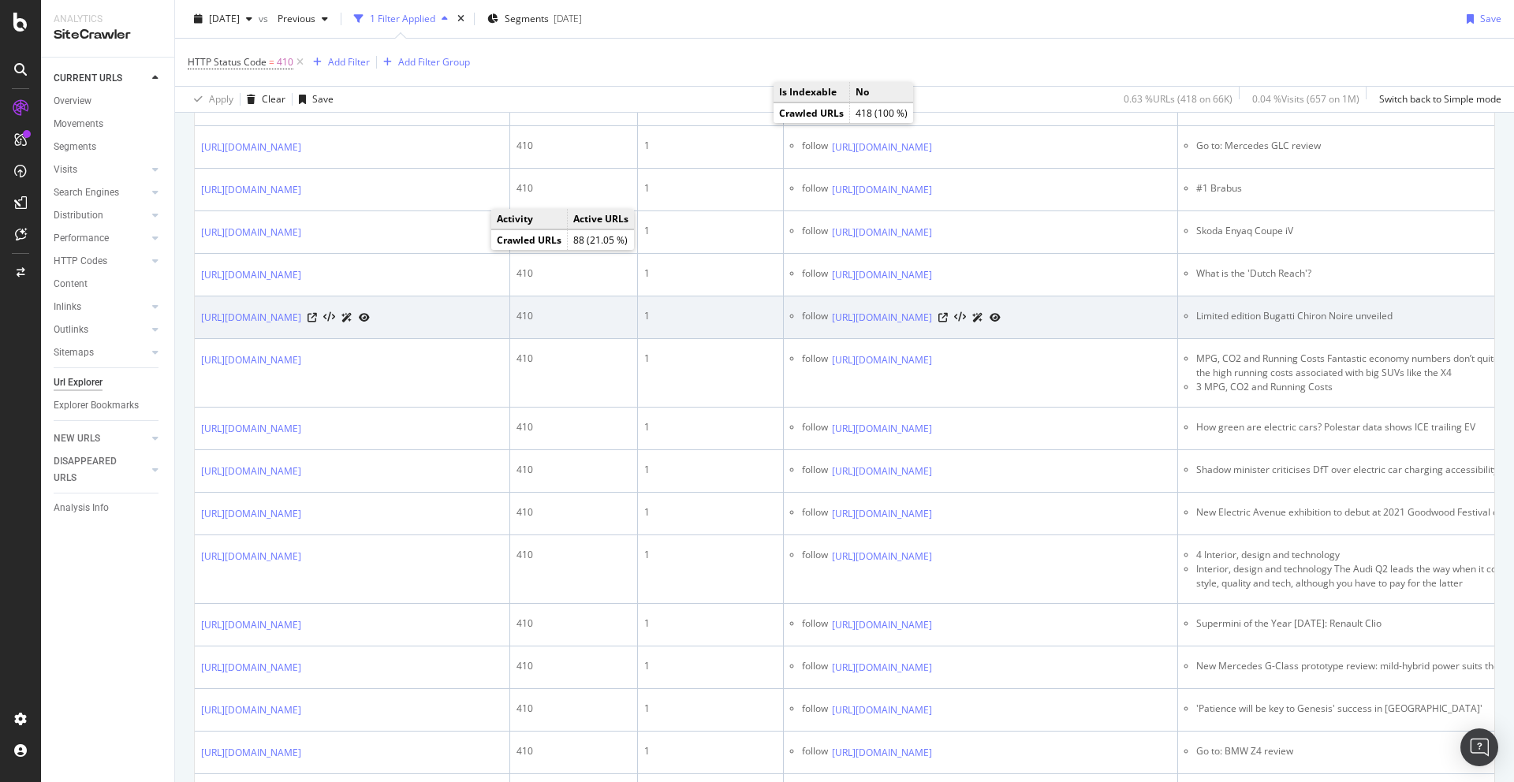
scroll to position [508, 0]
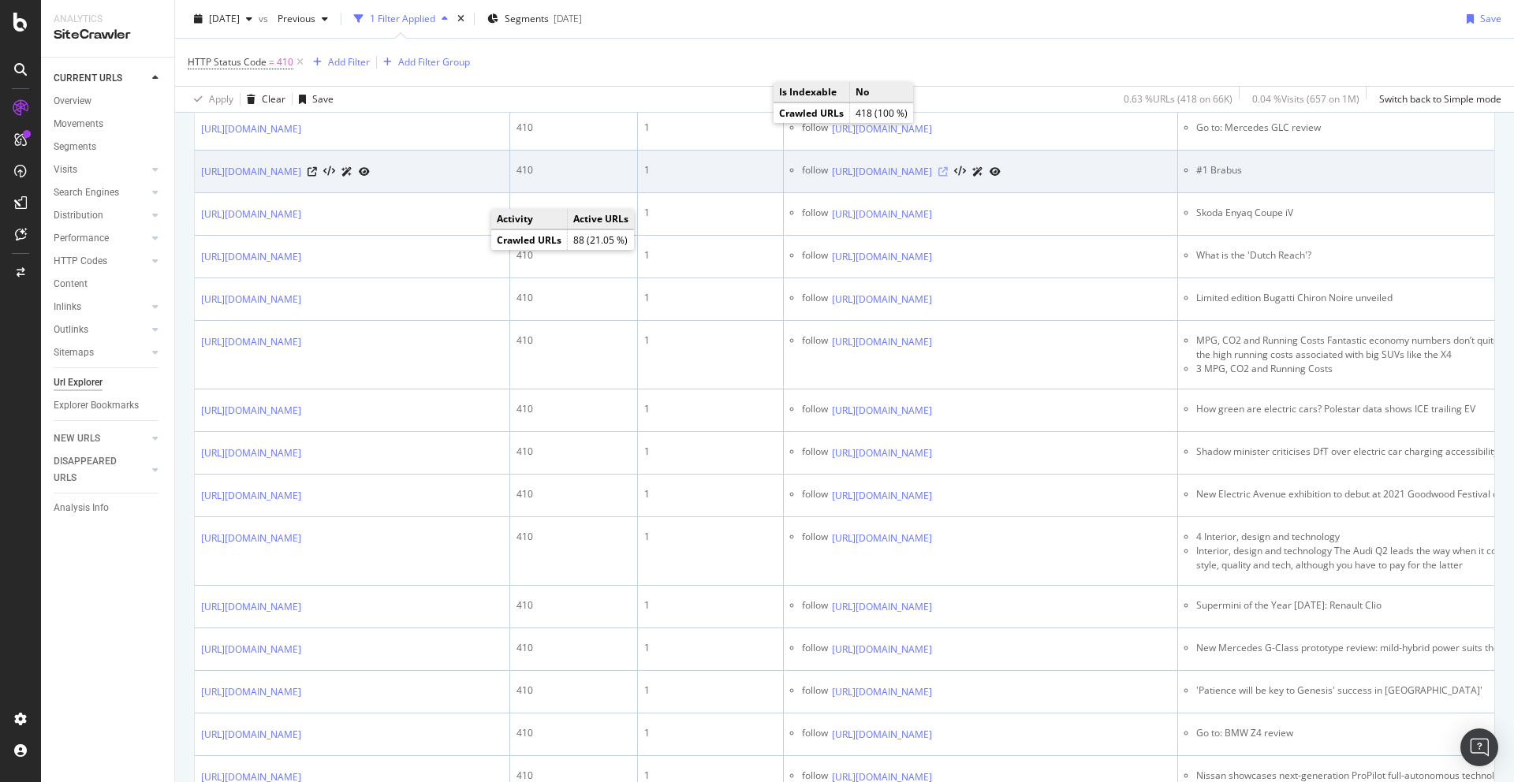
click at [948, 177] on icon at bounding box center [942, 171] width 9 height 9
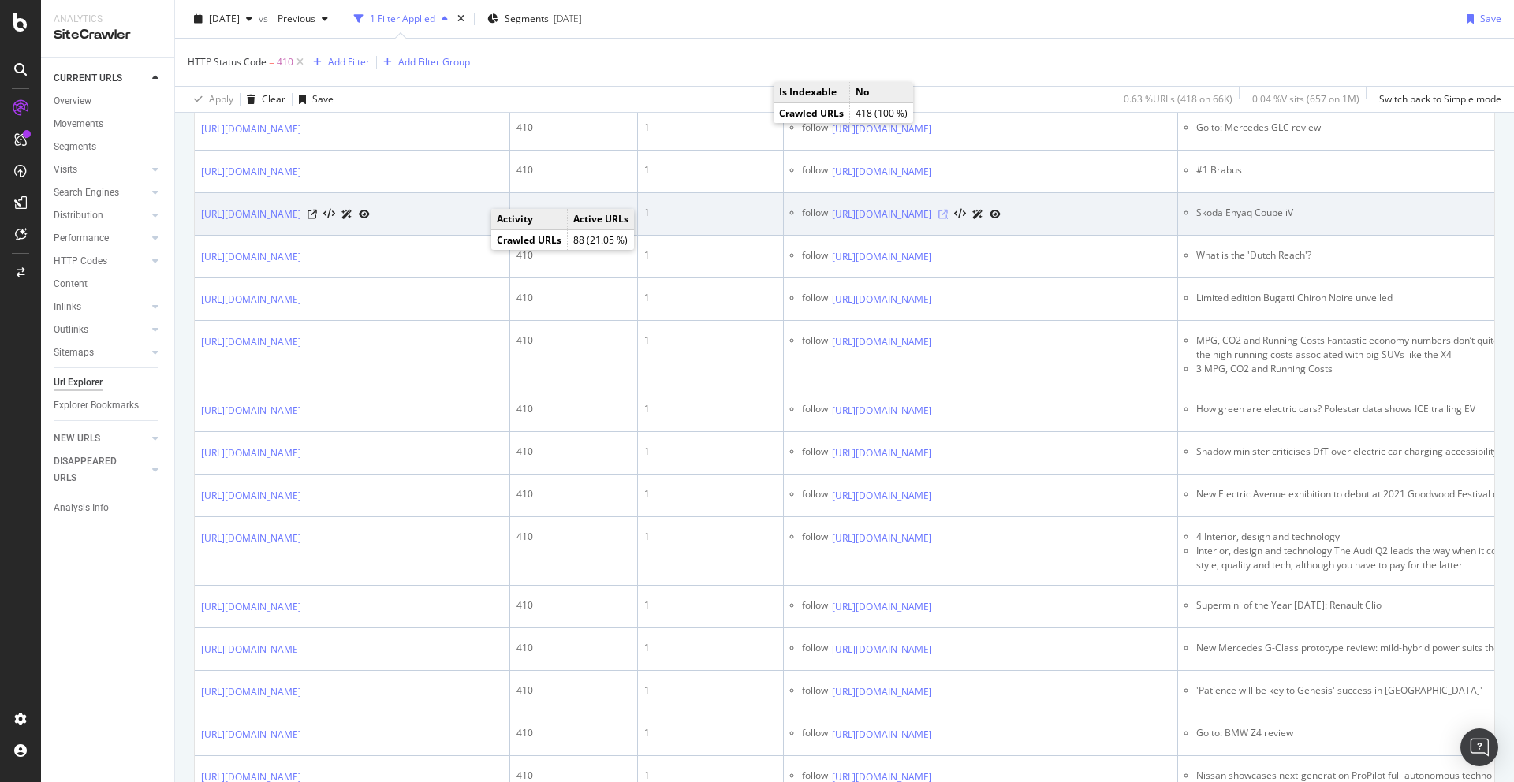
click at [948, 219] on icon at bounding box center [942, 214] width 9 height 9
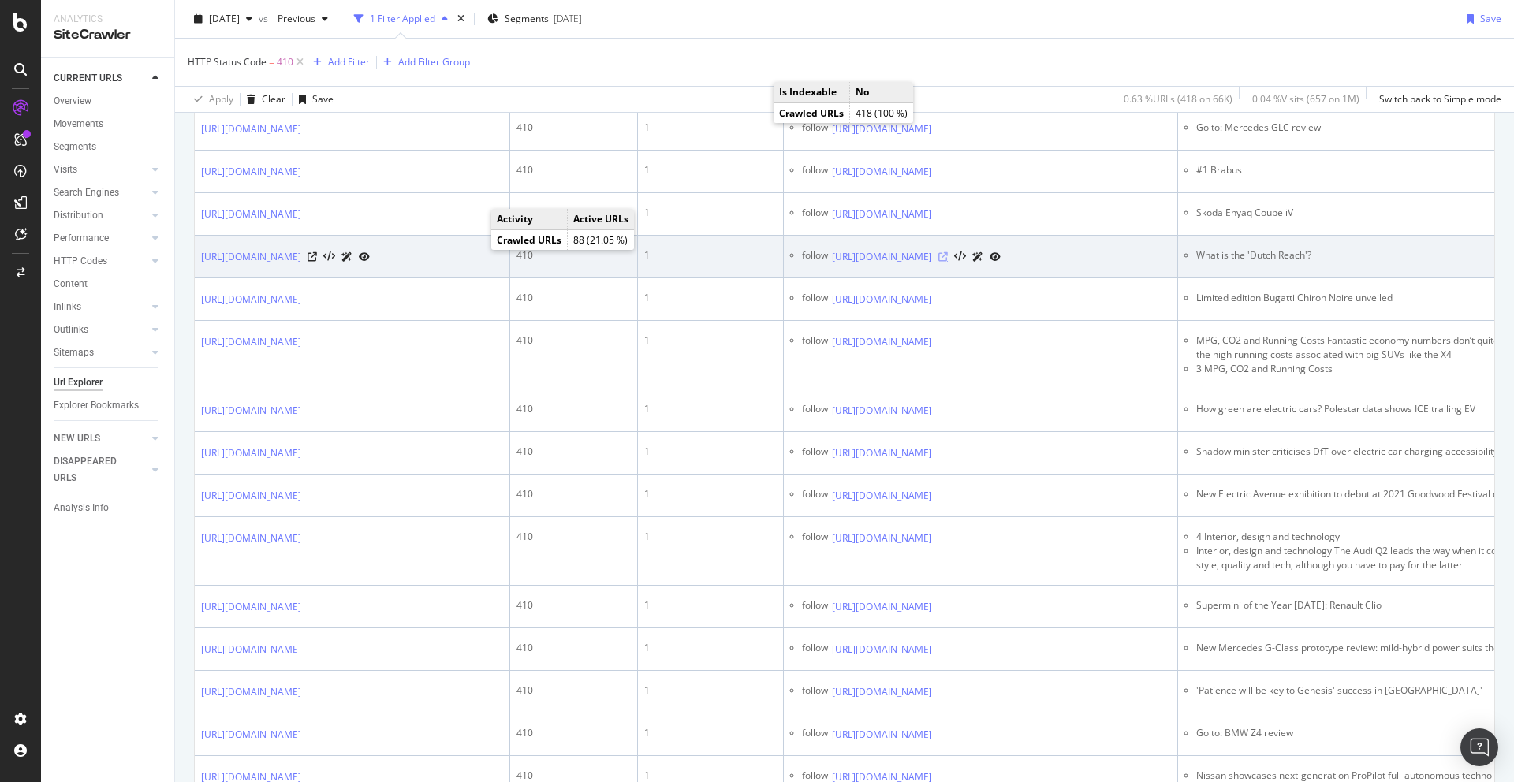
click at [948, 262] on icon at bounding box center [942, 256] width 9 height 9
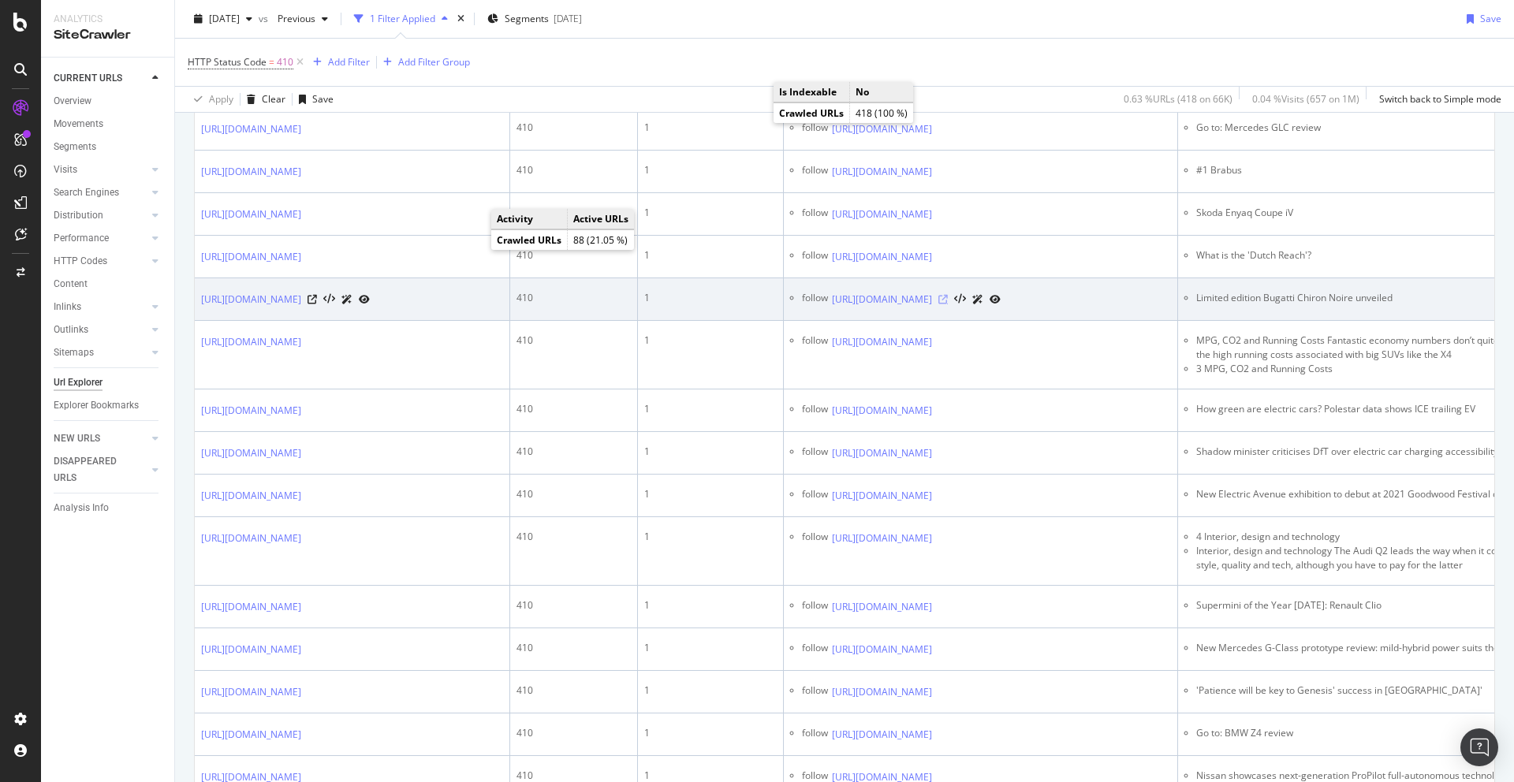
click at [948, 304] on icon at bounding box center [942, 299] width 9 height 9
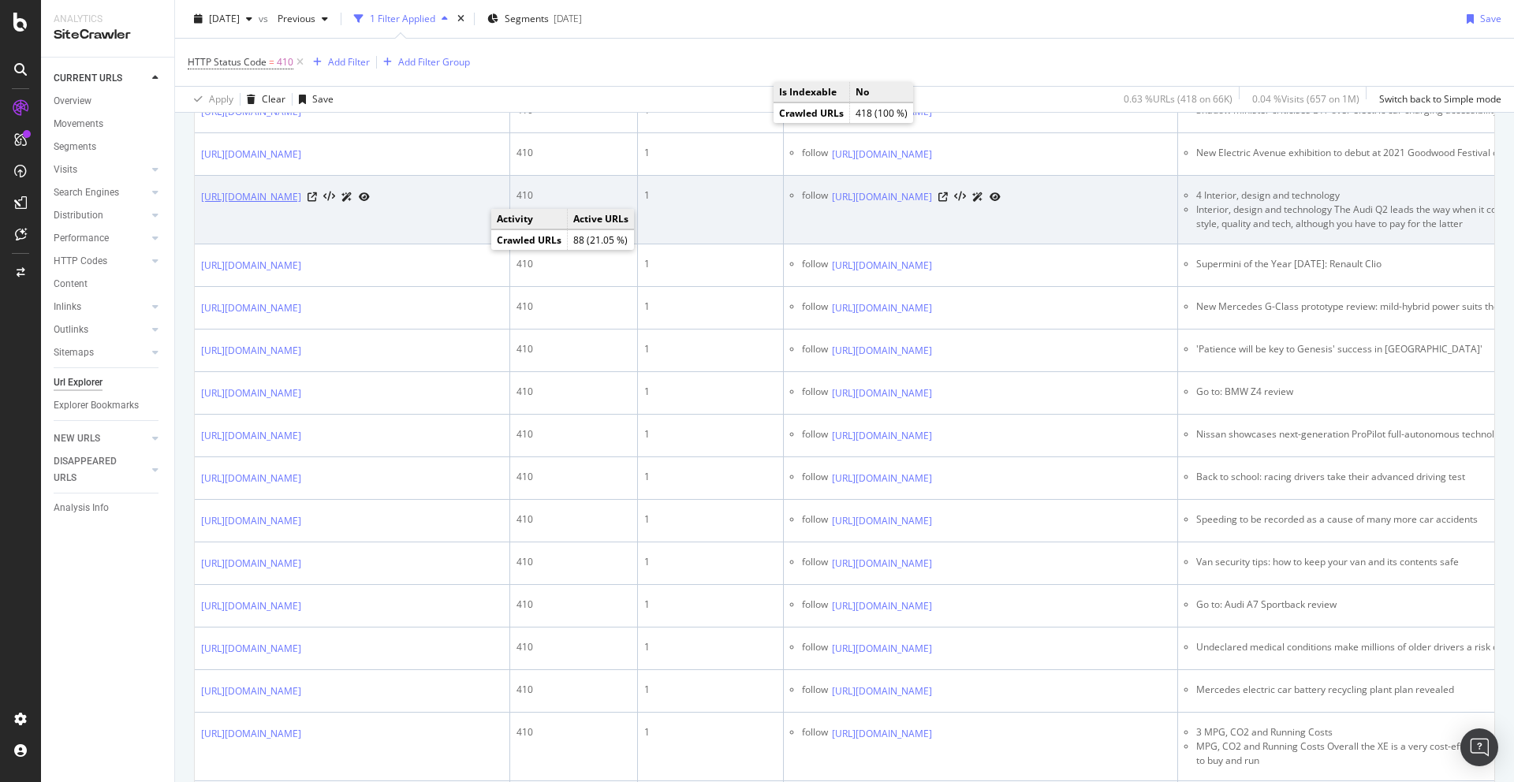
scroll to position [849, 0]
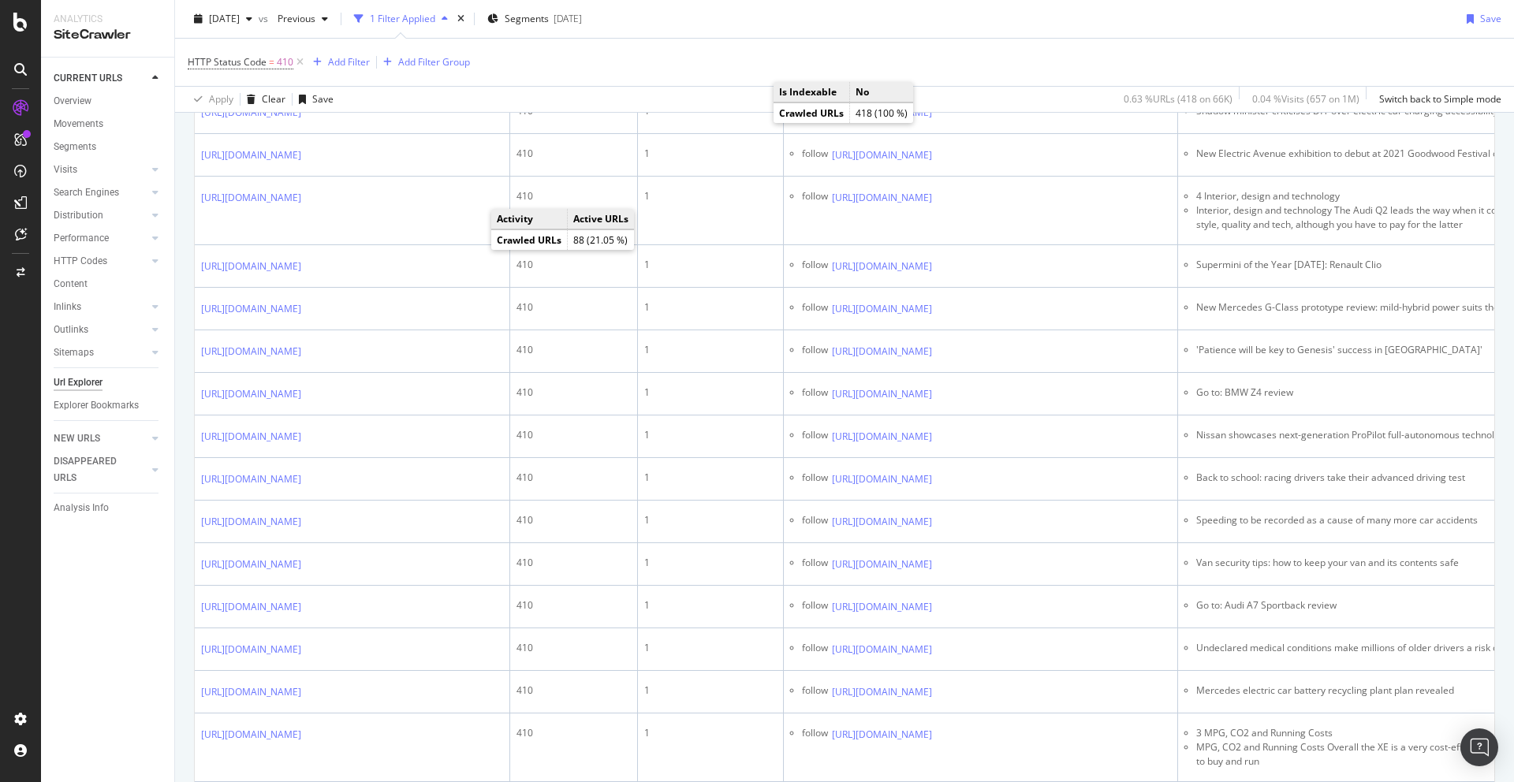
click at [948, 75] on icon at bounding box center [942, 69] width 9 height 9
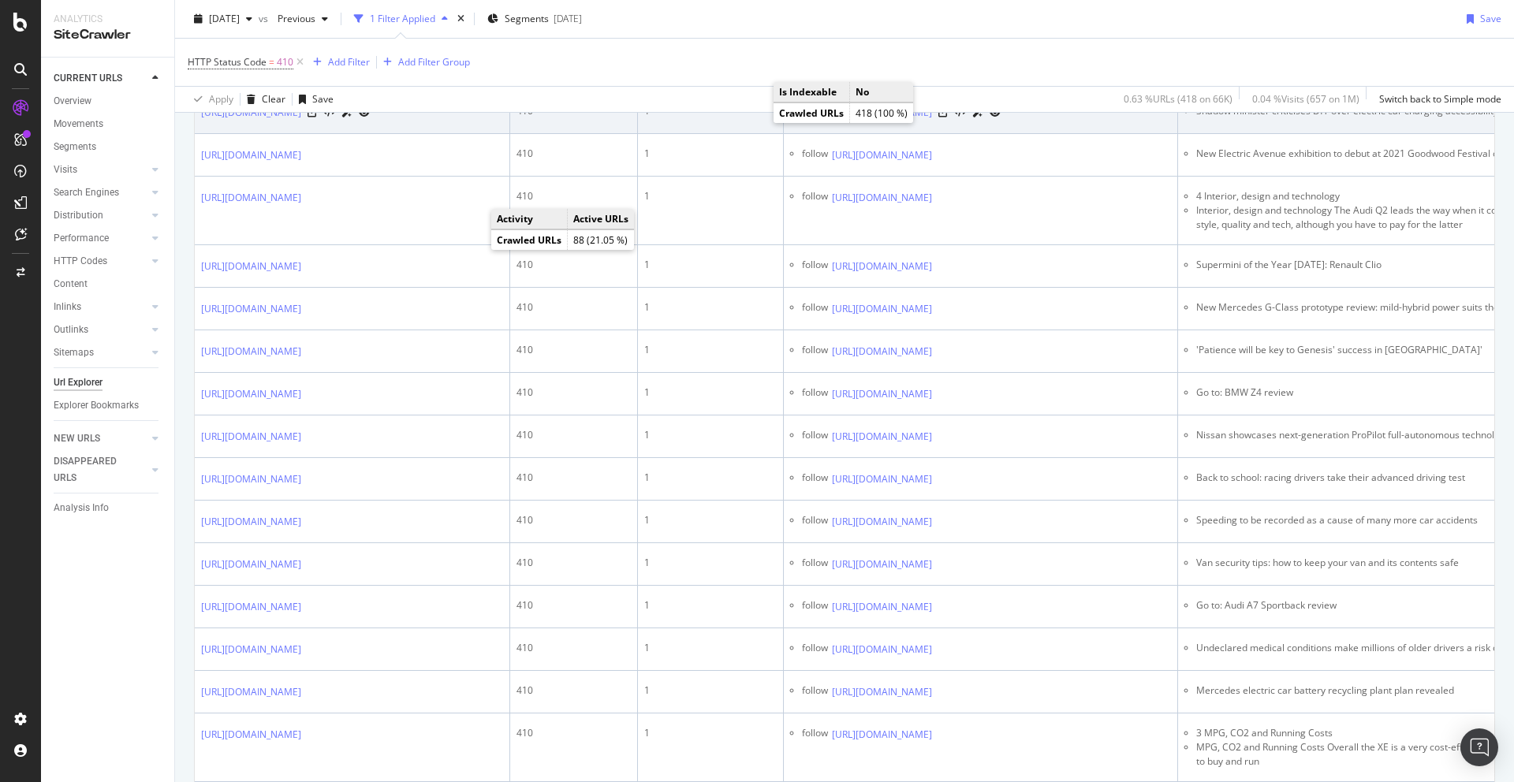
click at [1094, 134] on td "follow [URL][DOMAIN_NAME]" at bounding box center [981, 112] width 394 height 43
click at [948, 118] on icon at bounding box center [942, 112] width 9 height 9
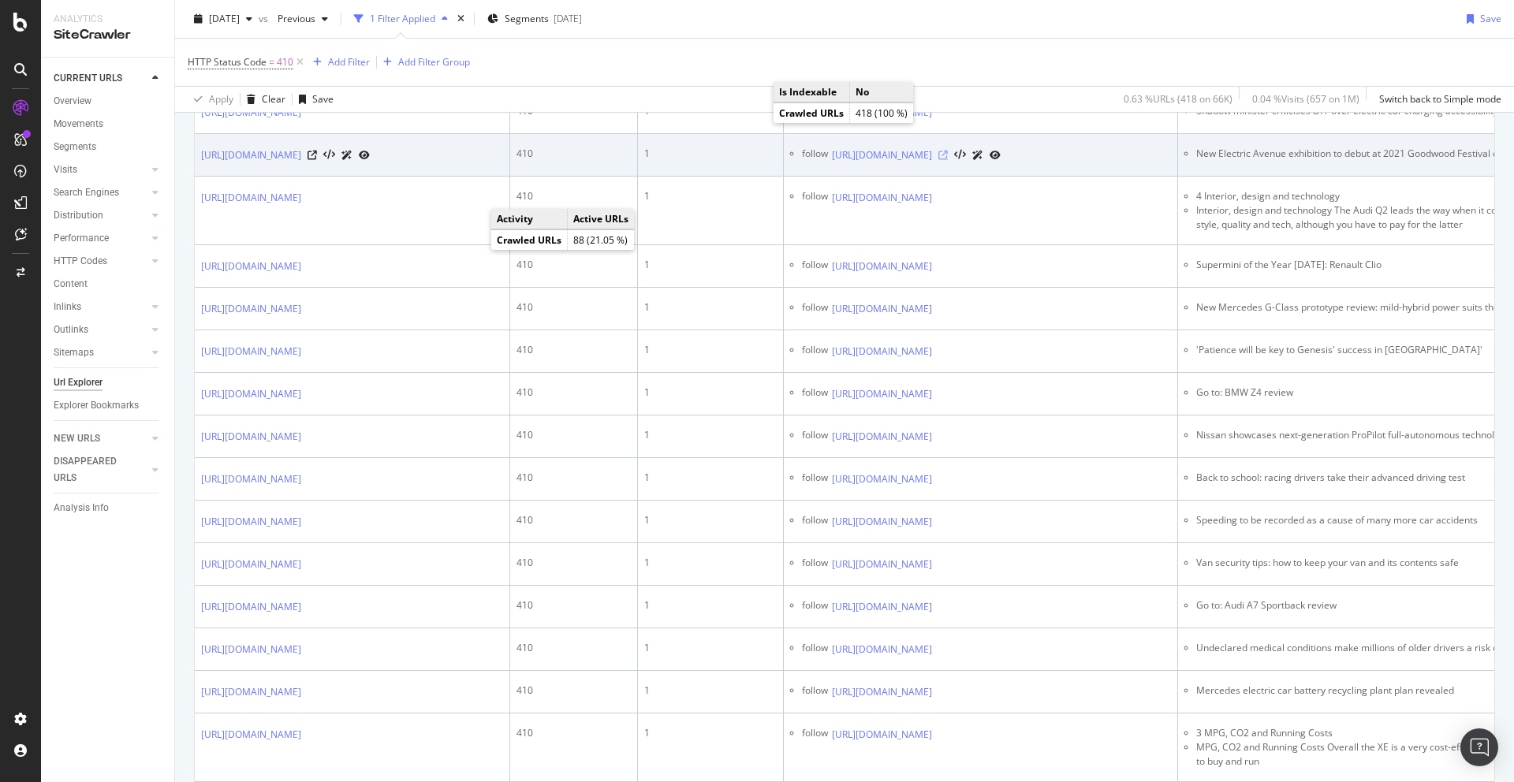
click at [948, 160] on icon at bounding box center [942, 155] width 9 height 9
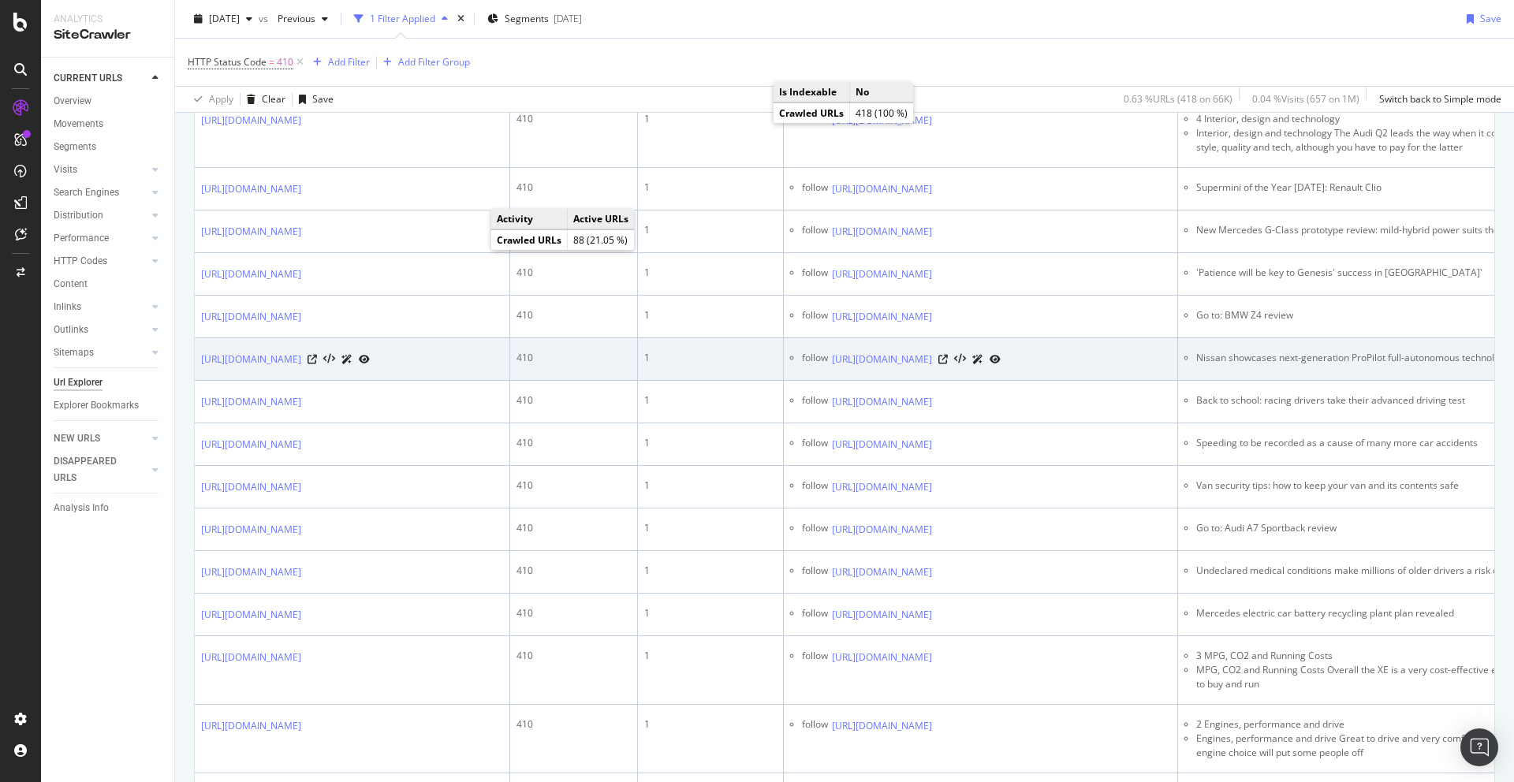
scroll to position [1007, 0]
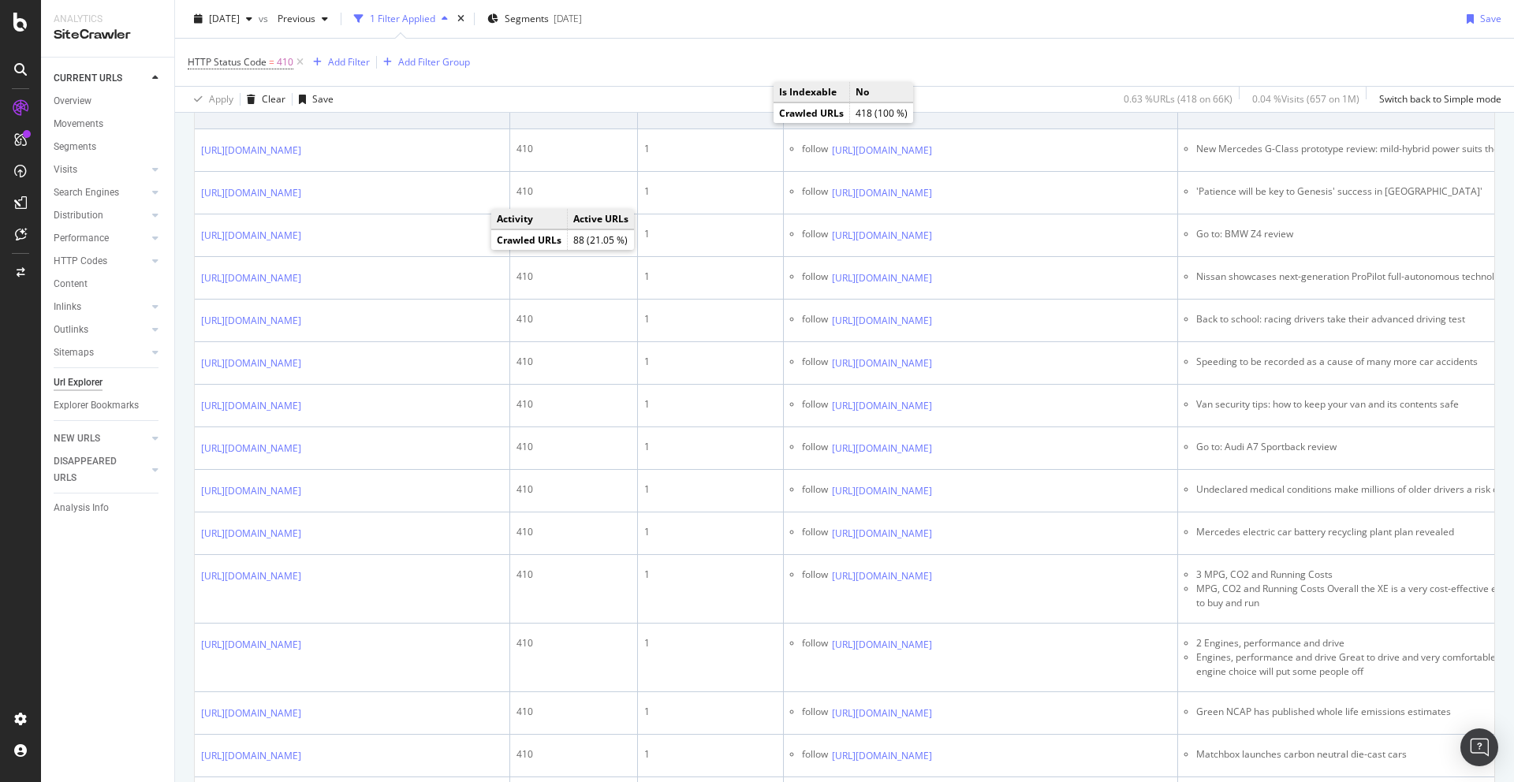
click at [948, 113] on icon at bounding box center [942, 107] width 9 height 9
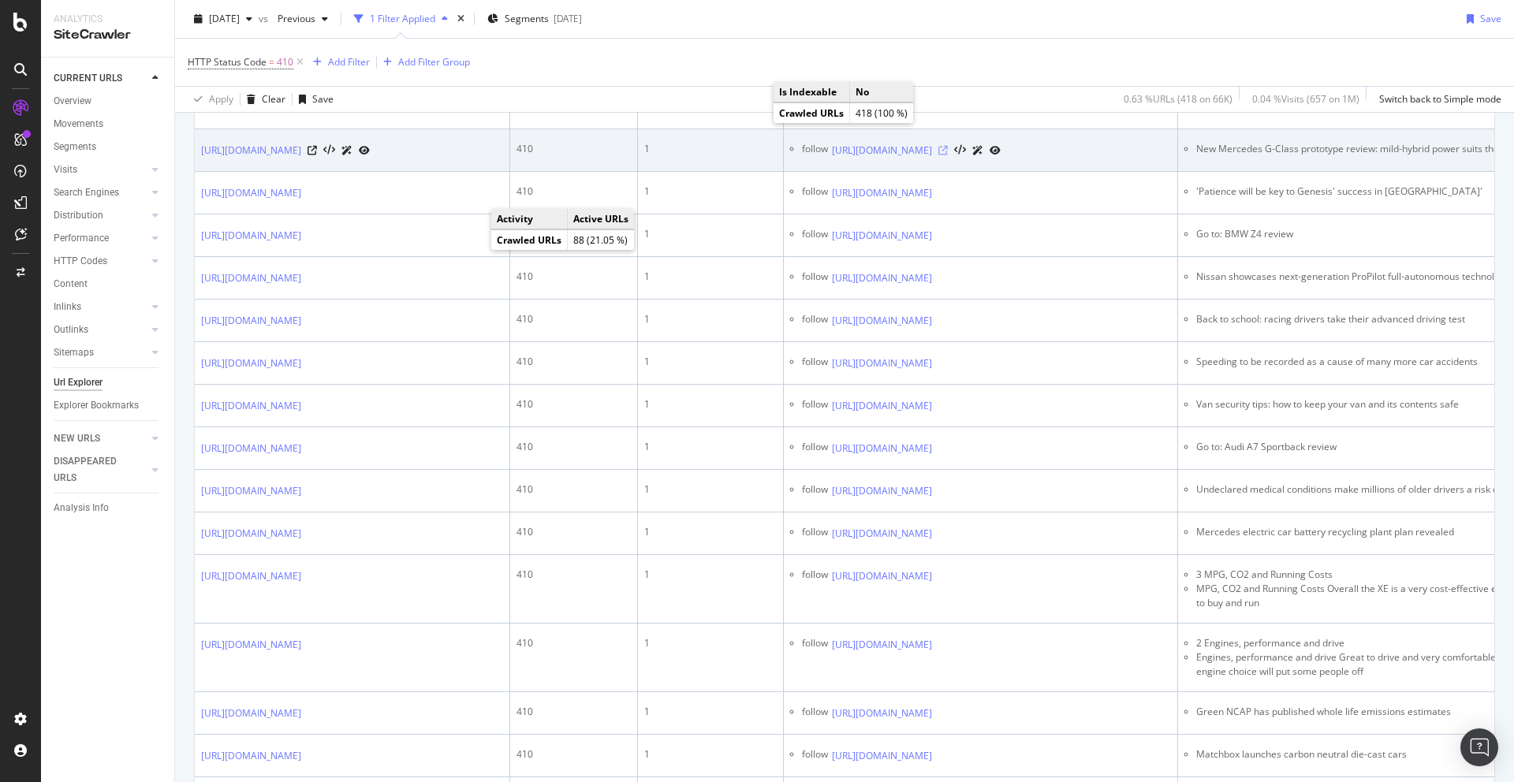
click at [948, 155] on icon at bounding box center [942, 150] width 9 height 9
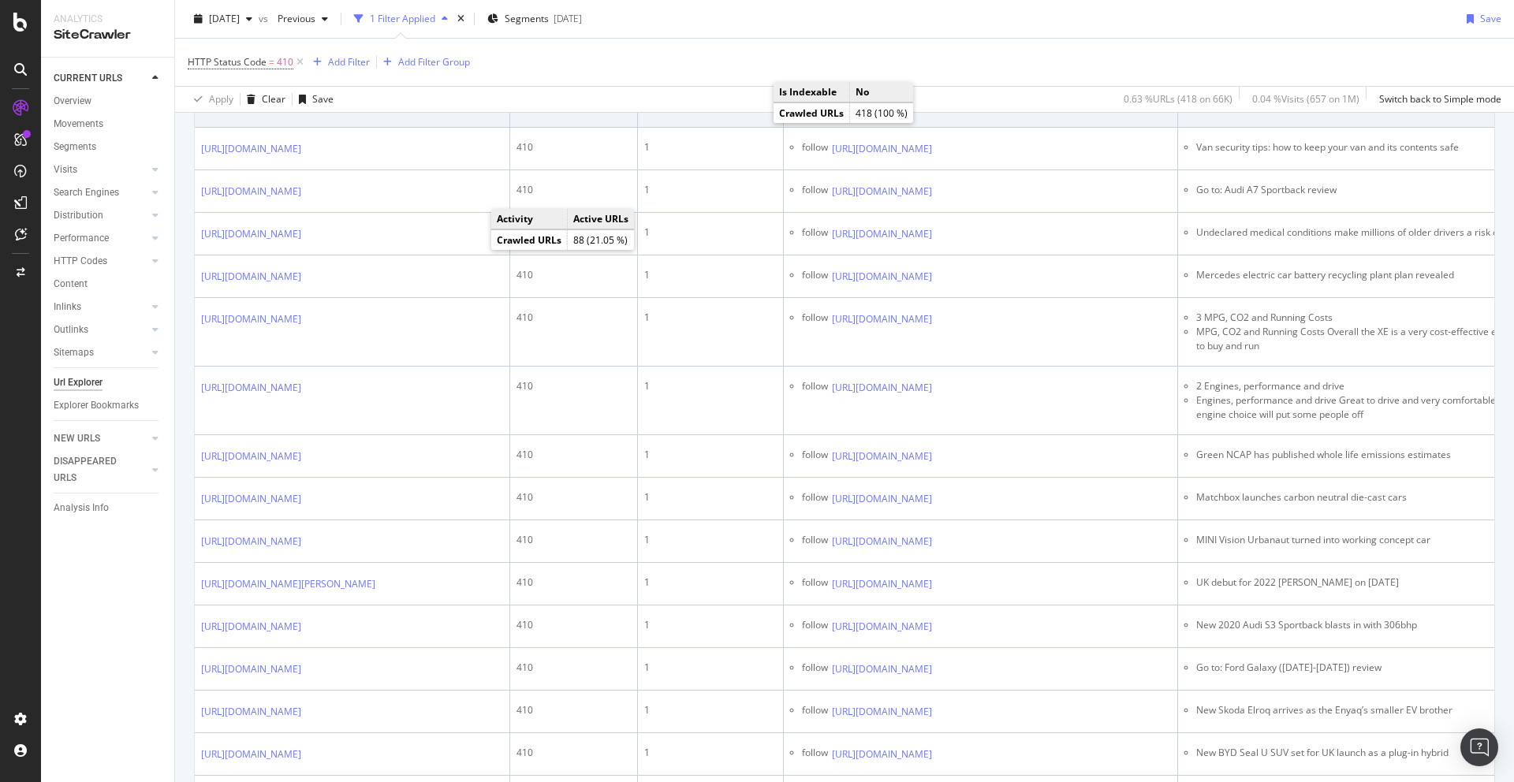
scroll to position [1271, 0]
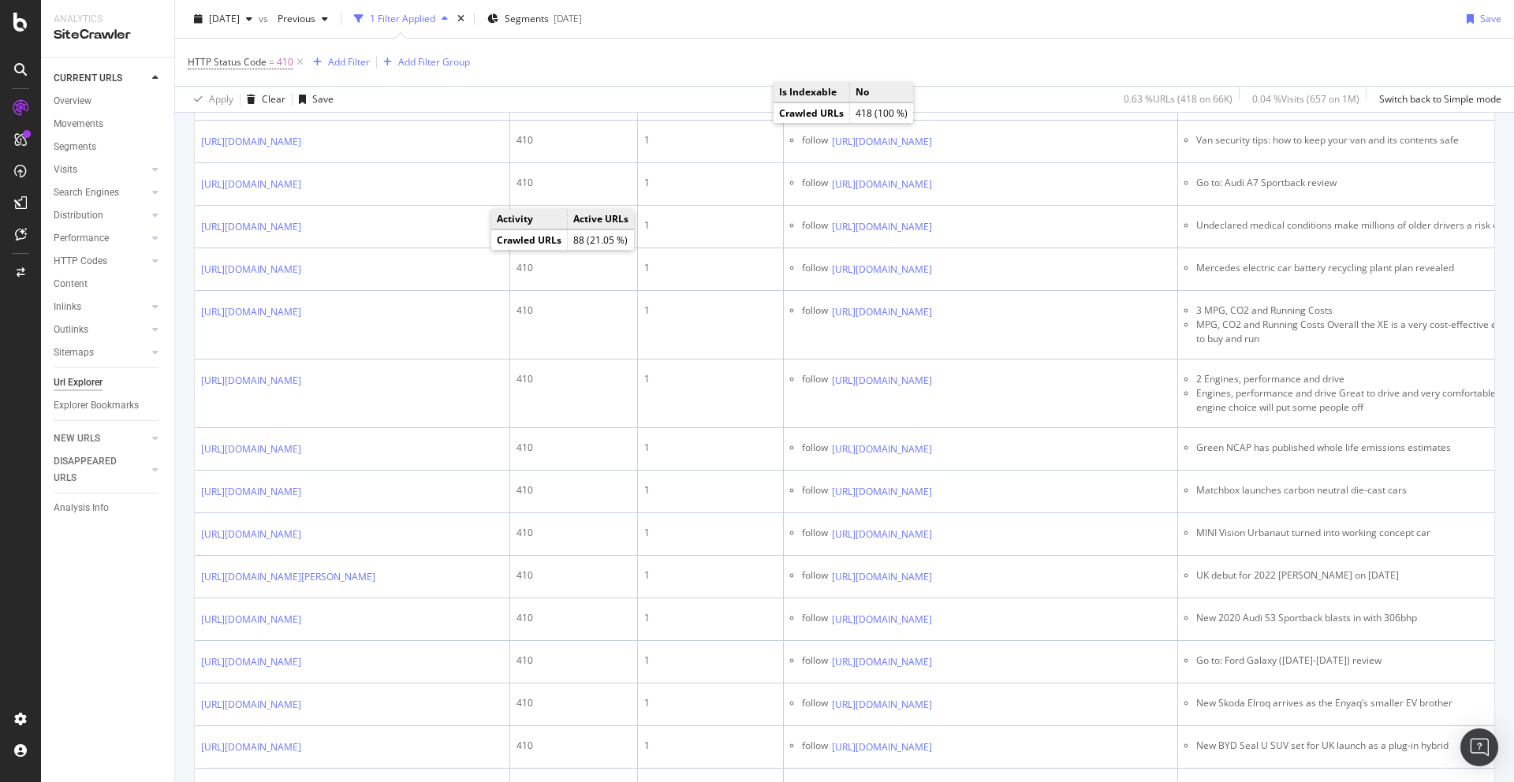
click at [948, 19] on icon at bounding box center [942, 13] width 9 height 9
click at [948, 62] on icon at bounding box center [942, 56] width 9 height 9
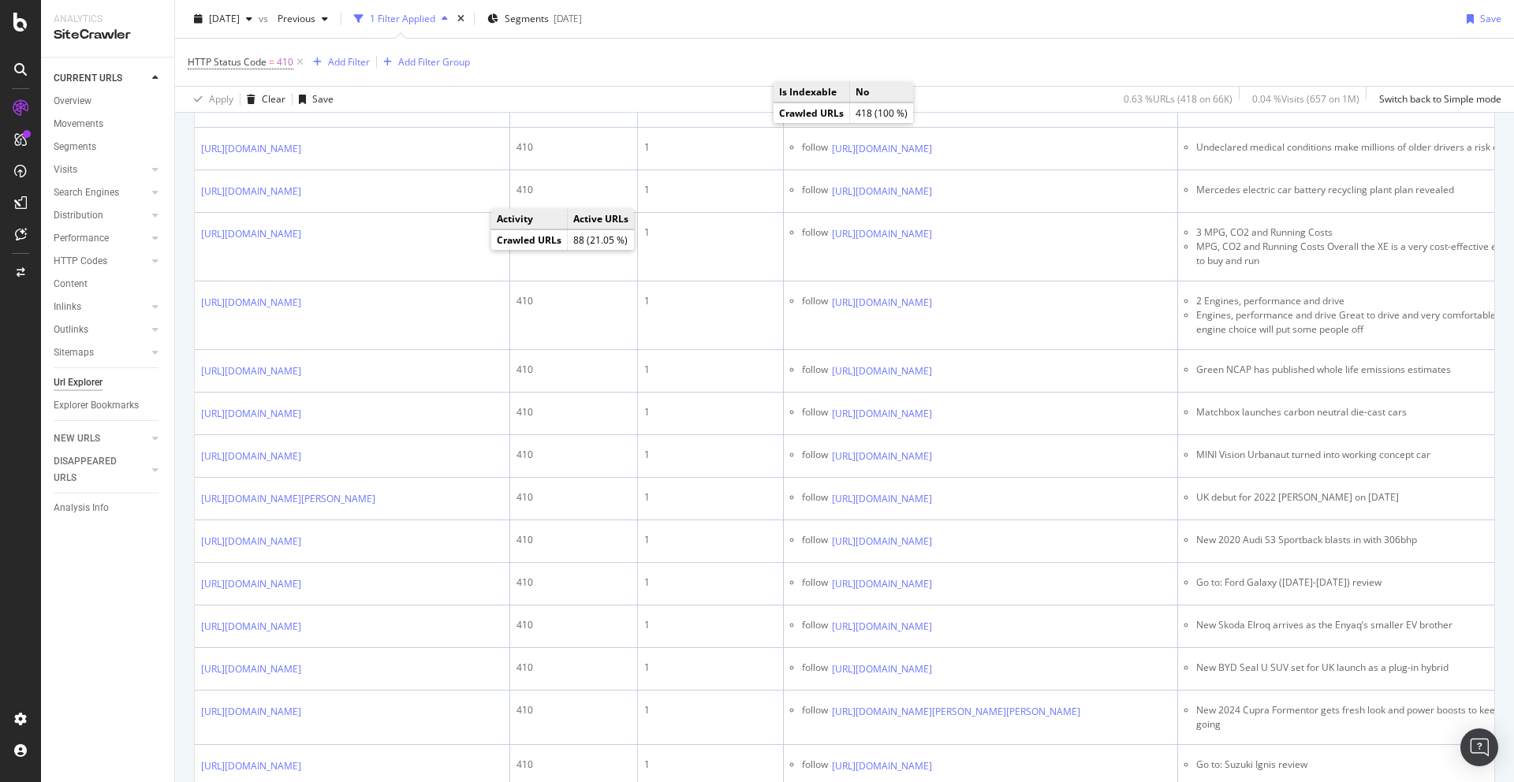
scroll to position [1367, 0]
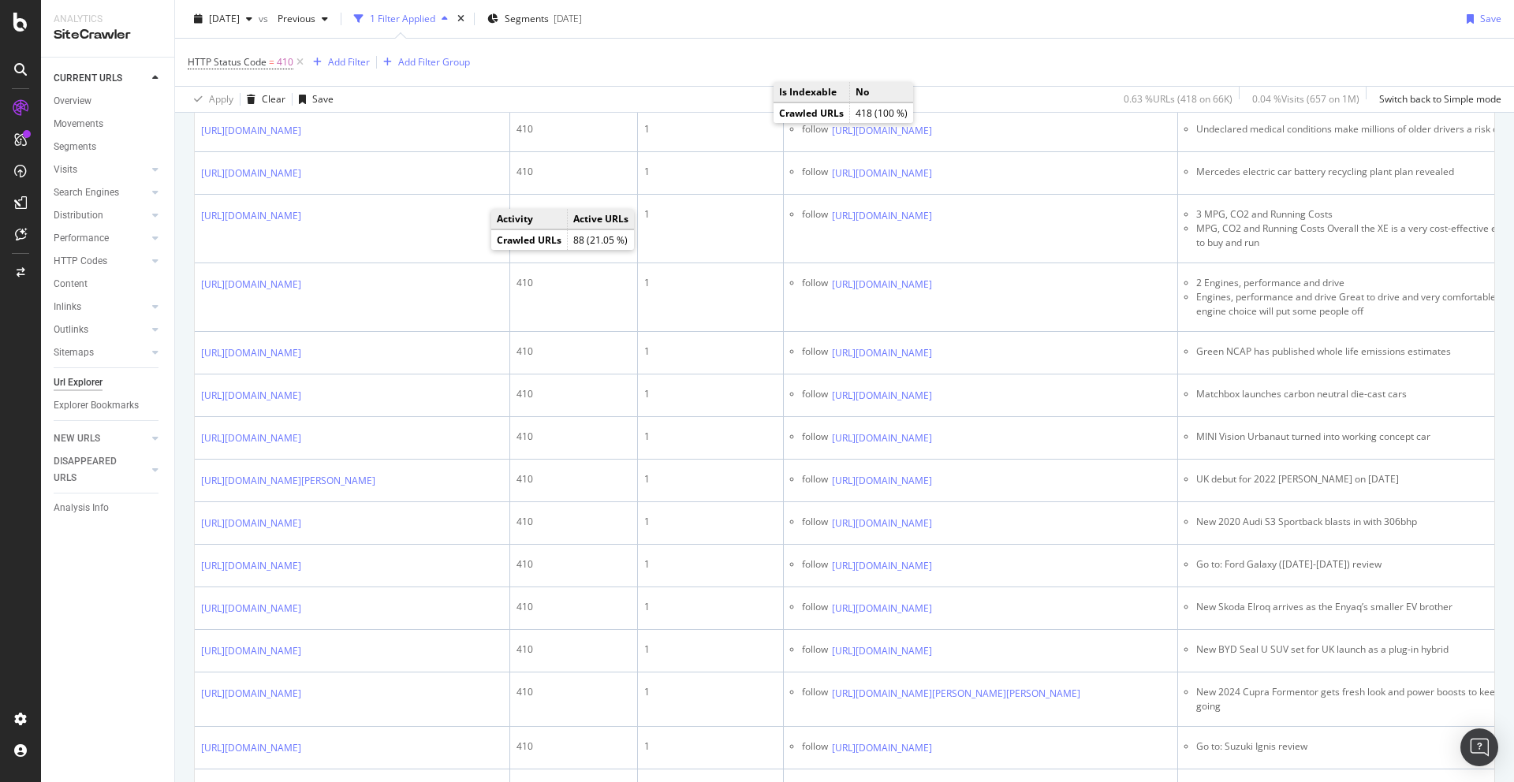
click at [948, 8] on icon at bounding box center [942, 2] width 9 height 9
click at [948, 50] on icon at bounding box center [942, 45] width 9 height 9
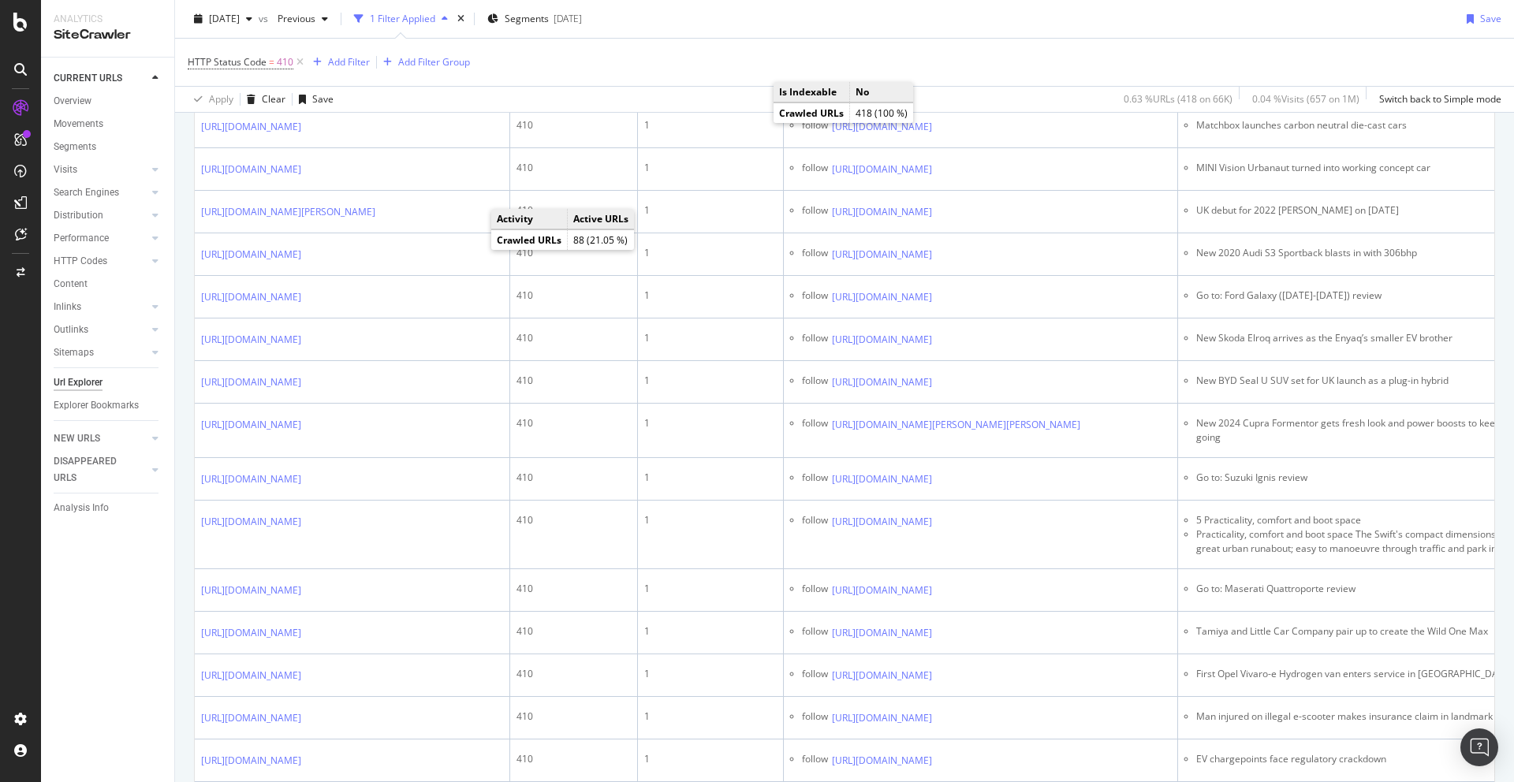
scroll to position [1703, 0]
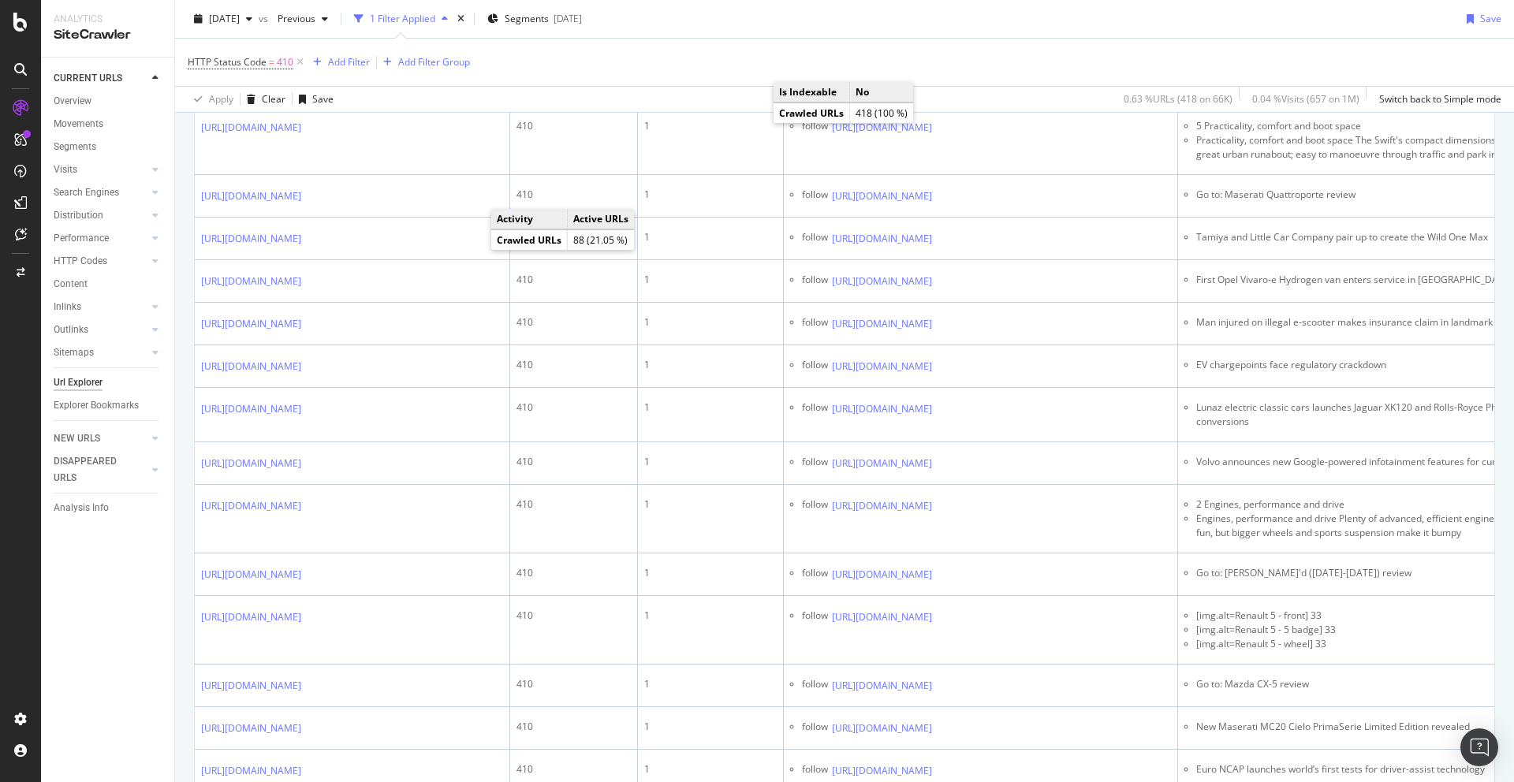
scroll to position [2065, 0]
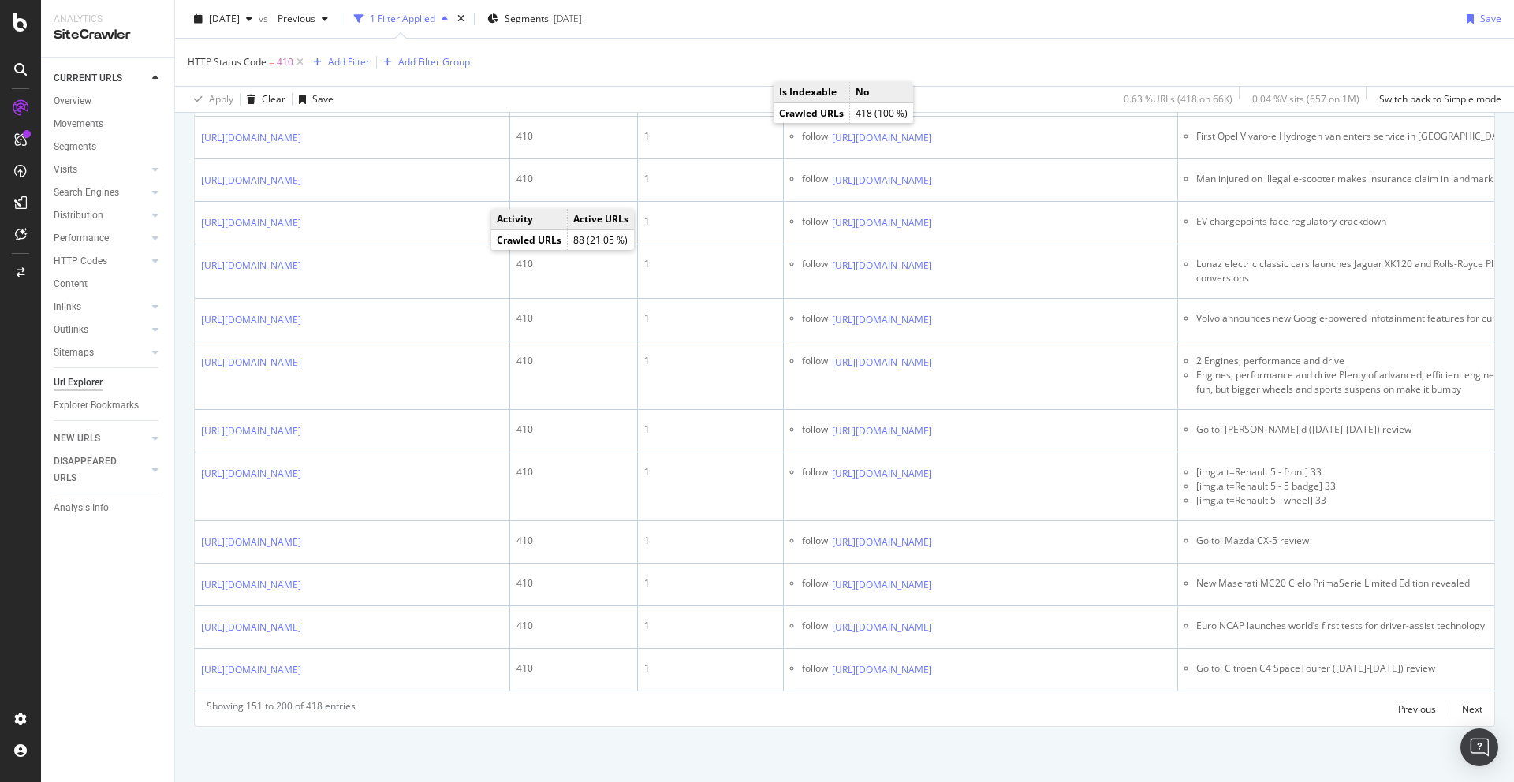
scroll to position [2353, 0]
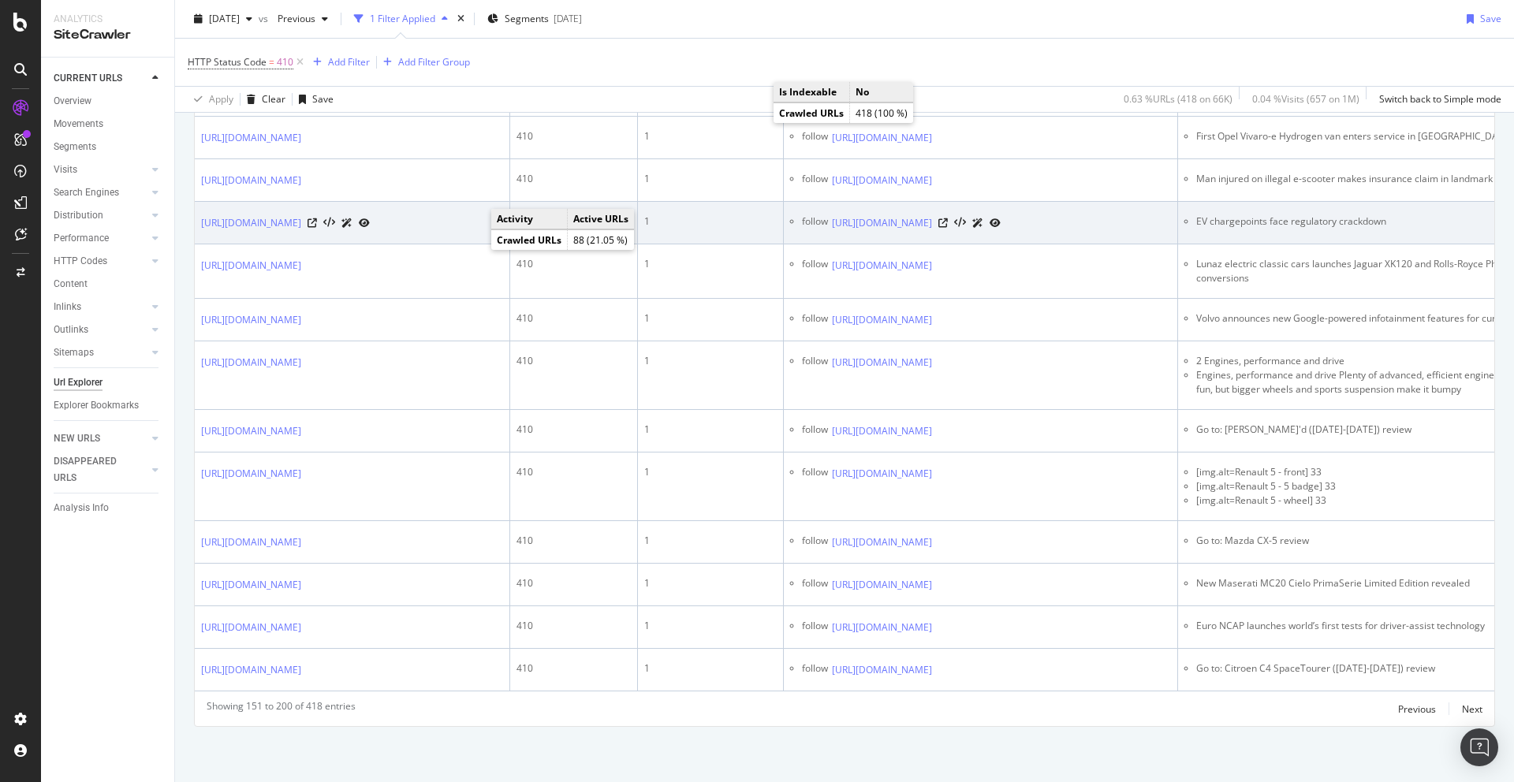
scroll to position [2443, 0]
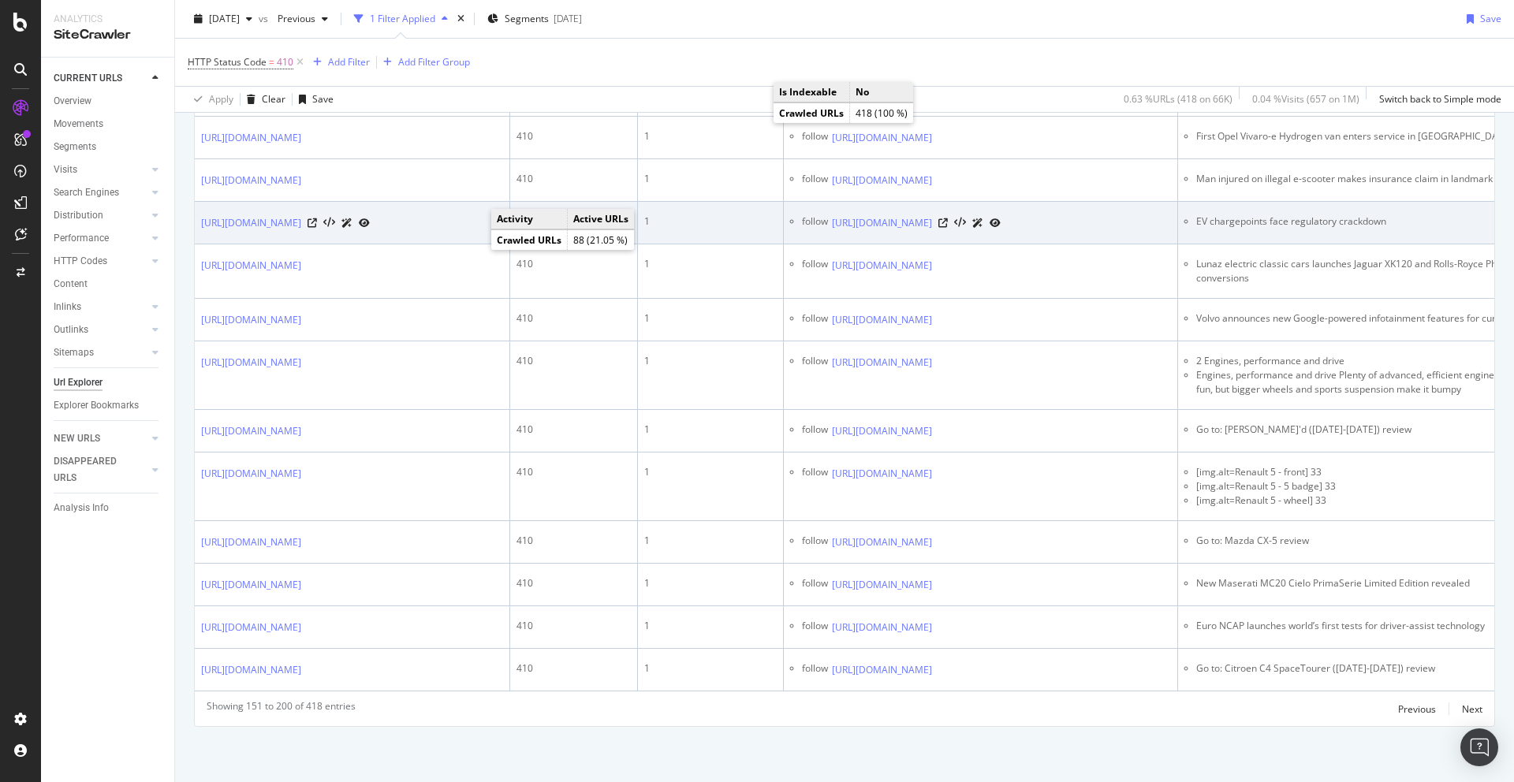
scroll to position [2720, 0]
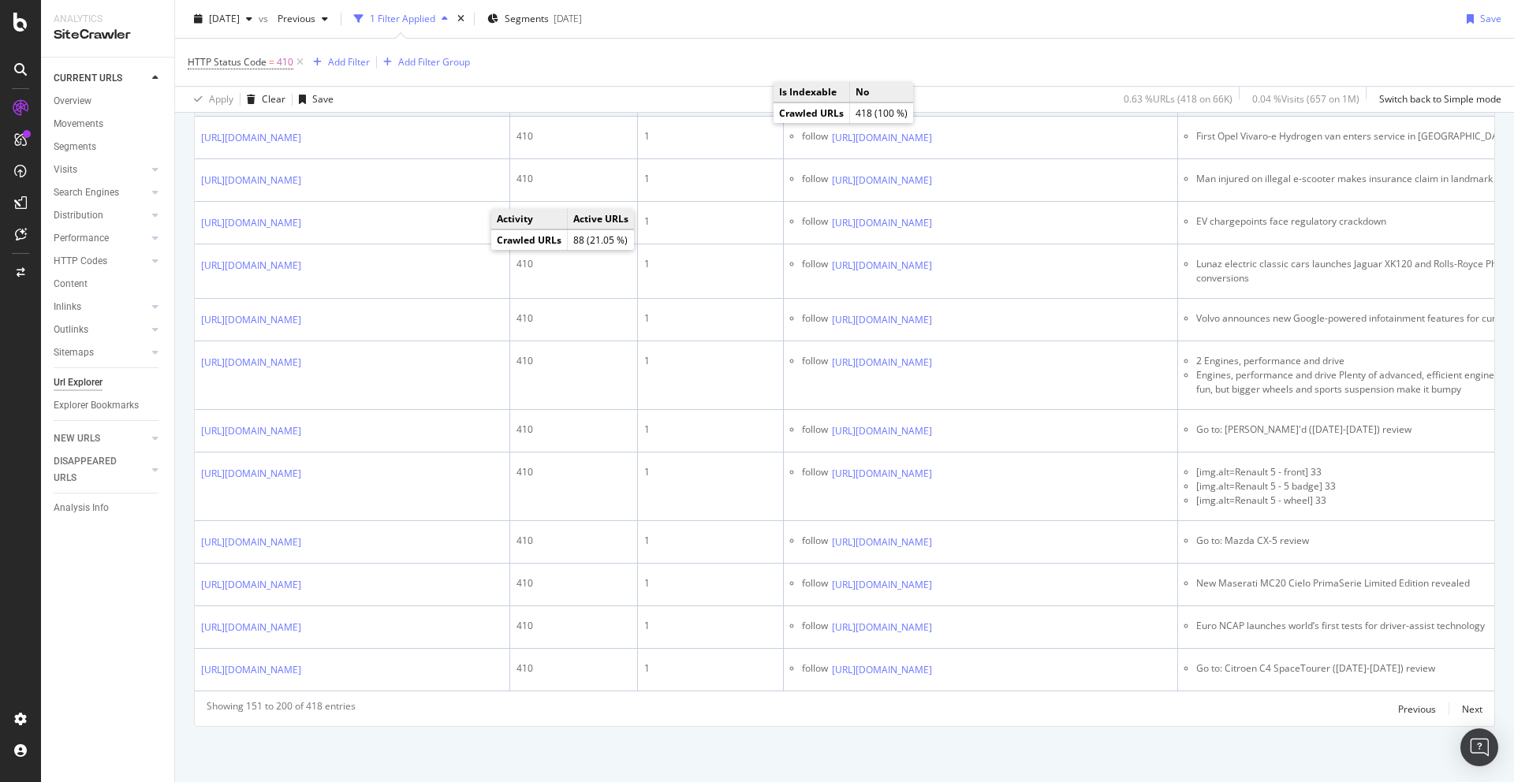
click at [948, 100] on icon at bounding box center [942, 95] width 9 height 9
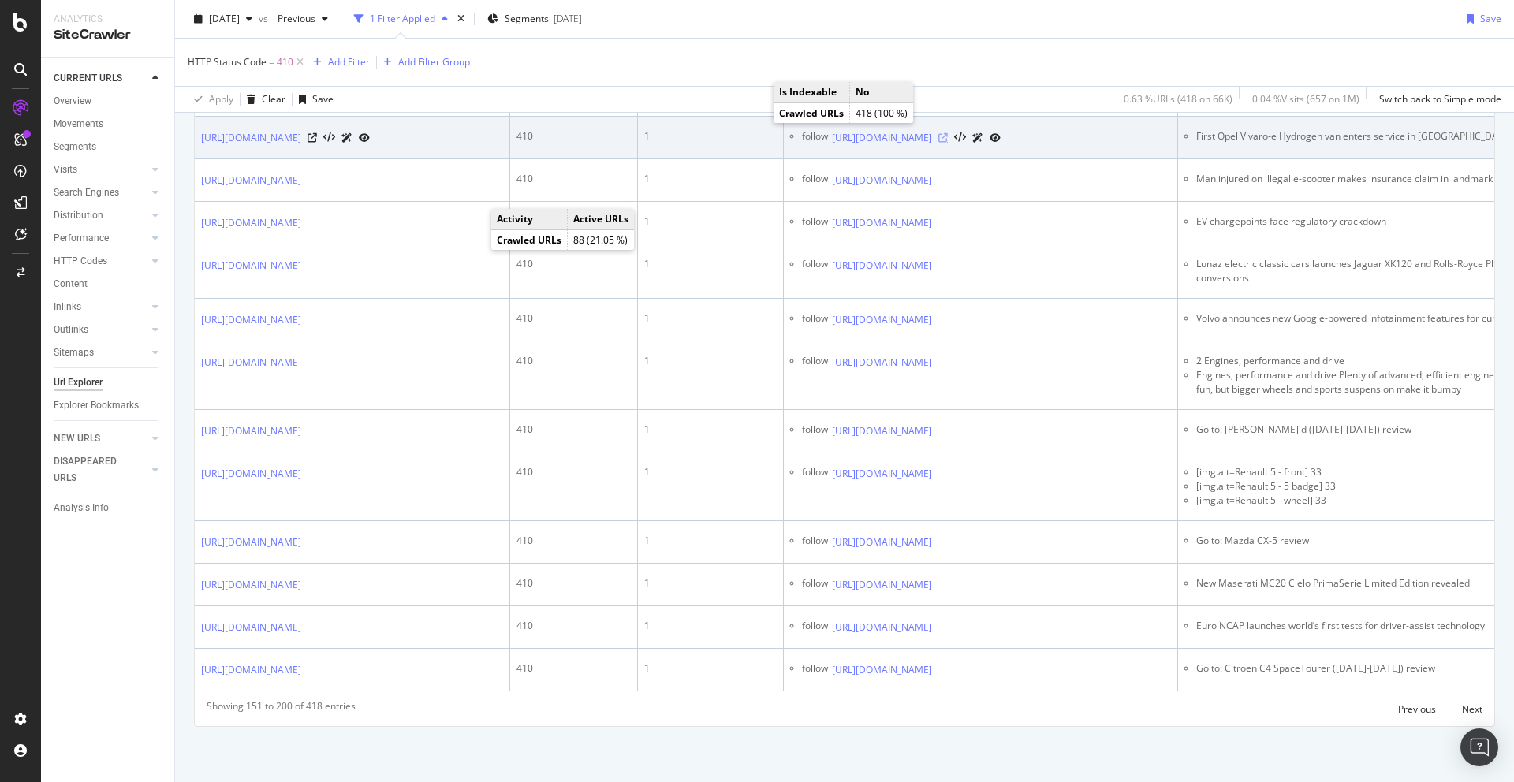
click at [948, 143] on icon at bounding box center [942, 137] width 9 height 9
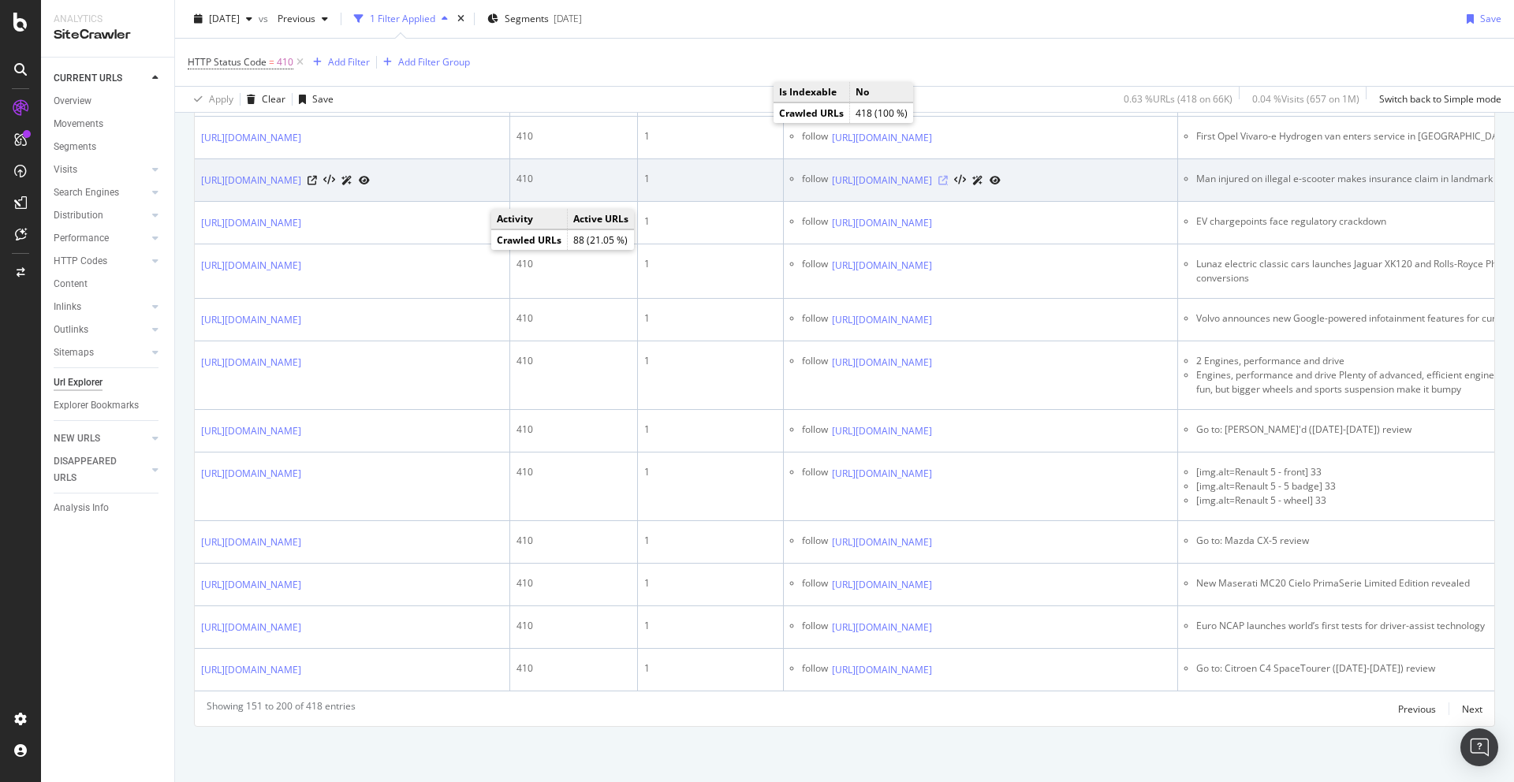
click at [948, 185] on icon at bounding box center [942, 180] width 9 height 9
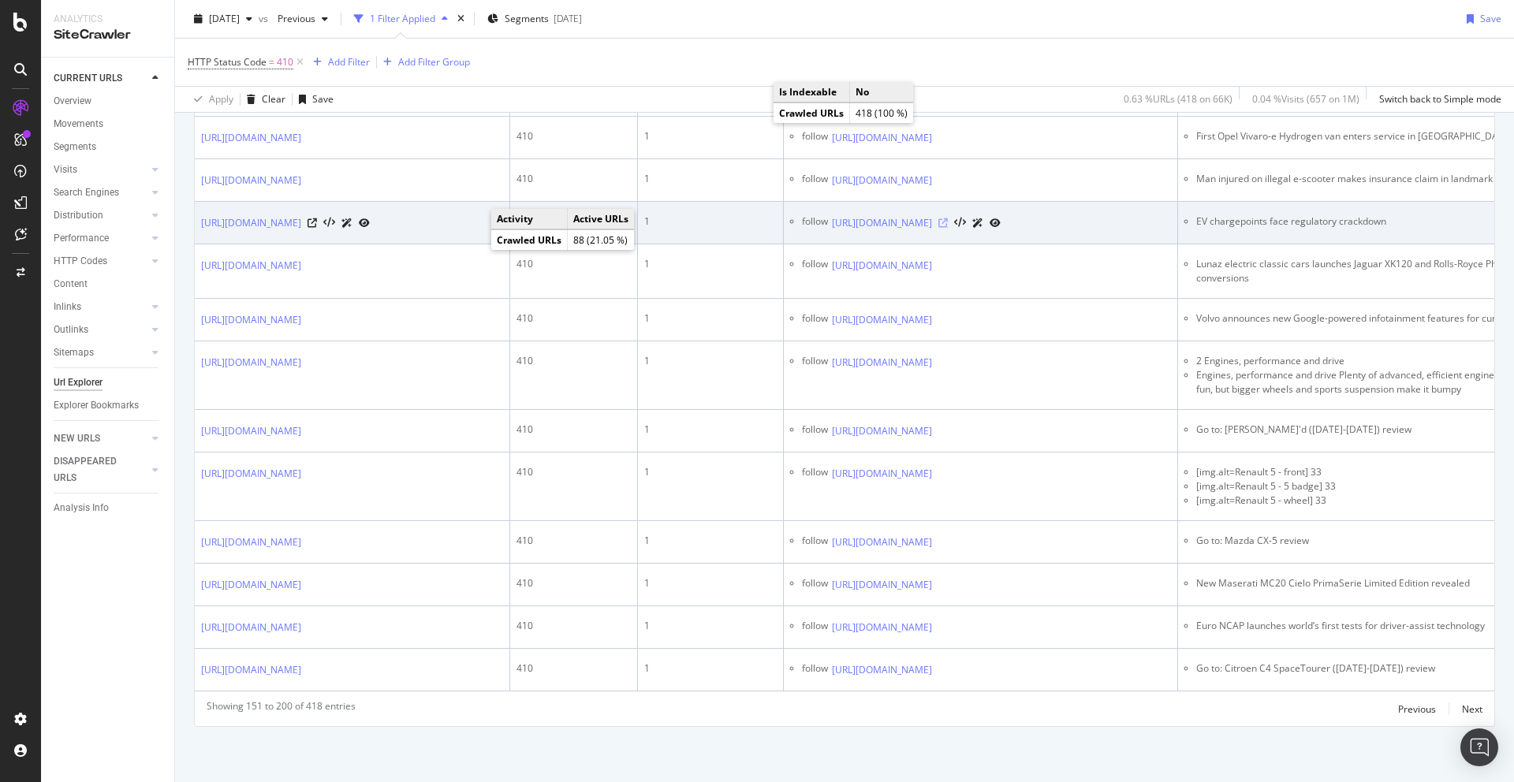
click at [948, 228] on icon at bounding box center [942, 222] width 9 height 9
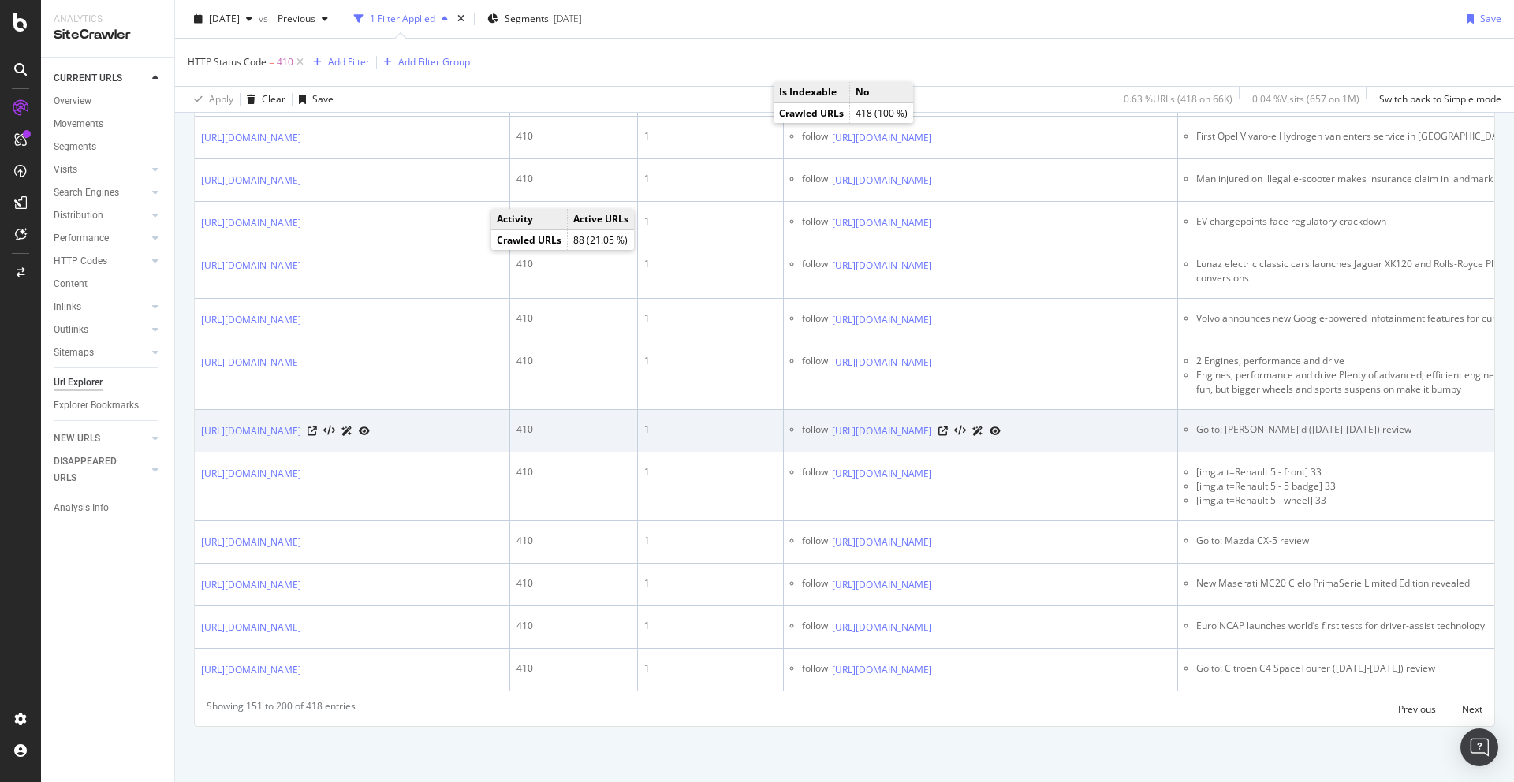
scroll to position [2892, 0]
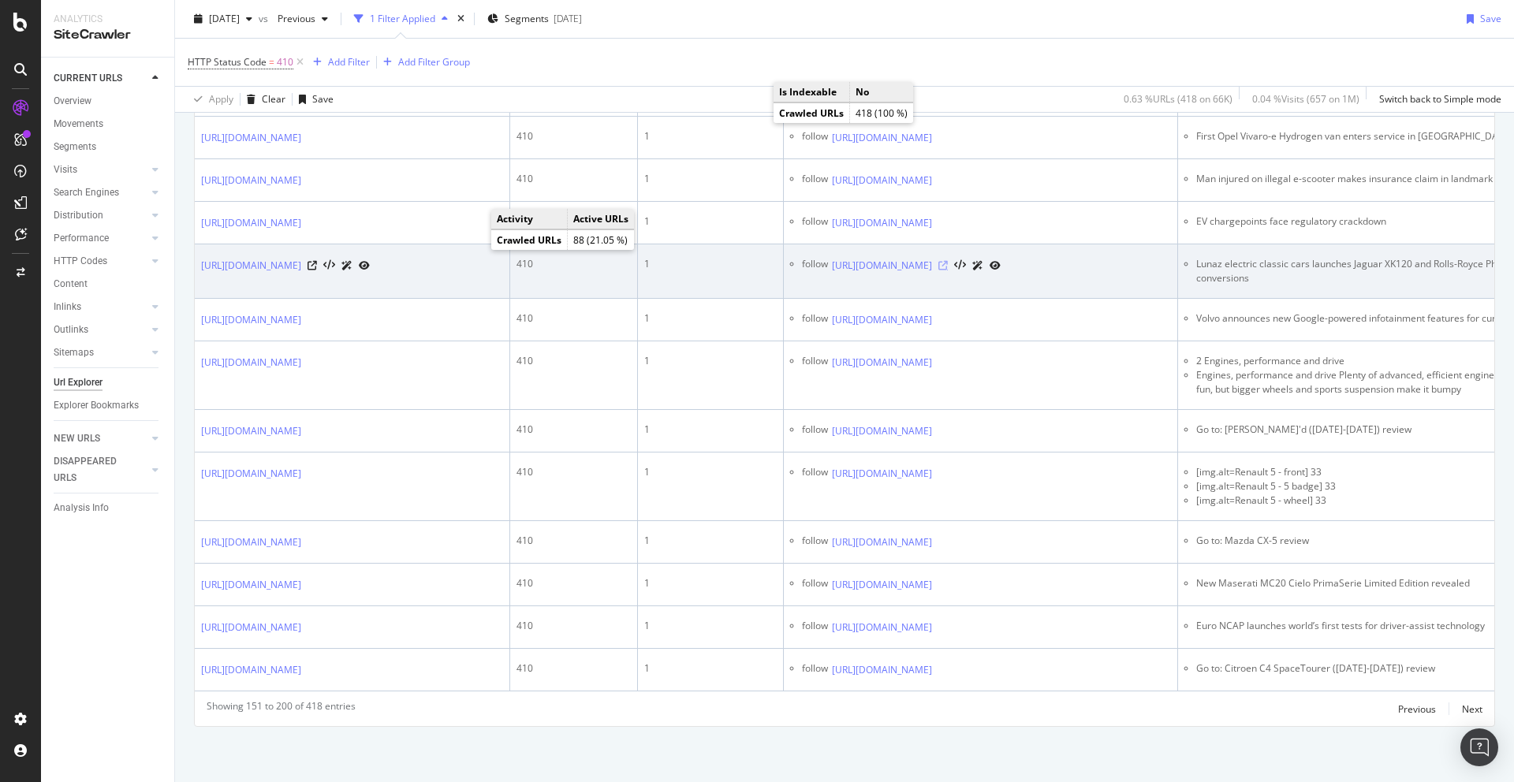
click at [948, 271] on icon at bounding box center [942, 265] width 9 height 9
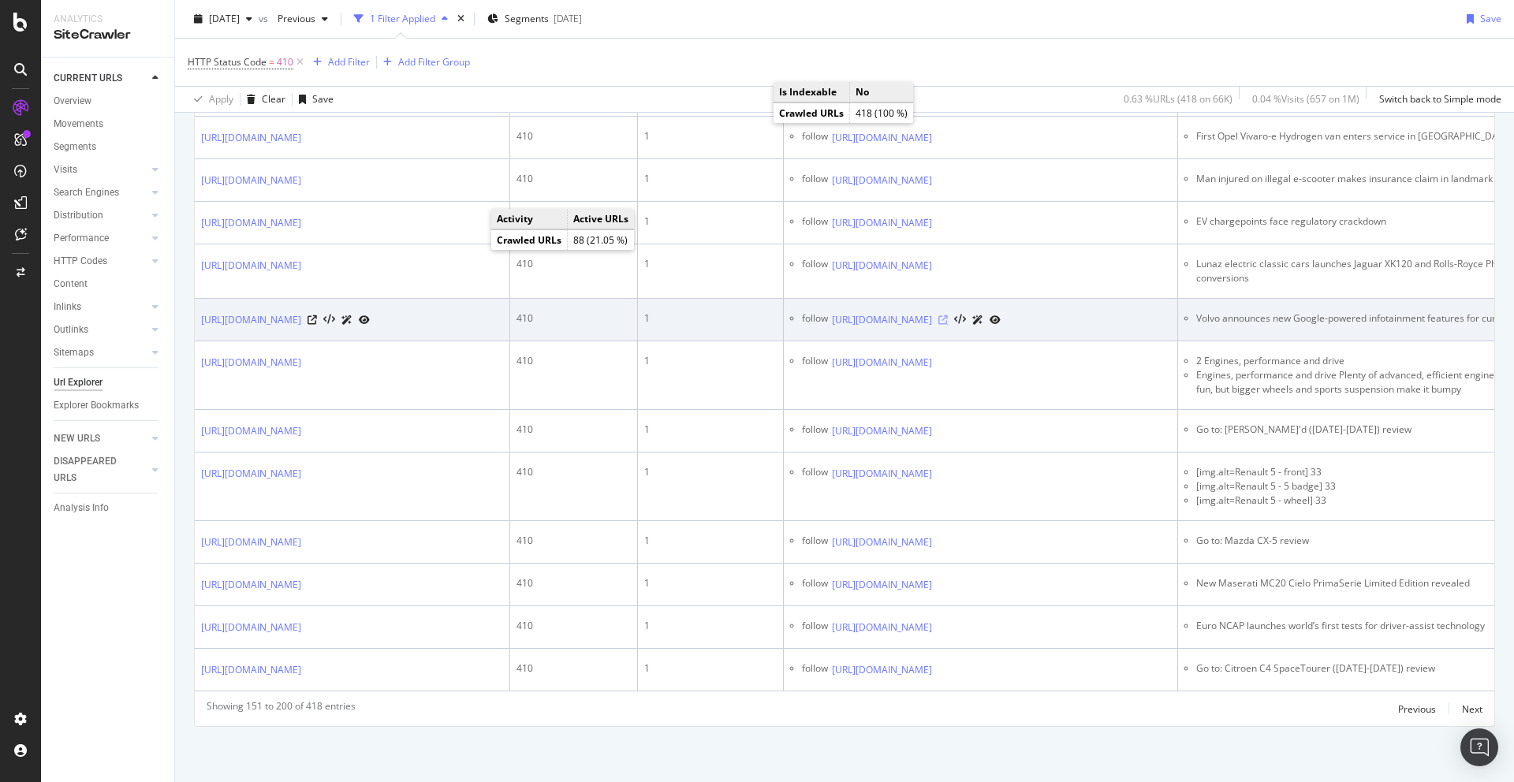
click at [948, 325] on icon at bounding box center [942, 319] width 9 height 9
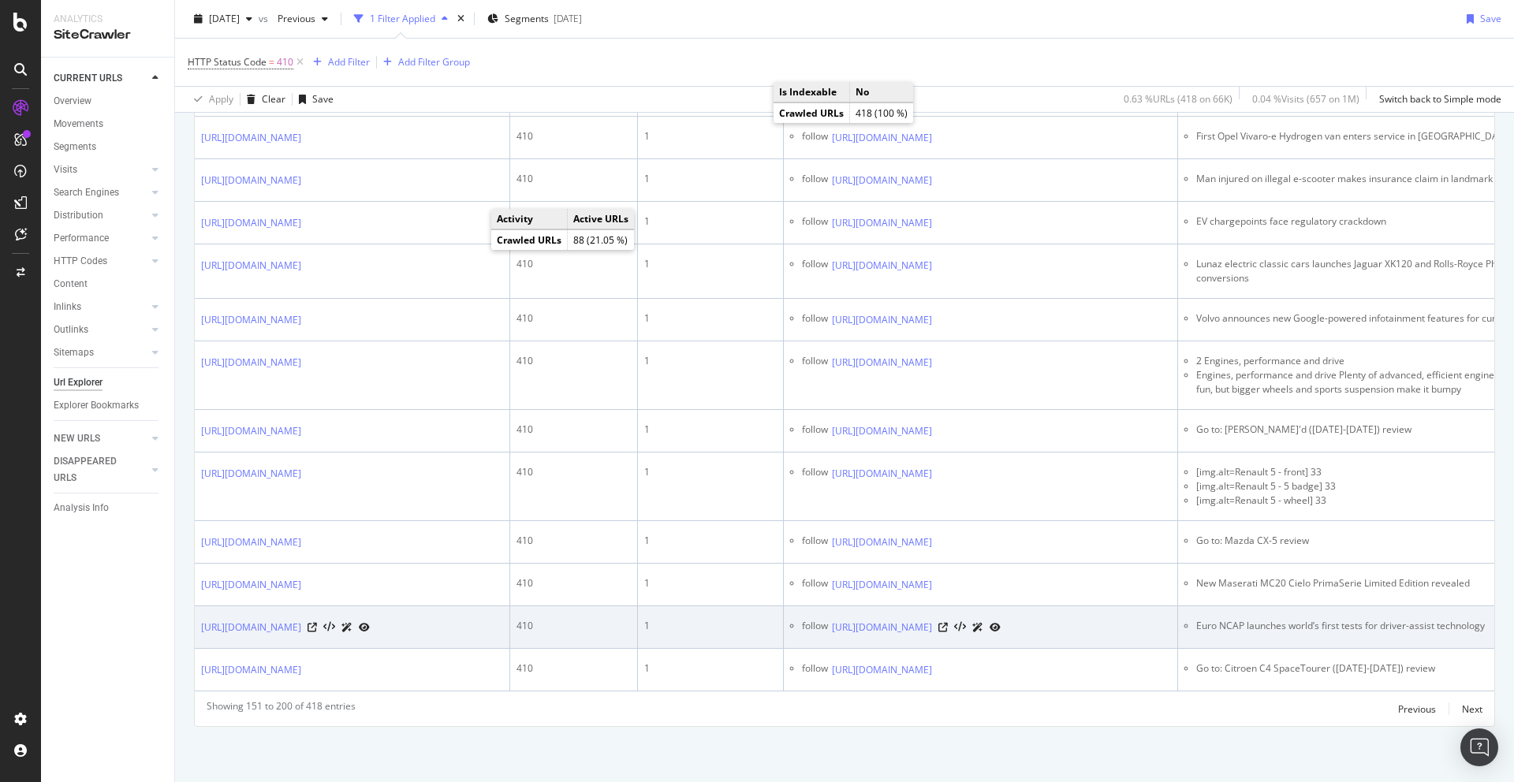
scroll to position [3066, 0]
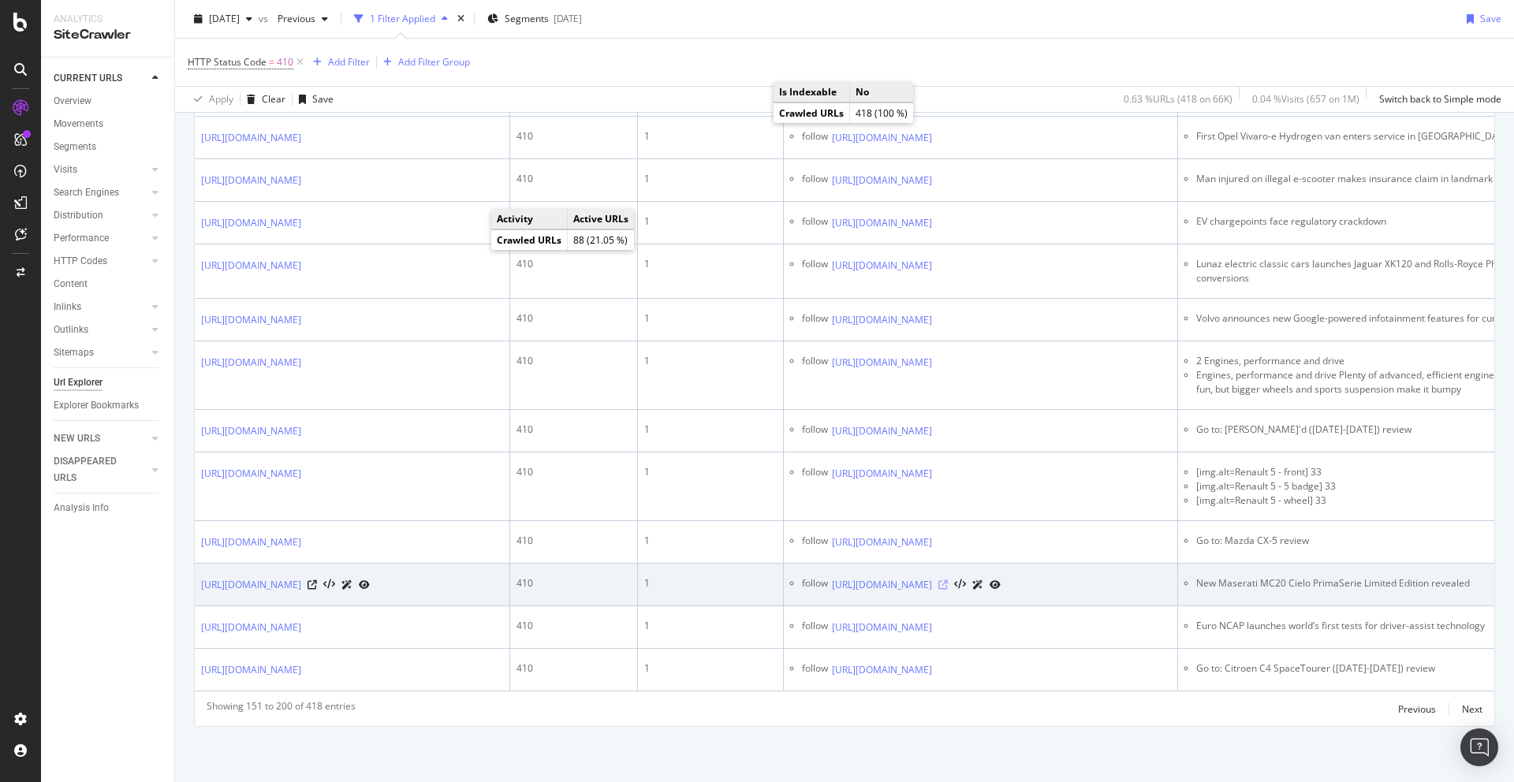
click at [948, 580] on icon at bounding box center [942, 584] width 9 height 9
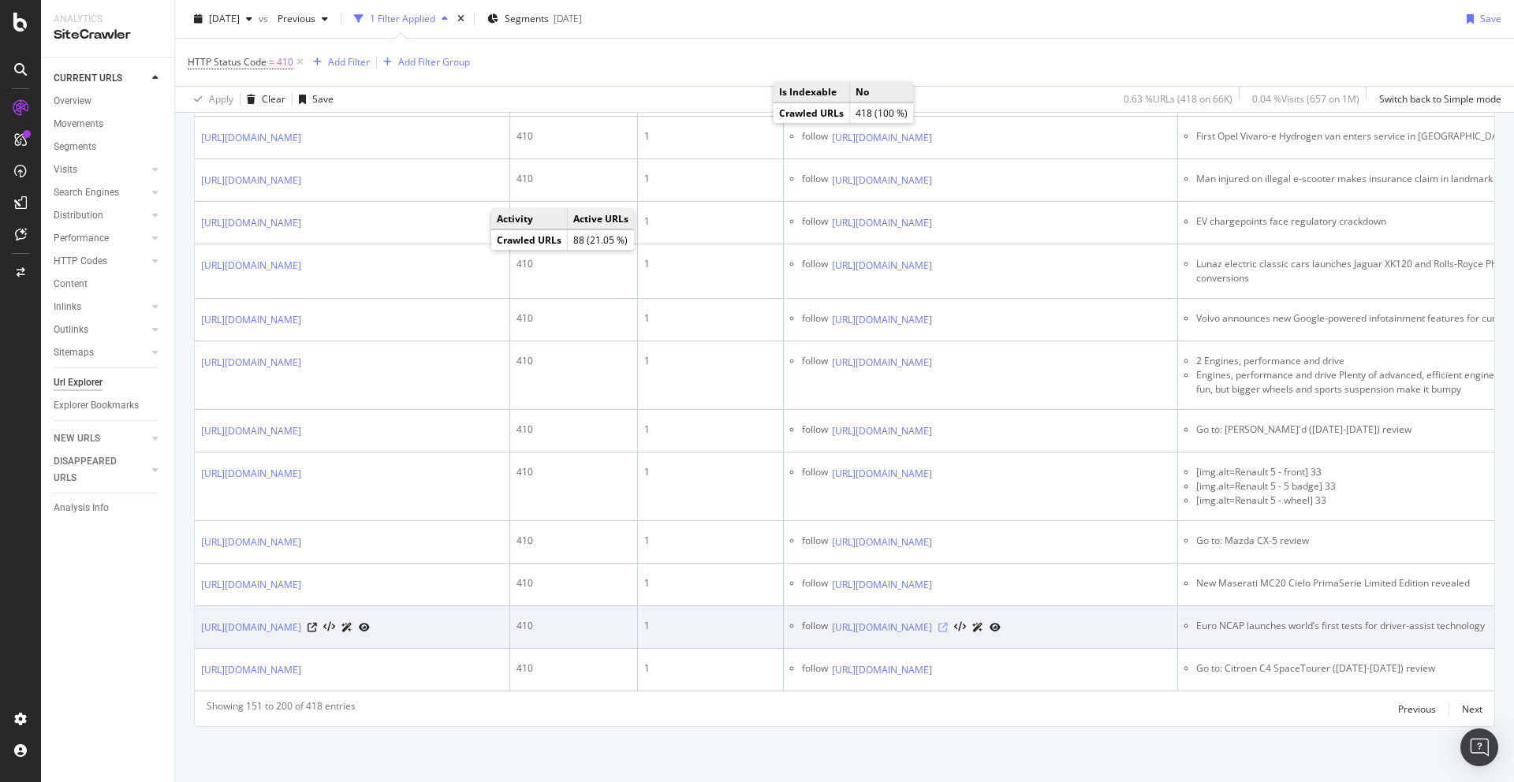
click at [948, 623] on icon at bounding box center [942, 627] width 9 height 9
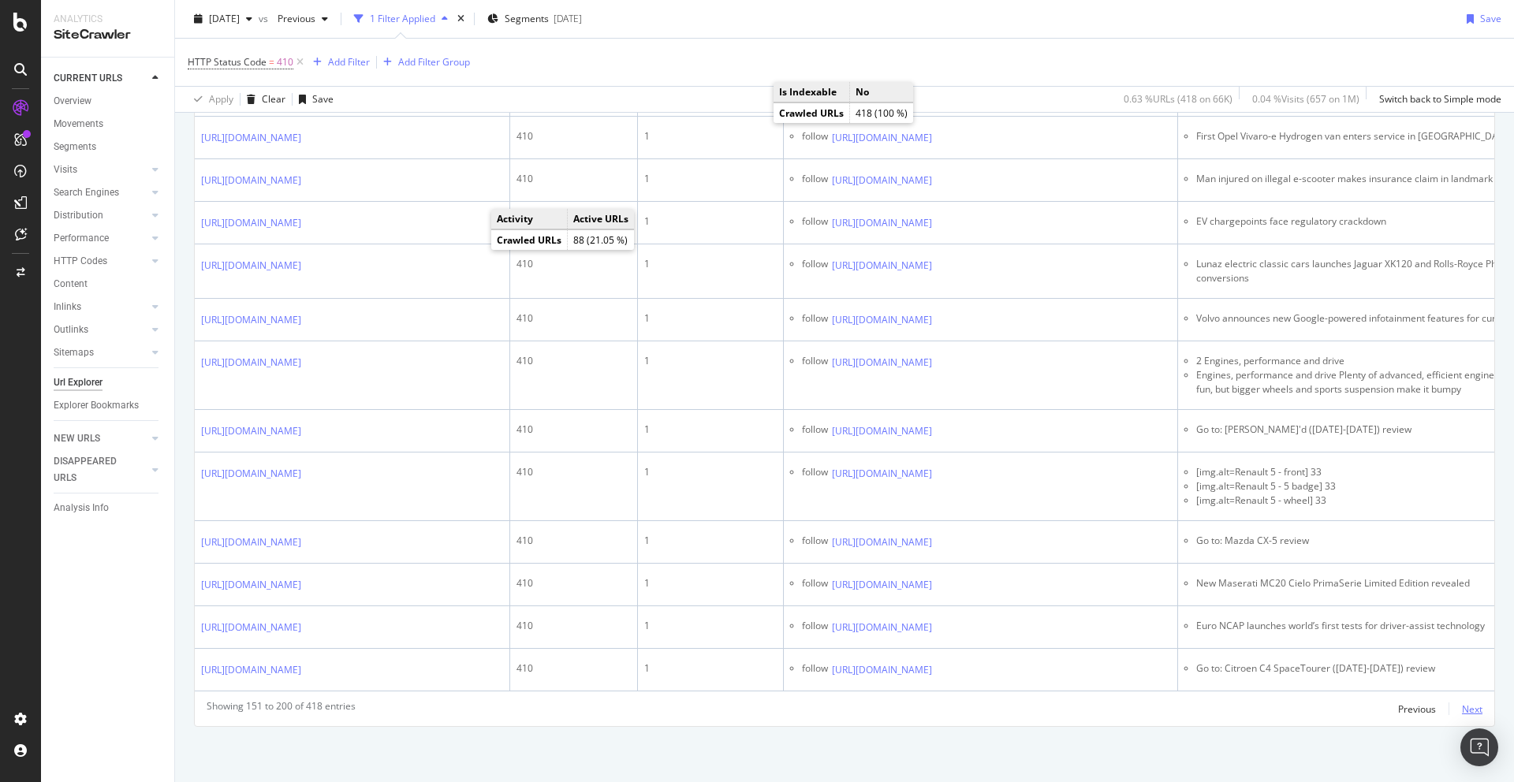
click at [1476, 710] on div "Next" at bounding box center [1472, 709] width 21 height 13
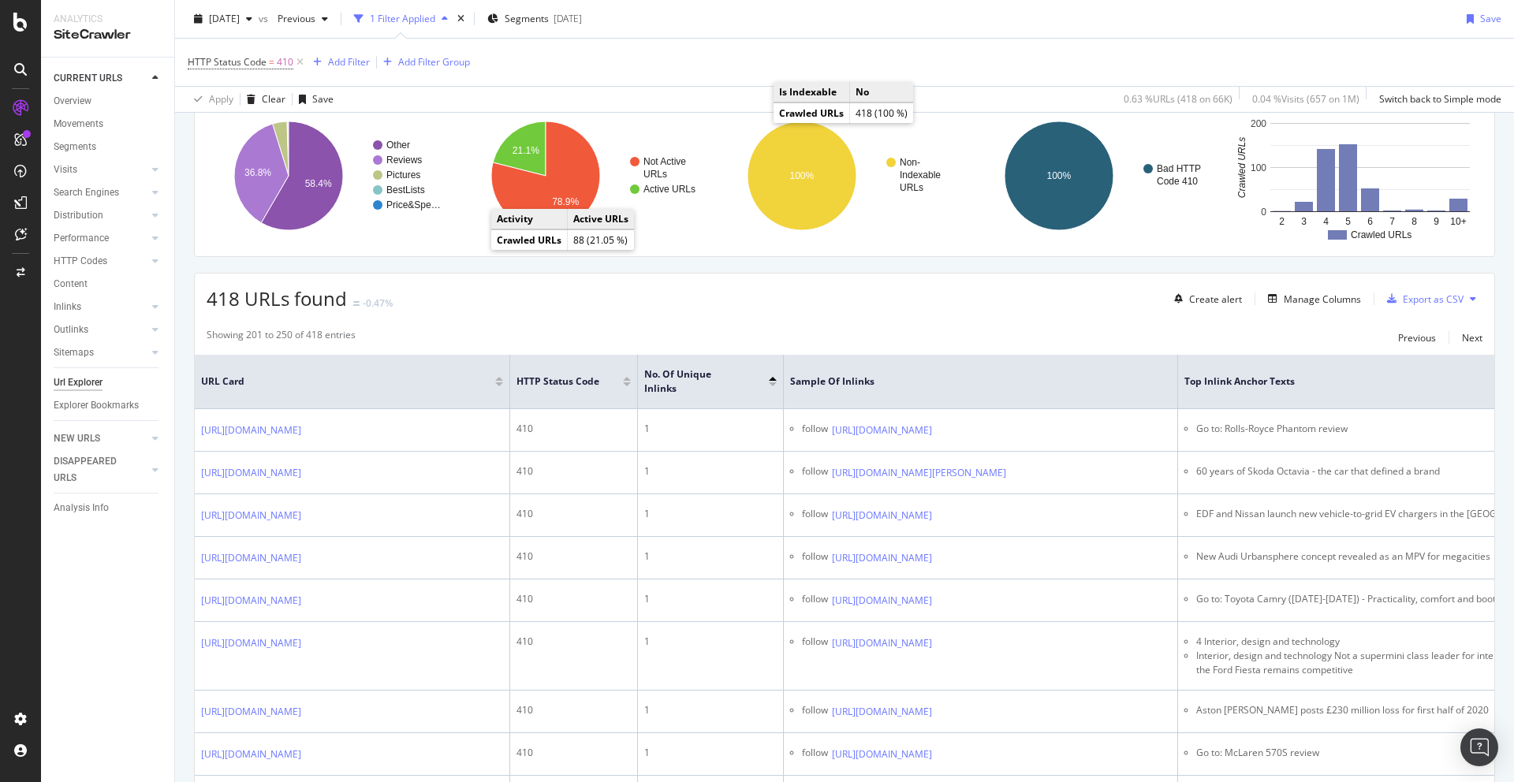
scroll to position [123, 0]
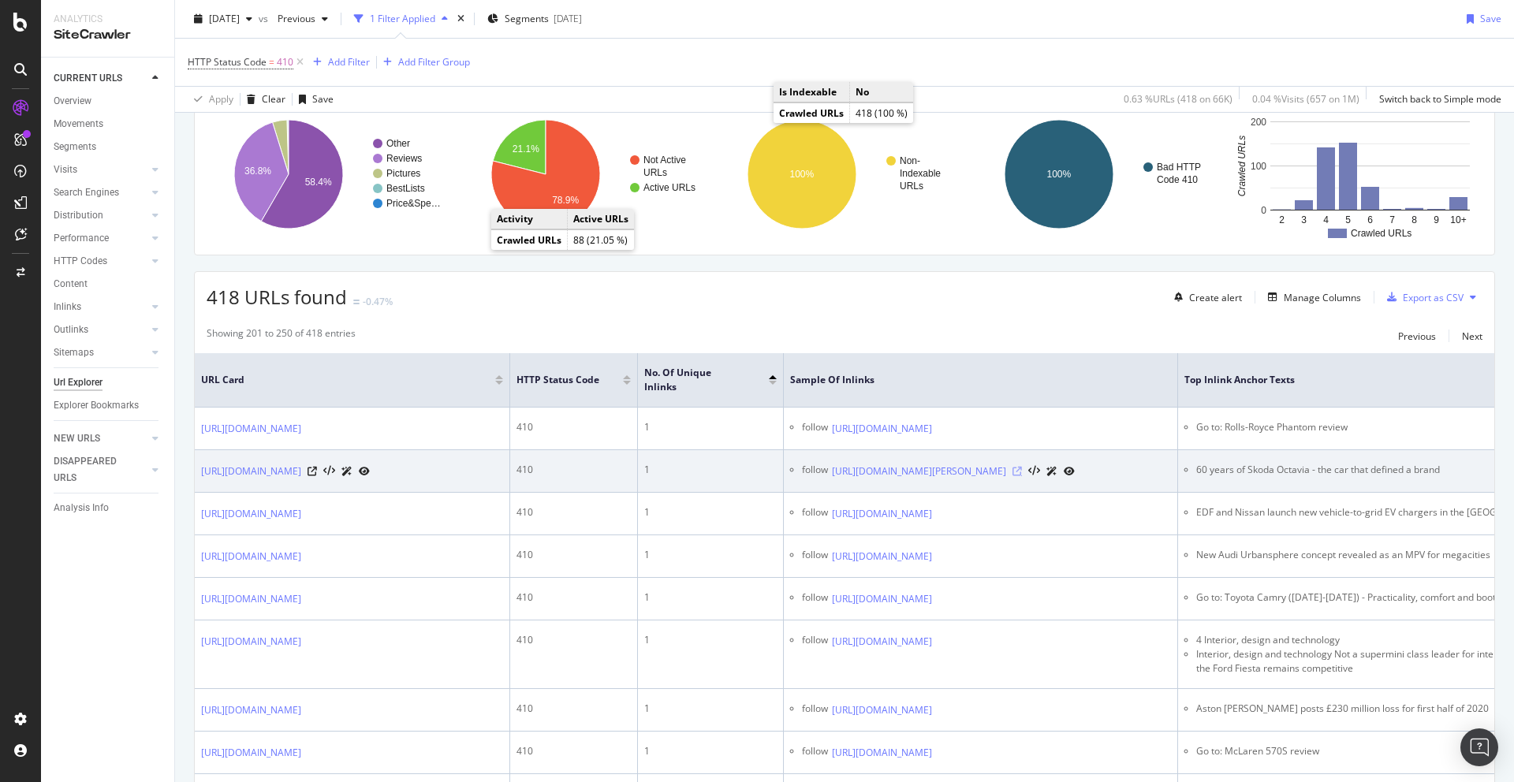
click at [1022, 476] on icon at bounding box center [1017, 471] width 9 height 9
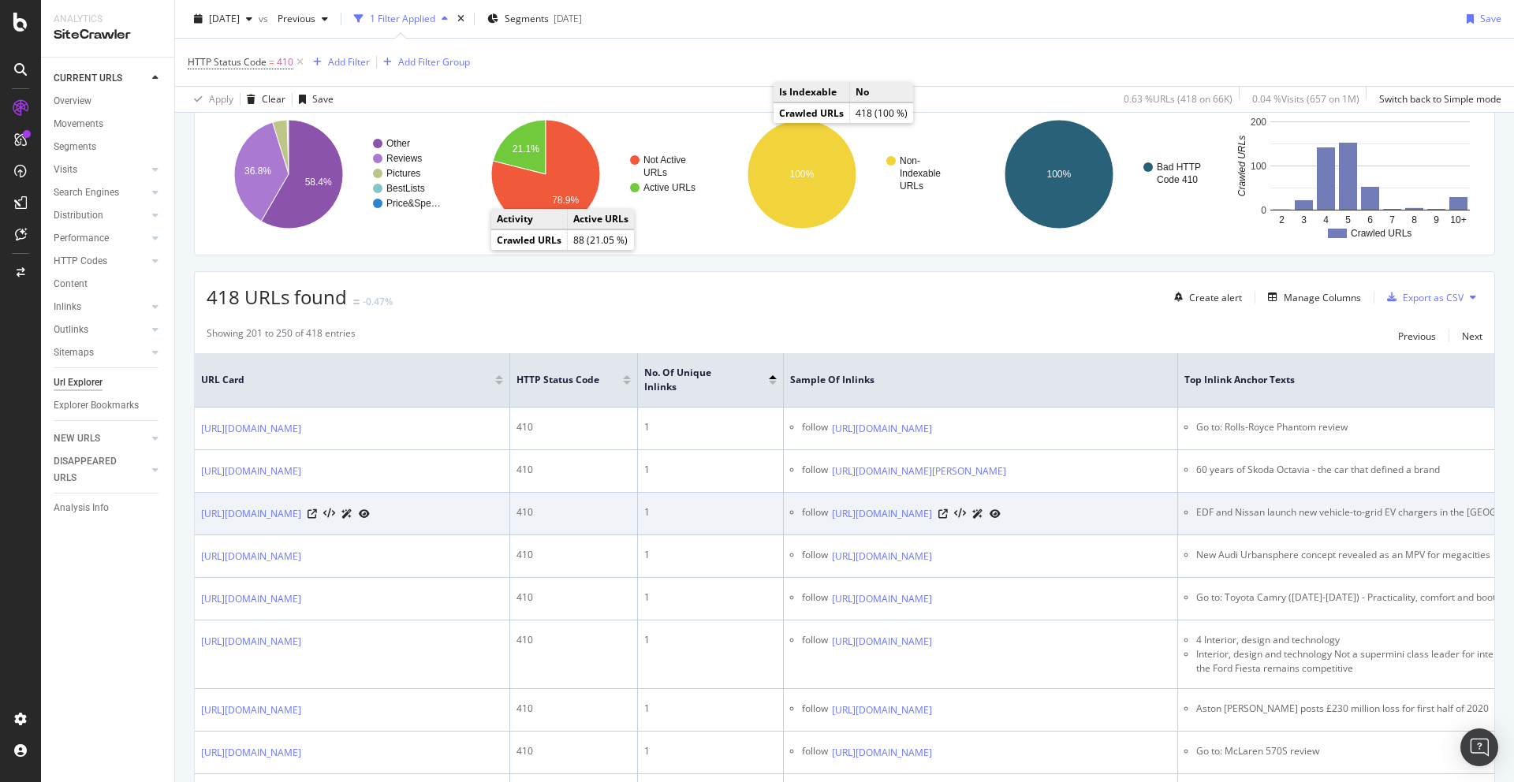
scroll to position [226, 0]
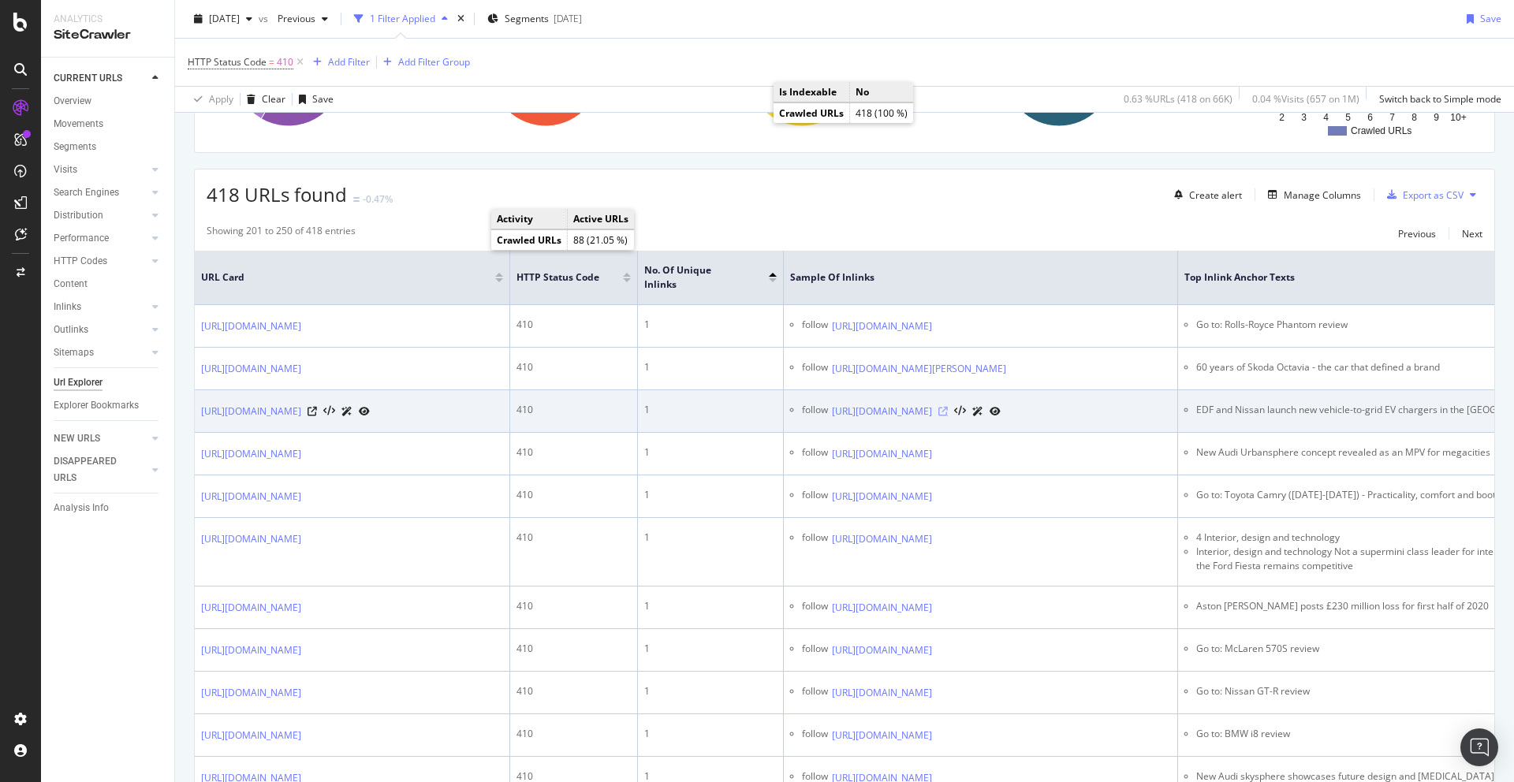
click at [948, 416] on icon at bounding box center [942, 411] width 9 height 9
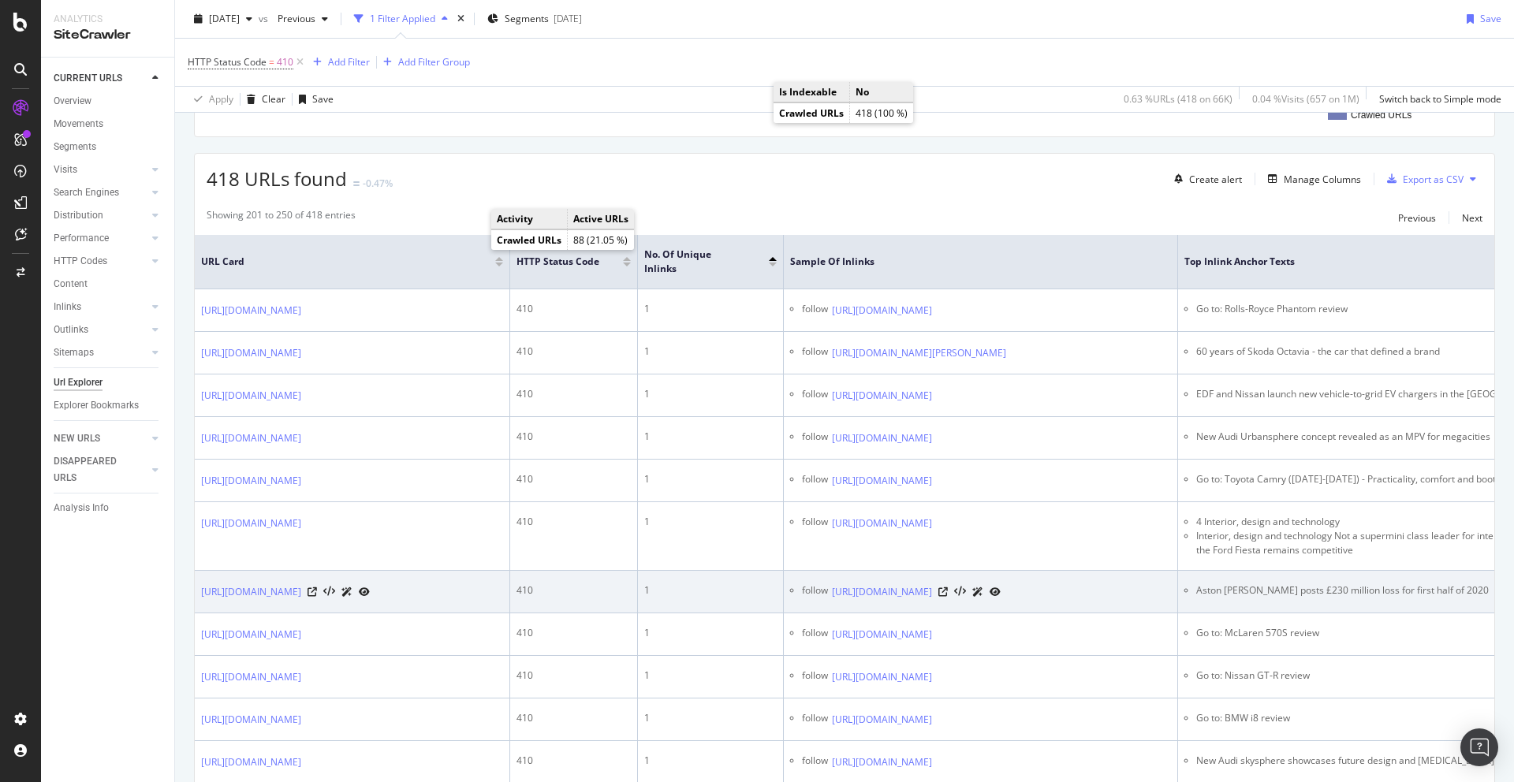
scroll to position [246, 0]
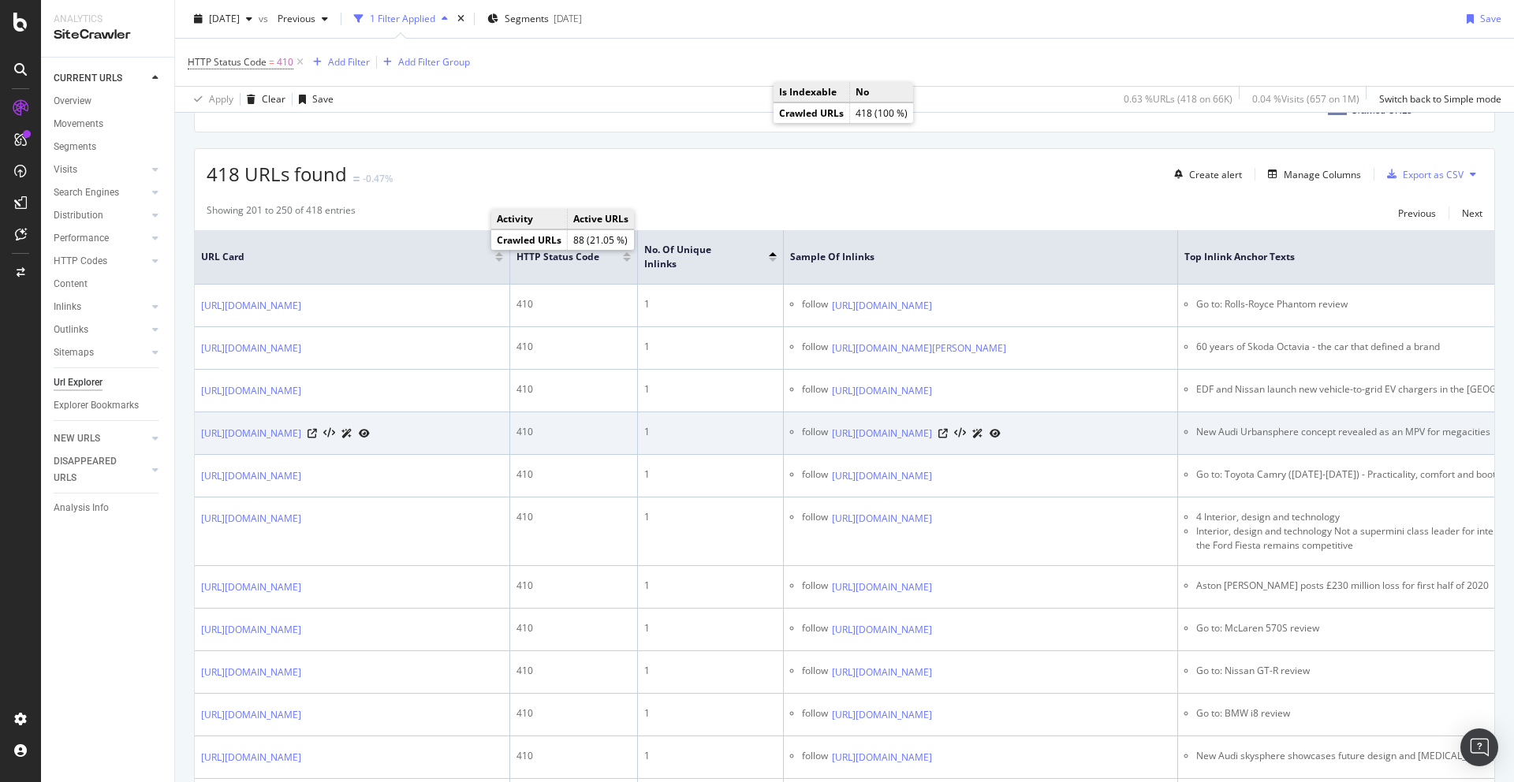
click at [1001, 442] on div "[URL][DOMAIN_NAME]" at bounding box center [916, 433] width 169 height 17
click at [948, 438] on icon at bounding box center [942, 433] width 9 height 9
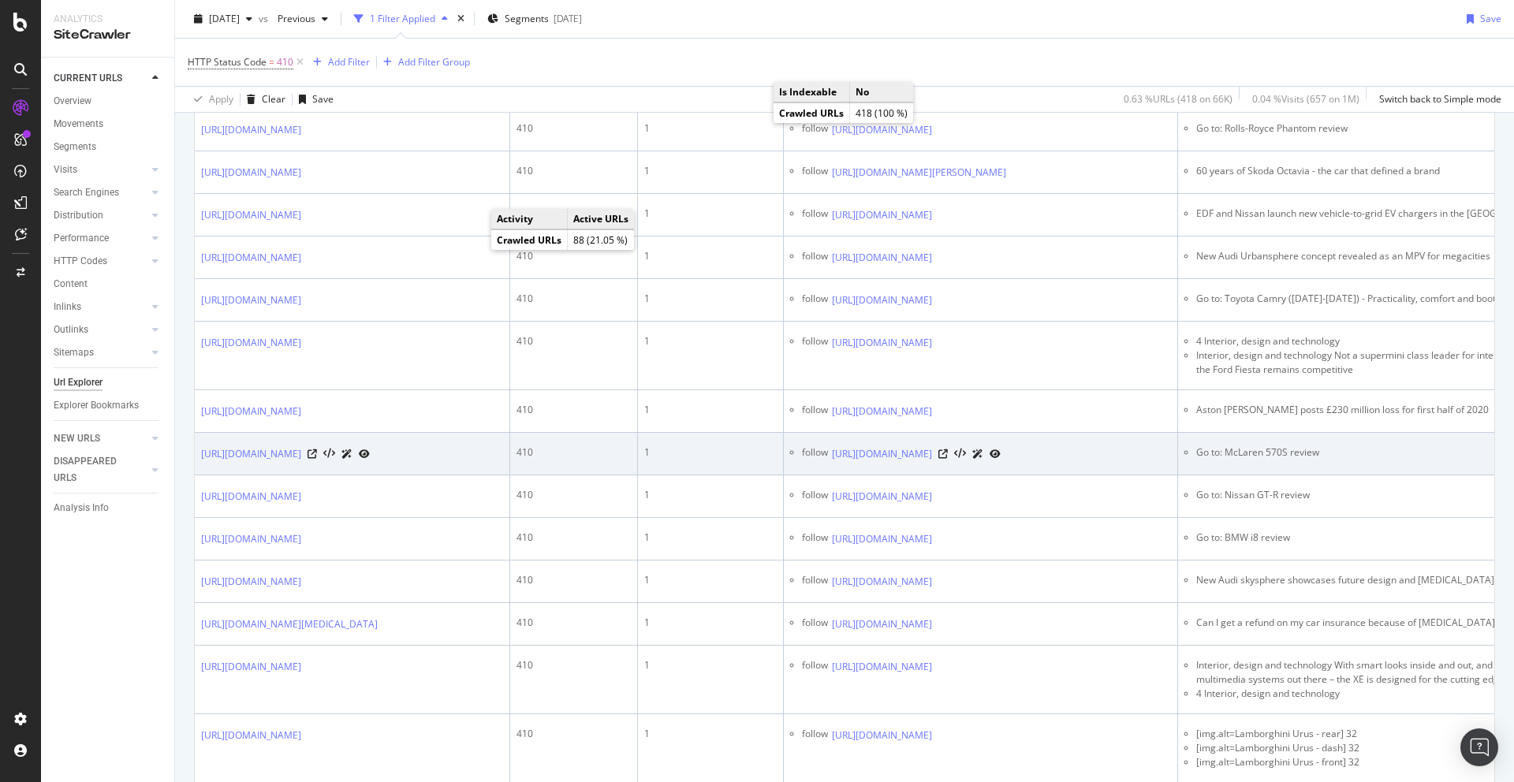
scroll to position [423, 0]
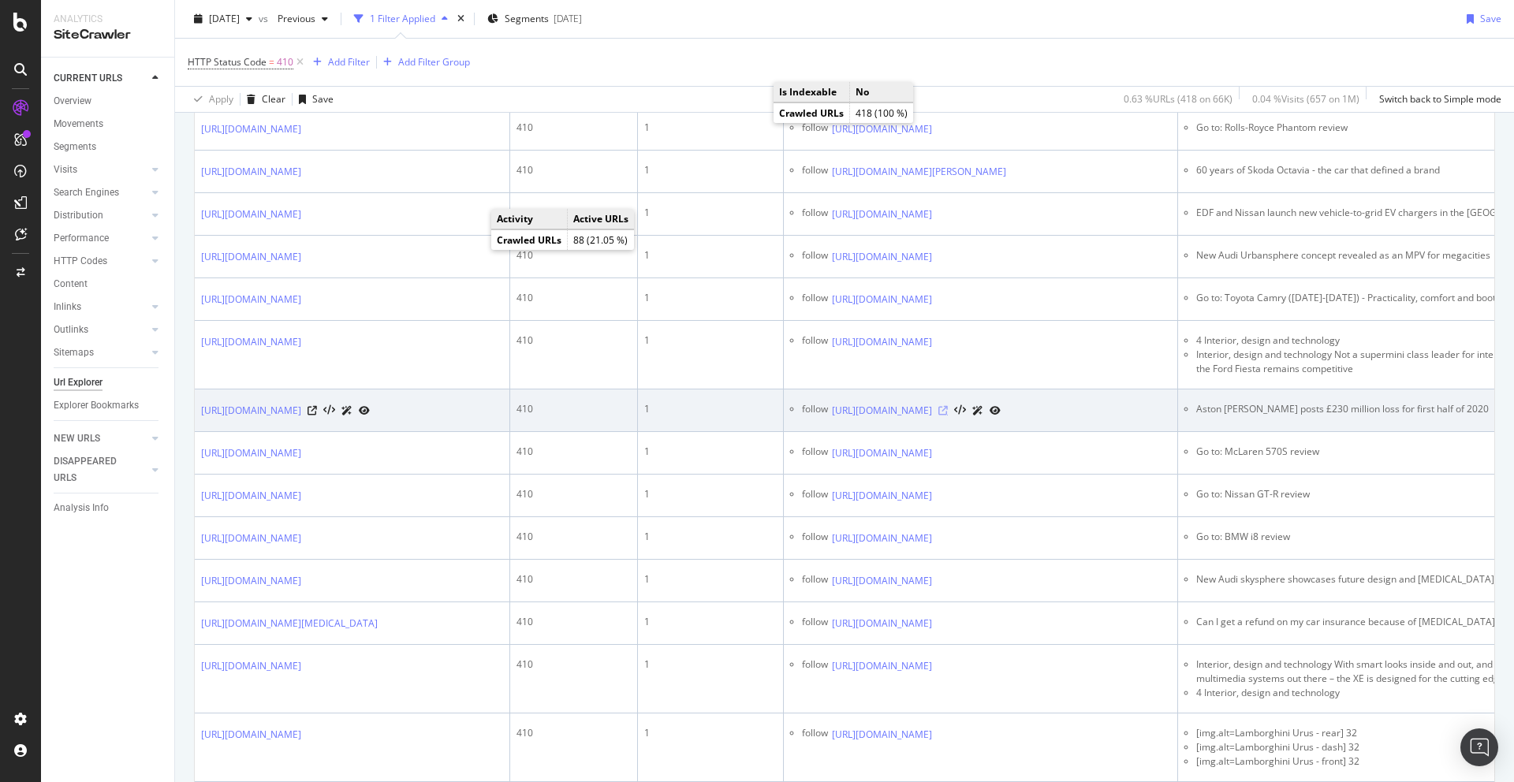
click at [948, 416] on icon at bounding box center [942, 410] width 9 height 9
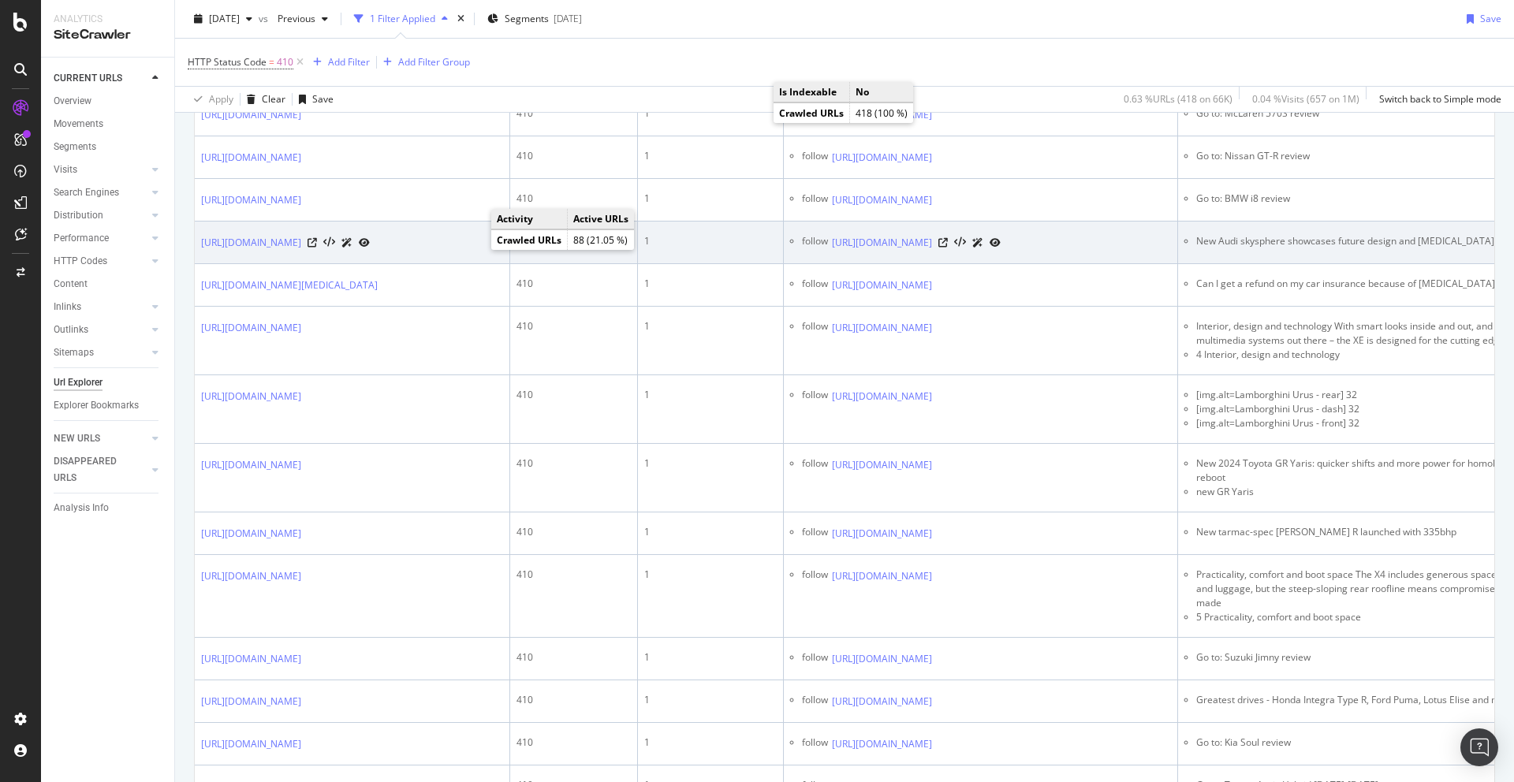
scroll to position [762, 0]
click at [948, 247] on icon at bounding box center [942, 241] width 9 height 9
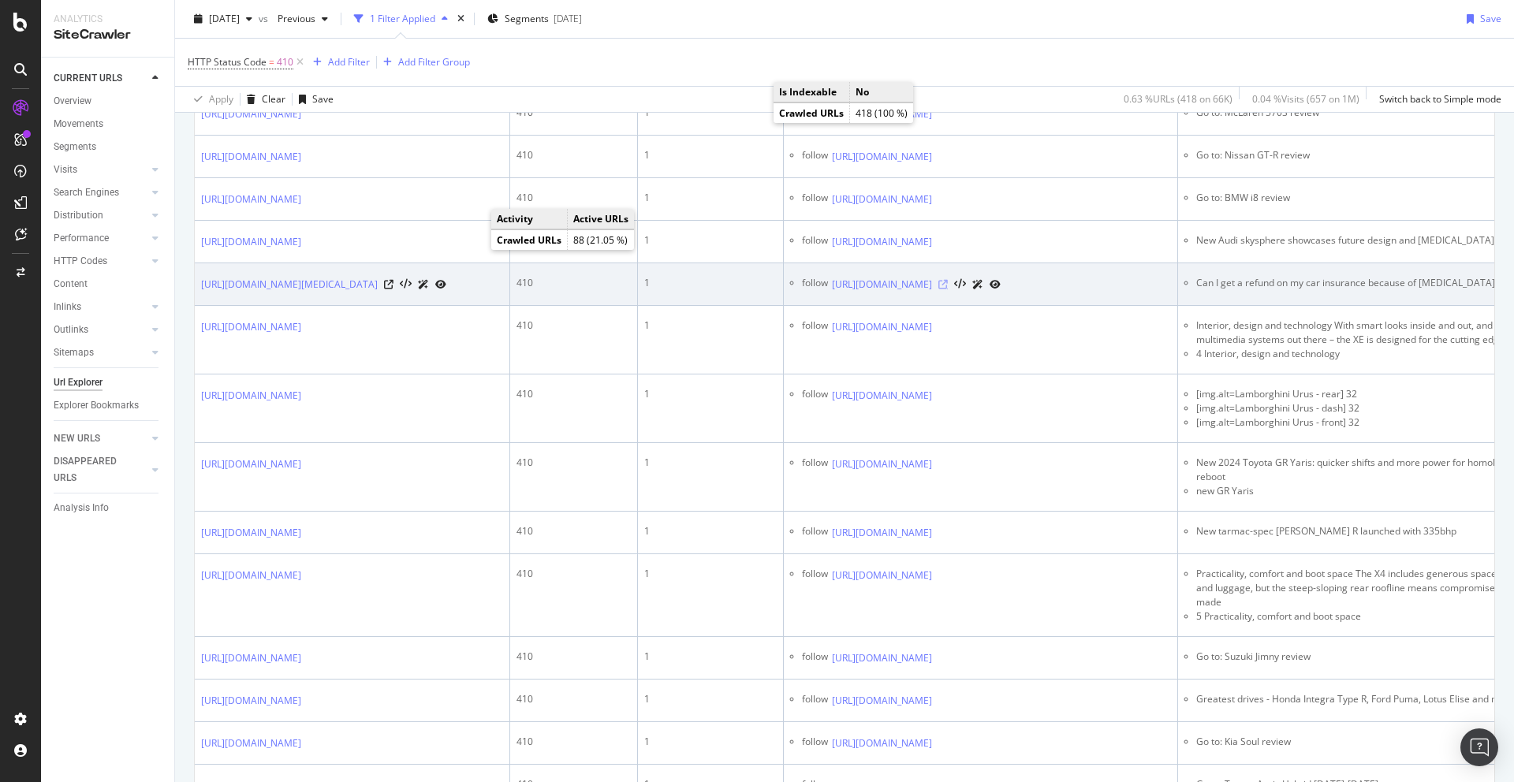
click at [948, 289] on icon at bounding box center [942, 284] width 9 height 9
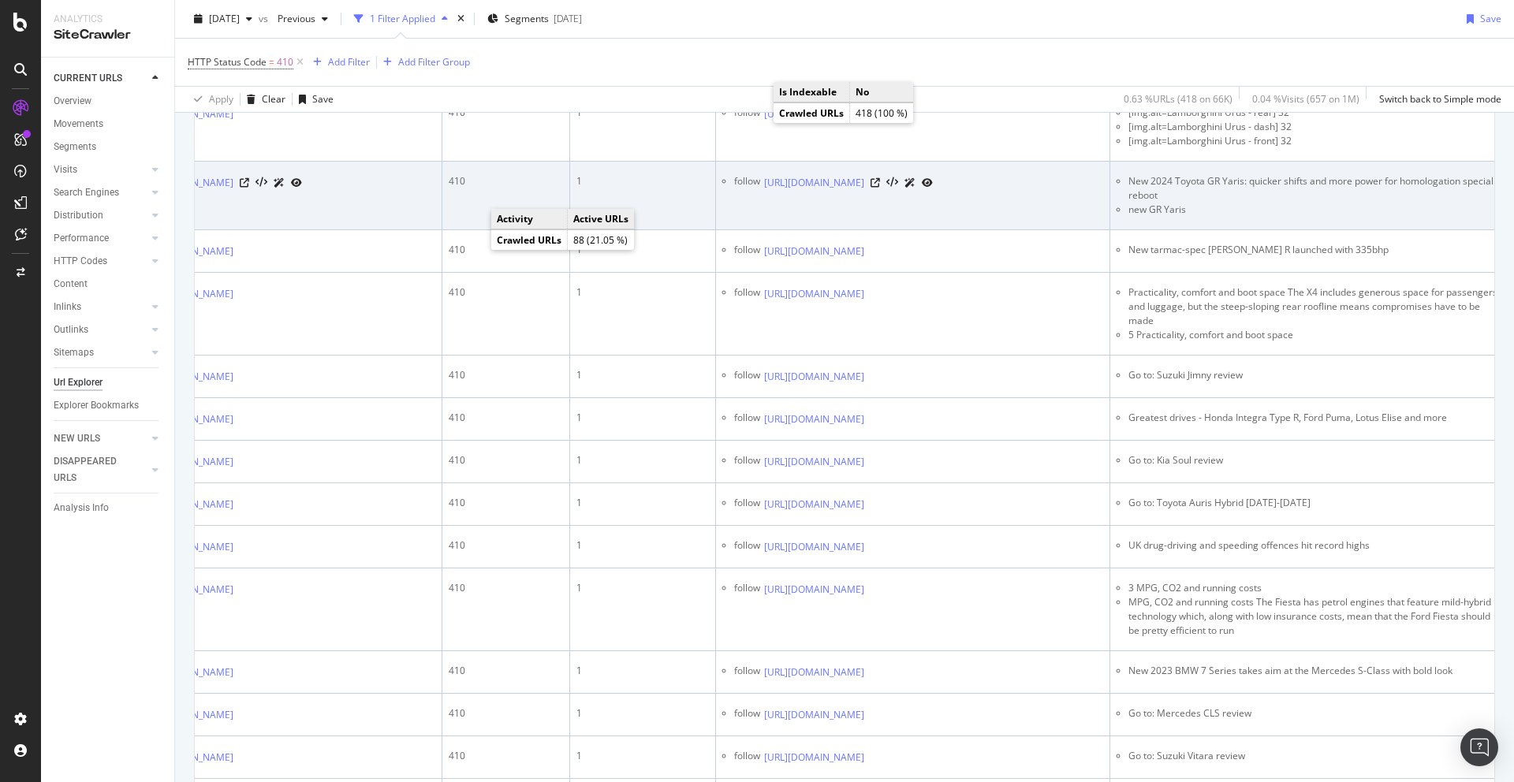
scroll to position [0, 78]
click at [870, 188] on icon at bounding box center [864, 182] width 9 height 9
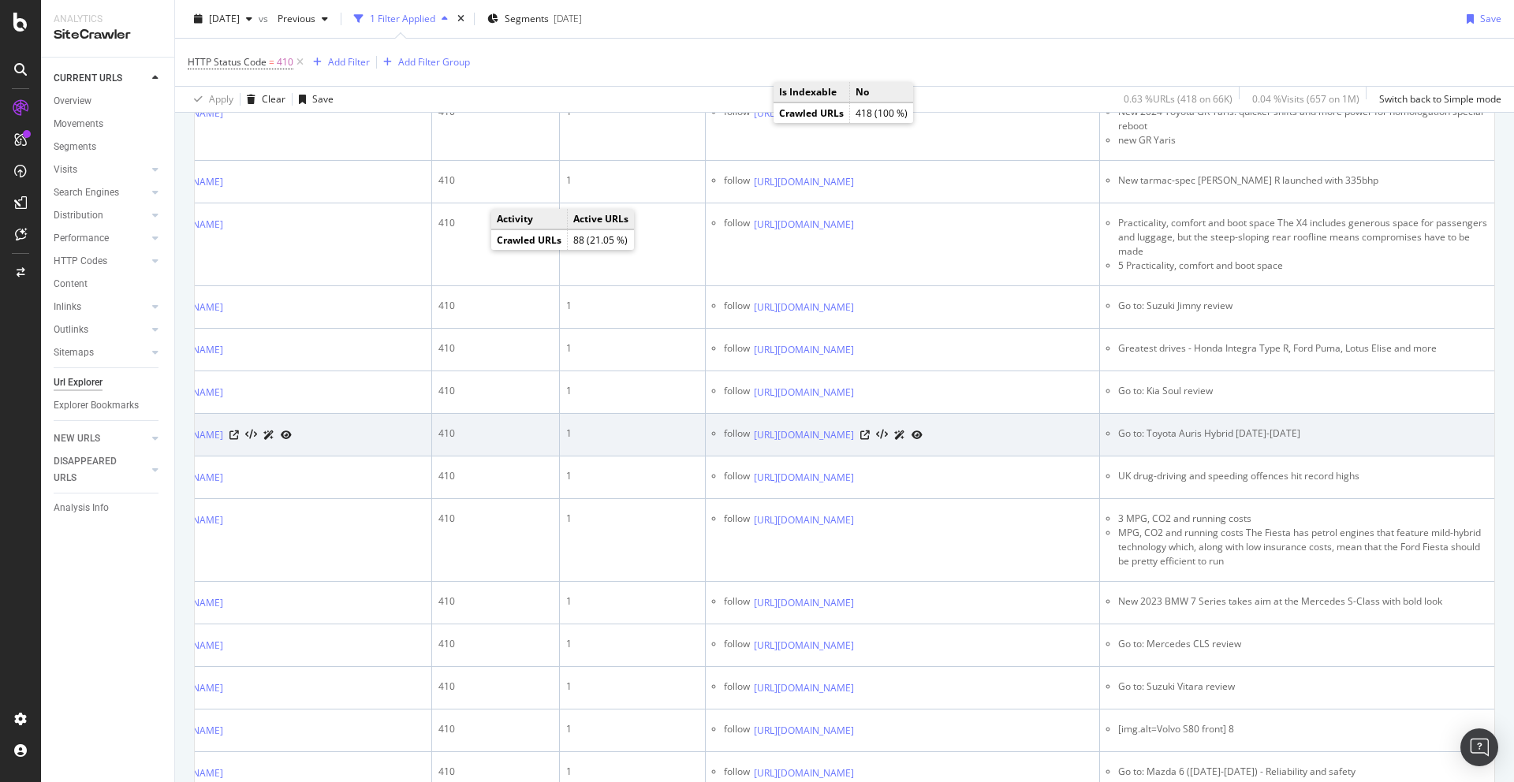
scroll to position [1125, 0]
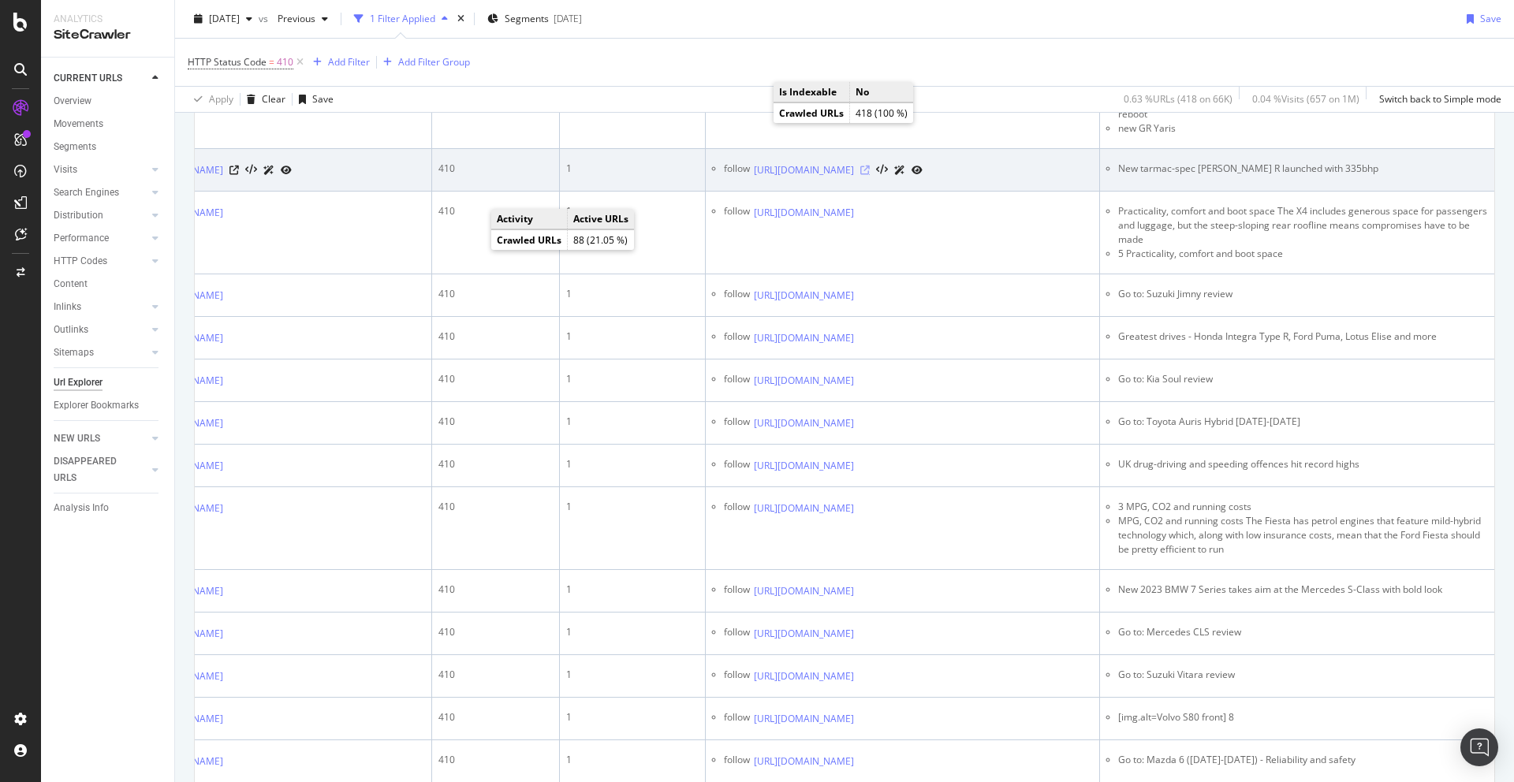
click at [870, 175] on icon at bounding box center [864, 170] width 9 height 9
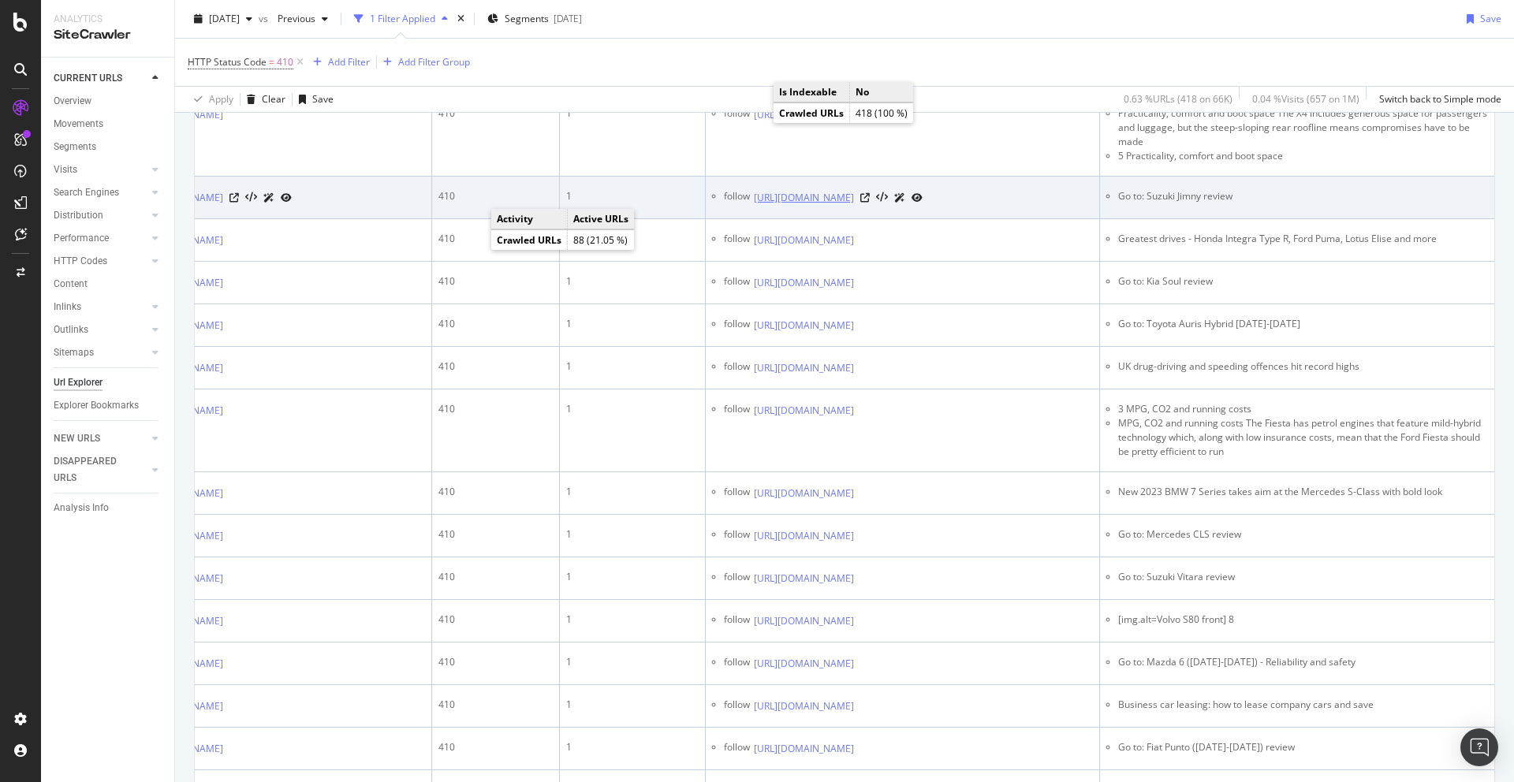
scroll to position [1284, 0]
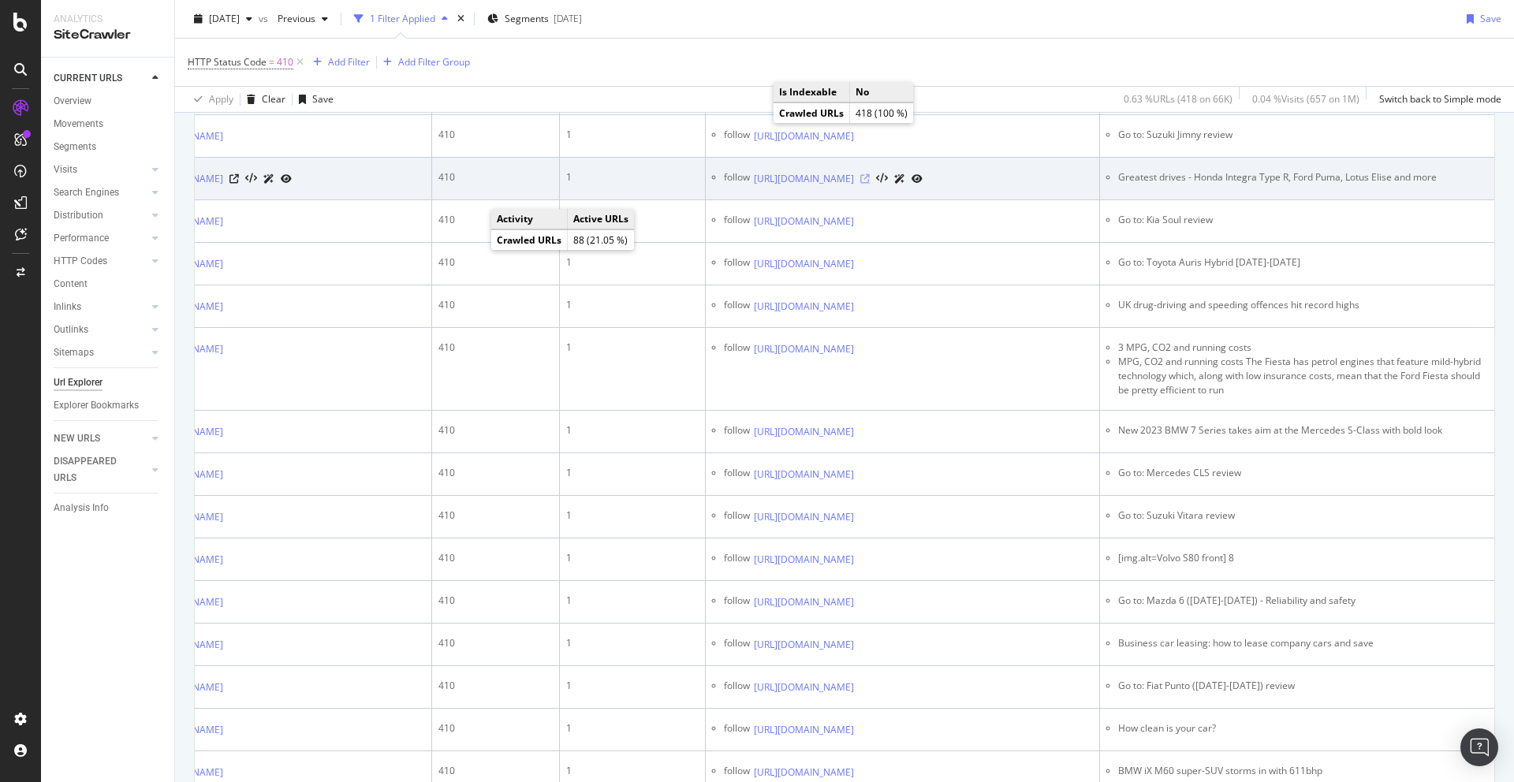
click at [870, 184] on icon at bounding box center [864, 178] width 9 height 9
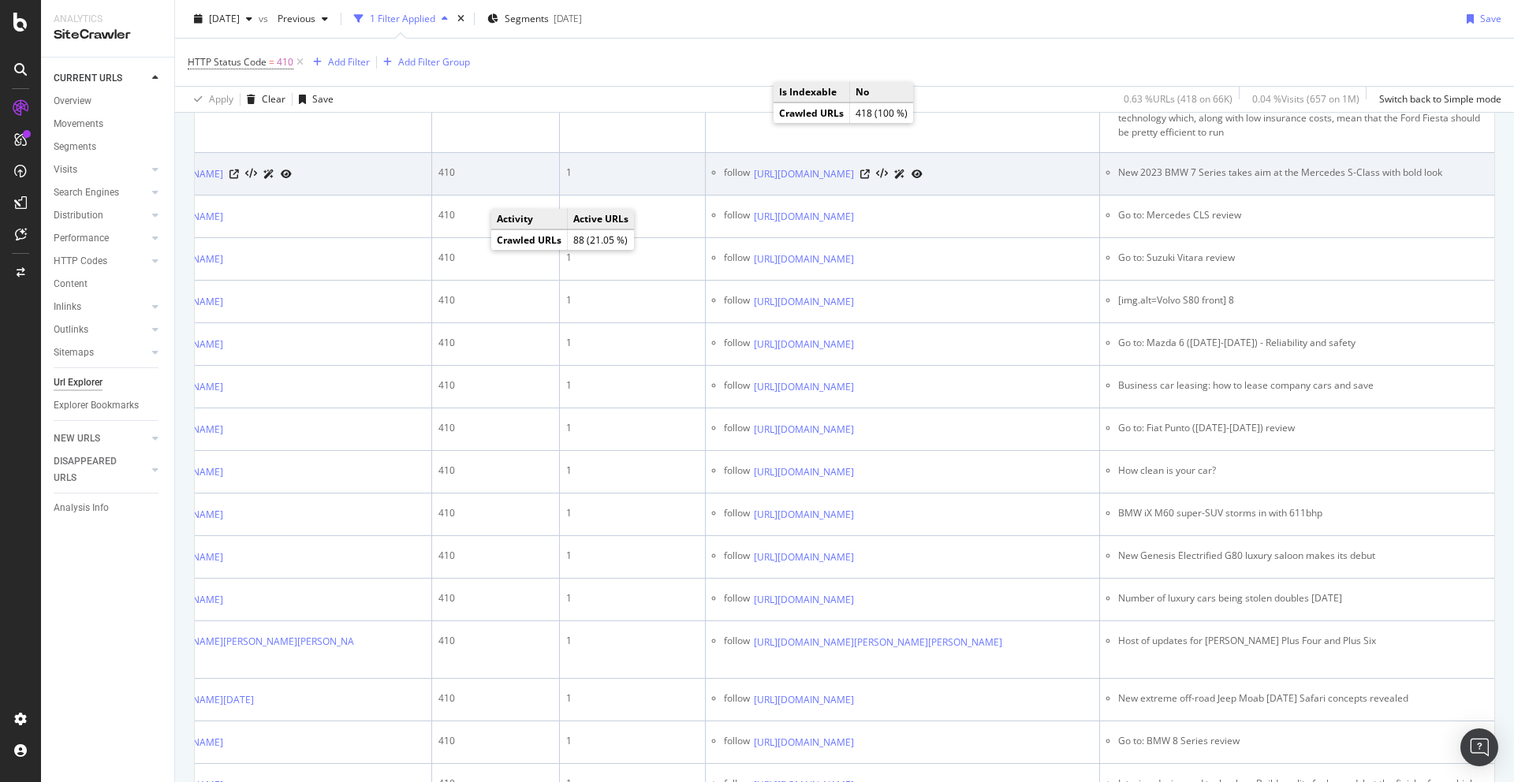
scroll to position [1548, 0]
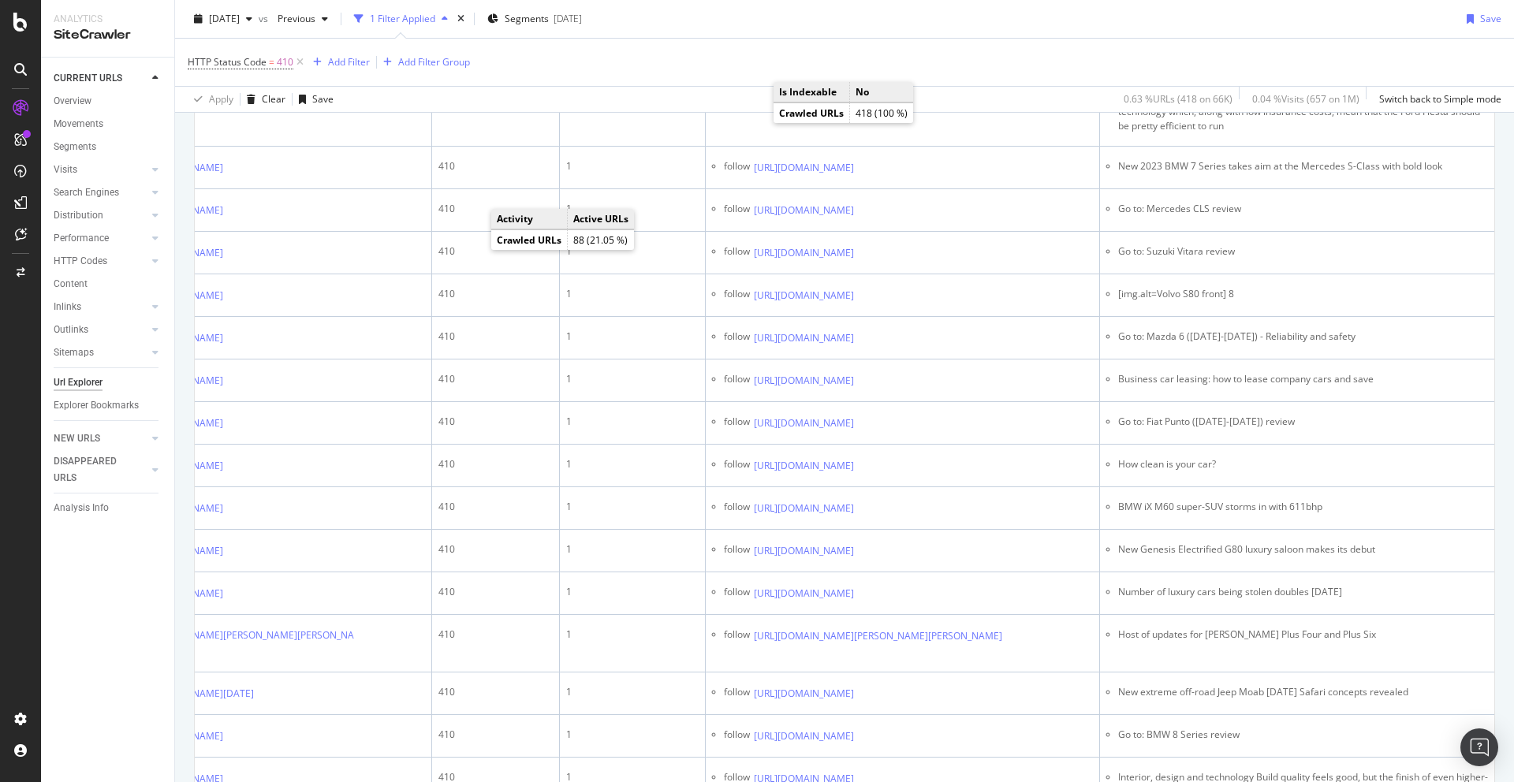
click at [870, 47] on icon at bounding box center [864, 42] width 9 height 9
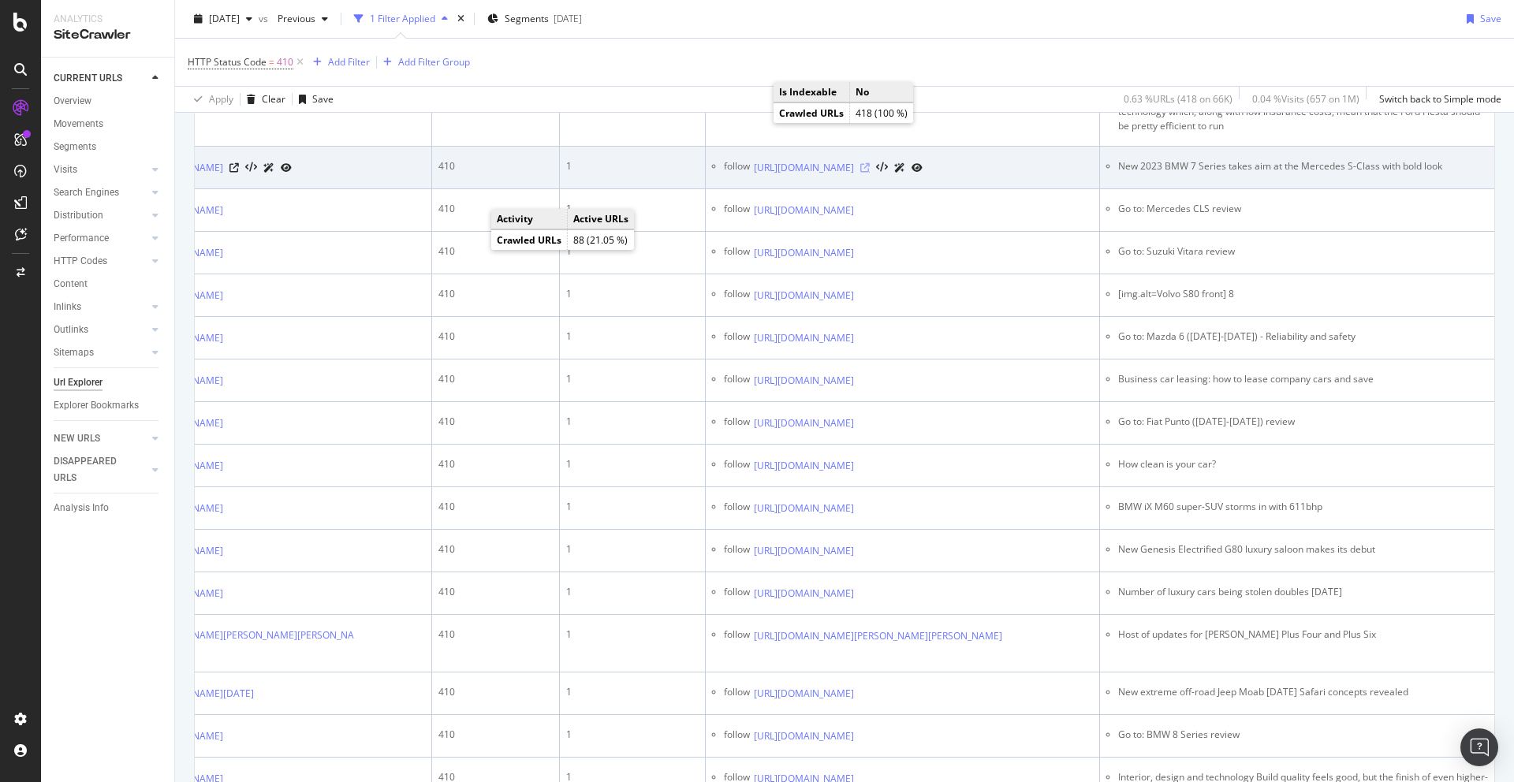
click at [870, 173] on icon at bounding box center [864, 167] width 9 height 9
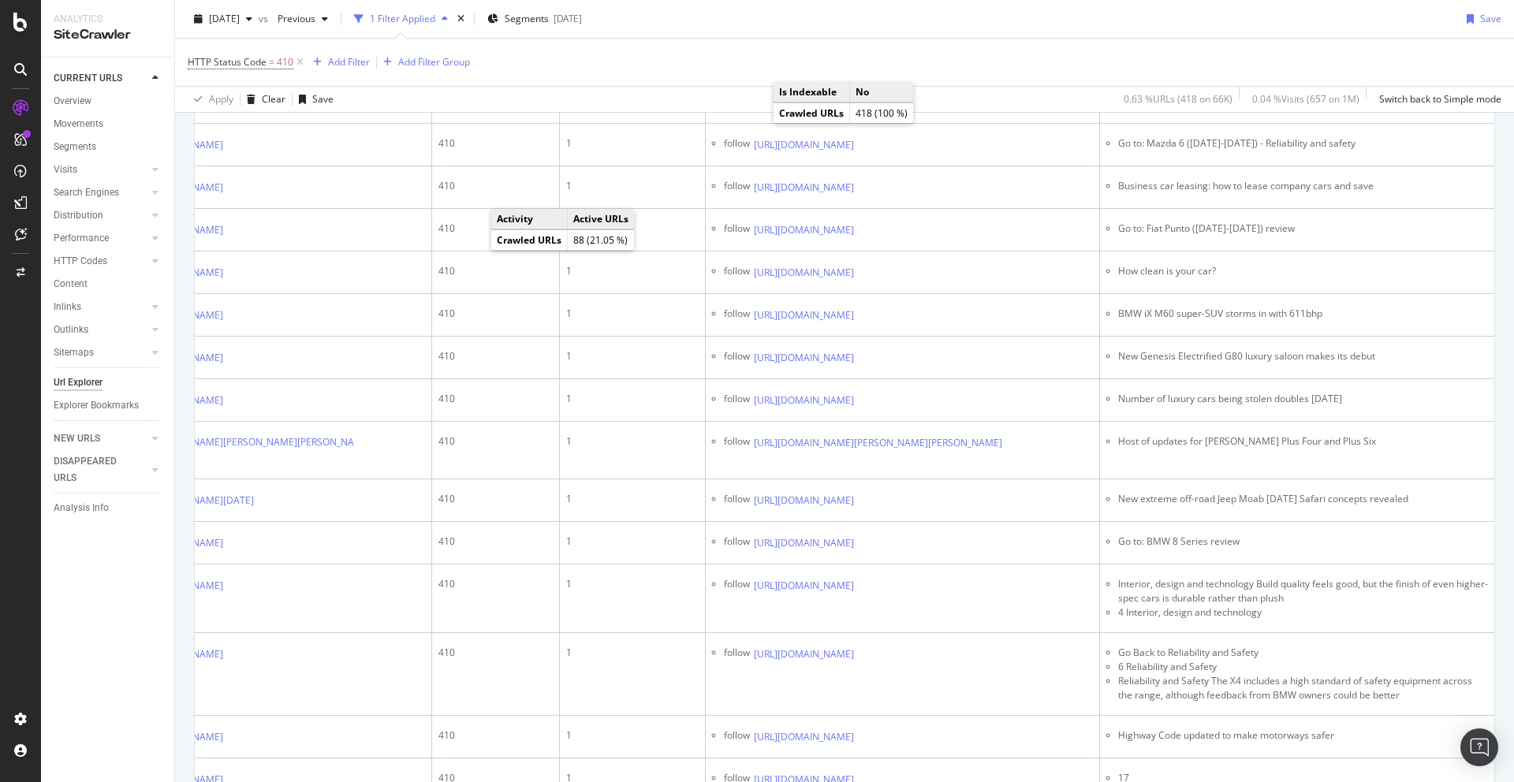
scroll to position [1820, 0]
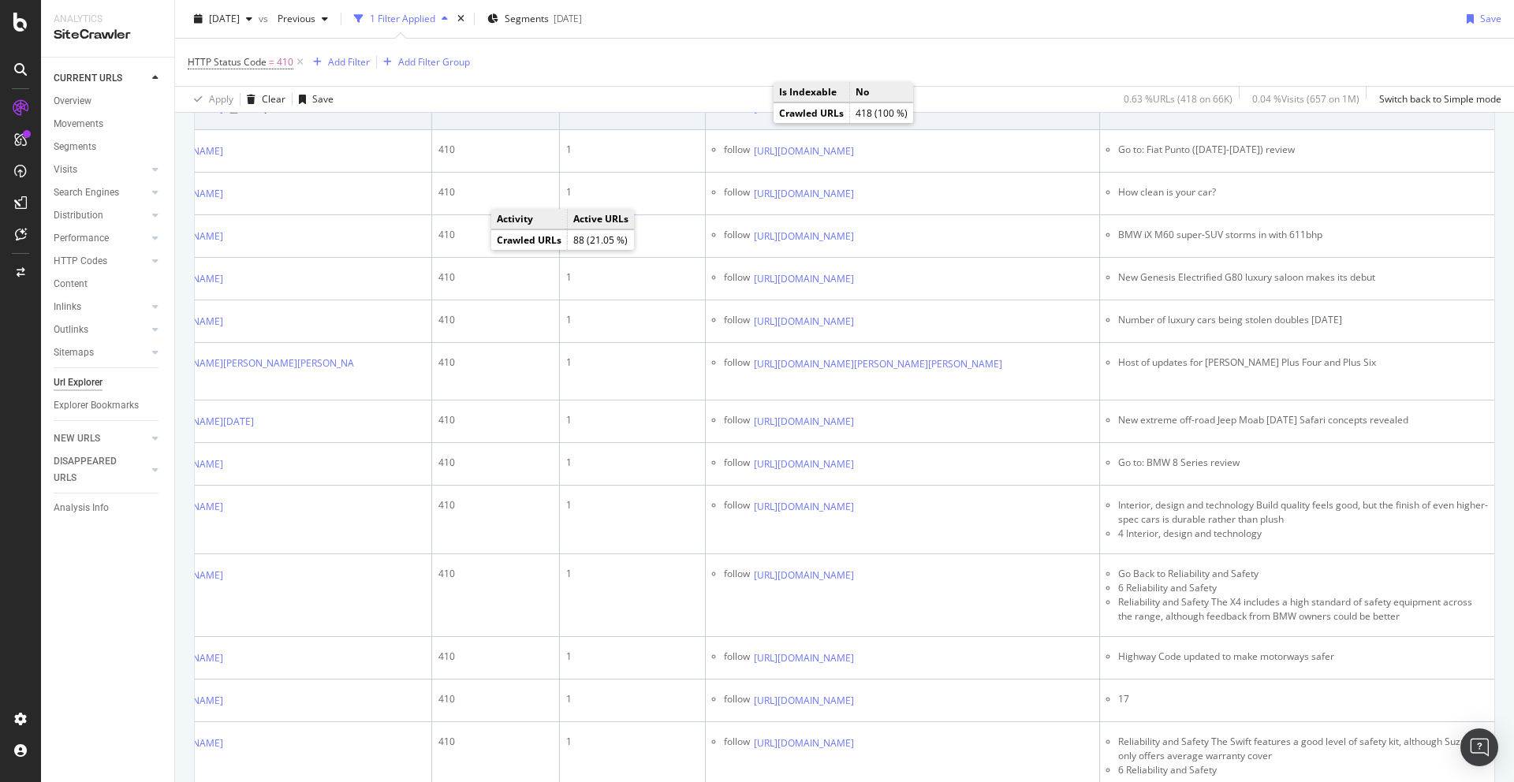
click at [870, 114] on icon at bounding box center [864, 108] width 9 height 9
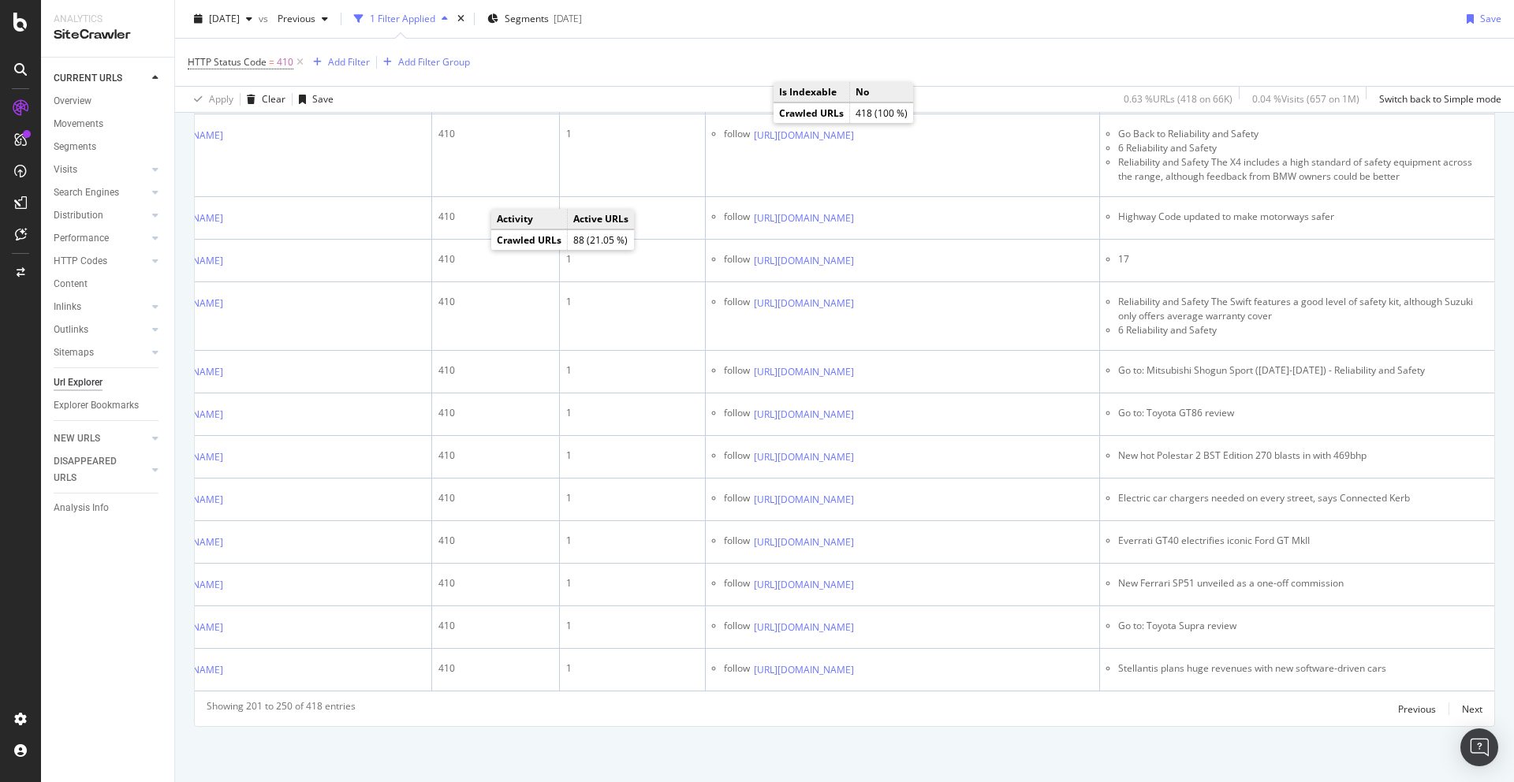
scroll to position [2306, 0]
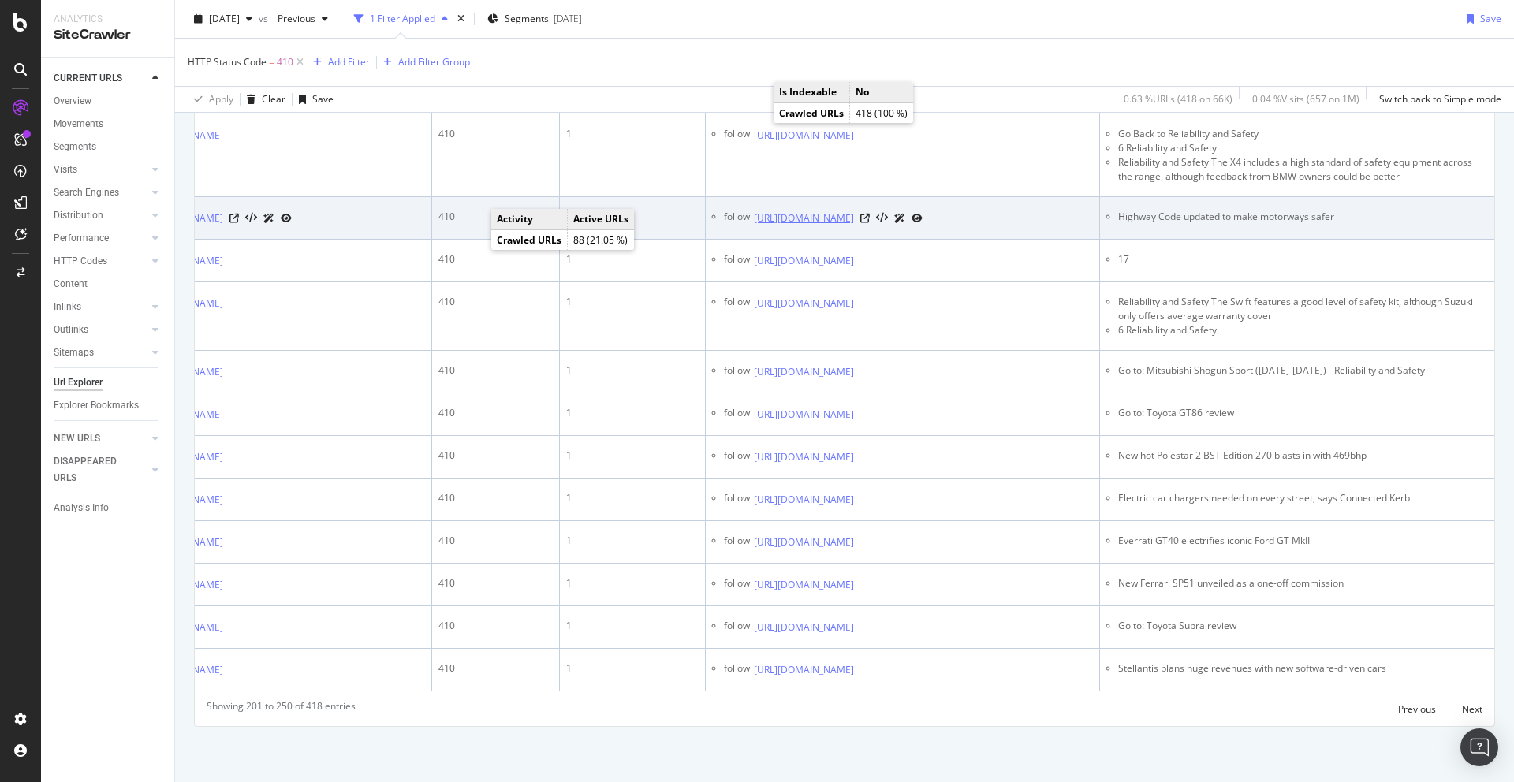
scroll to position [2365, 0]
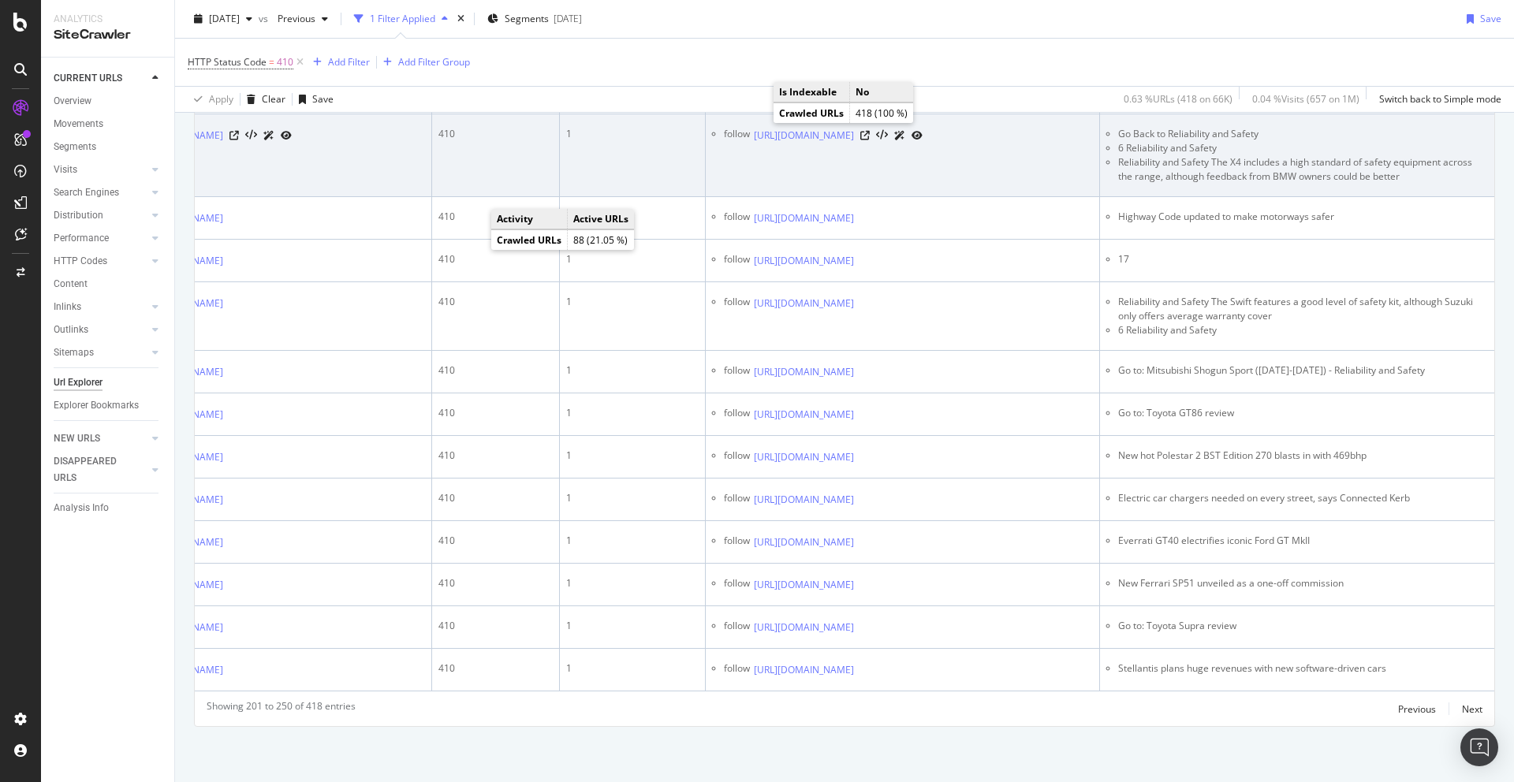
scroll to position [2620, 0]
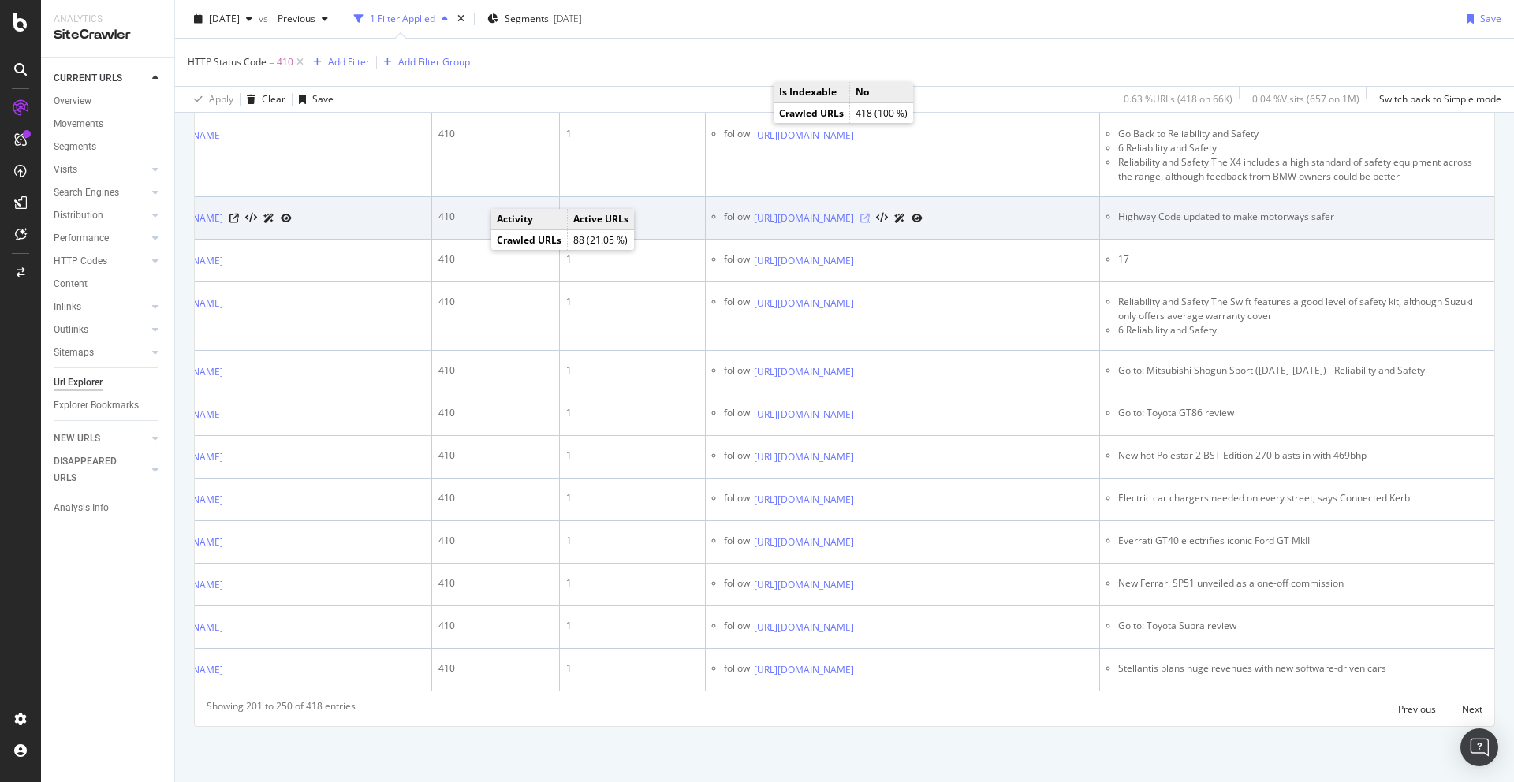
click at [870, 223] on icon at bounding box center [864, 218] width 9 height 9
